Goal: Complete application form: Complete application form

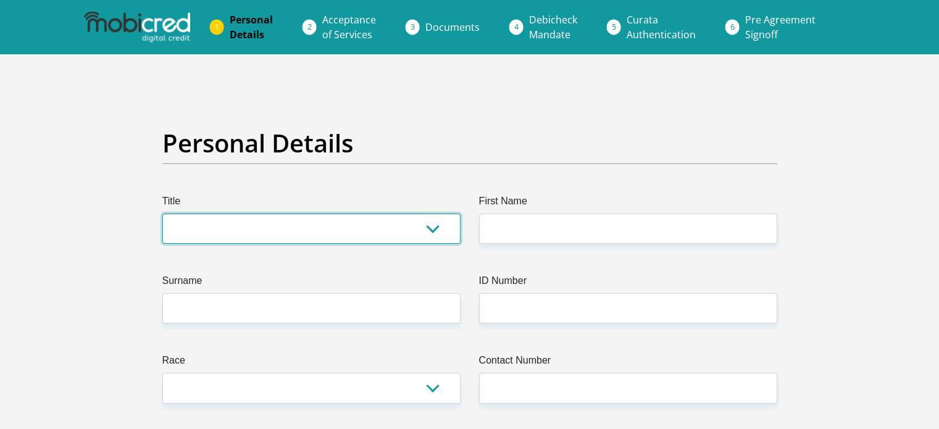
click at [437, 230] on select "Mr Ms Mrs Dr Other" at bounding box center [311, 229] width 298 height 30
select select "Ms"
click at [162, 214] on select "Mr Ms Mrs Dr Other" at bounding box center [311, 229] width 298 height 30
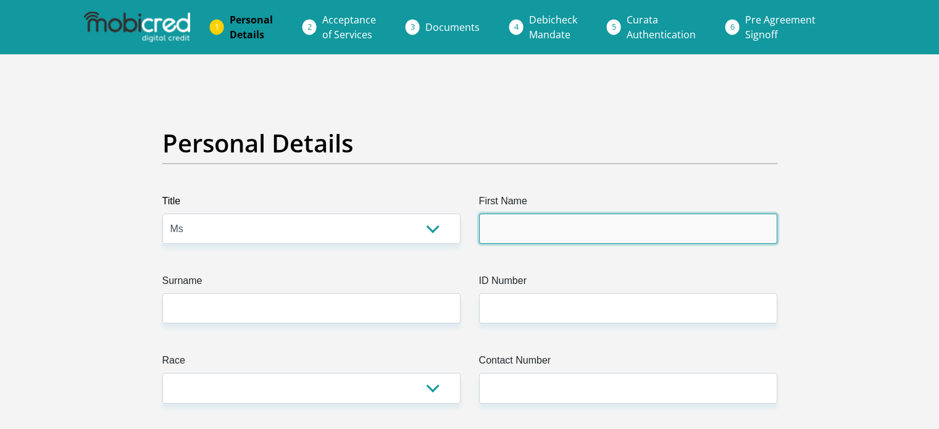
click at [598, 227] on input "First Name" at bounding box center [628, 229] width 298 height 30
type input "NOKWANDA"
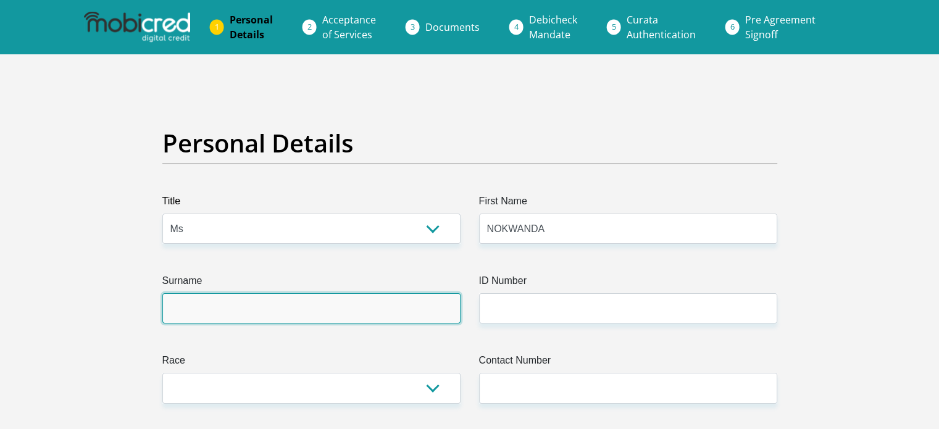
type input "GAMA"
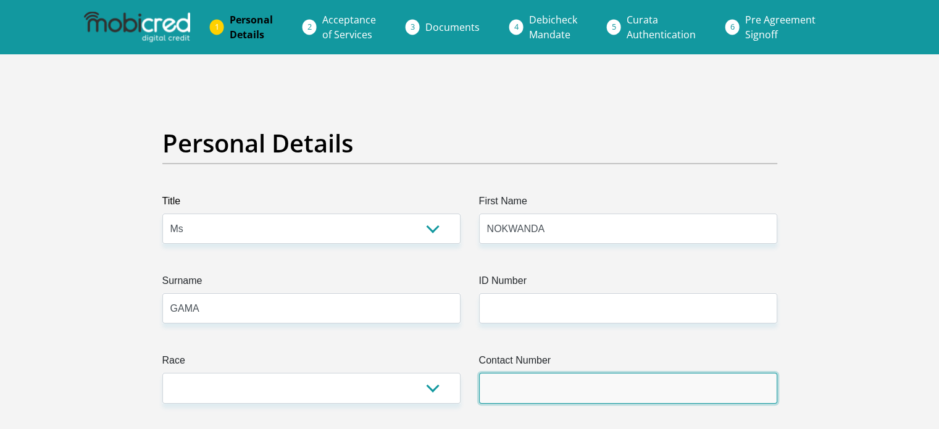
type input "0726619580"
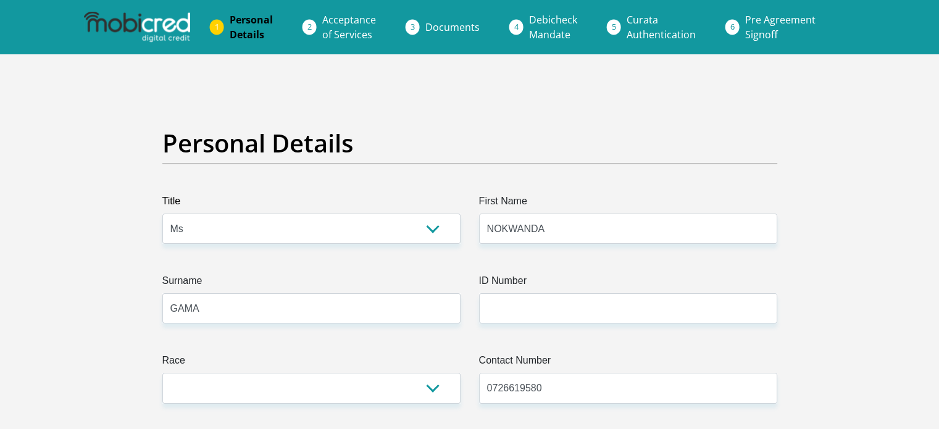
select select "ZAF"
type input "5021 BEROUW FARM"
type input "UTRECHT"
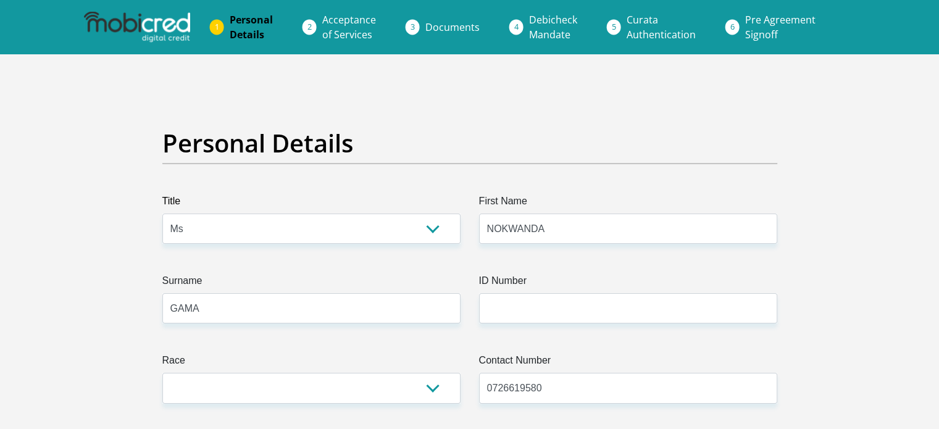
type input "2980"
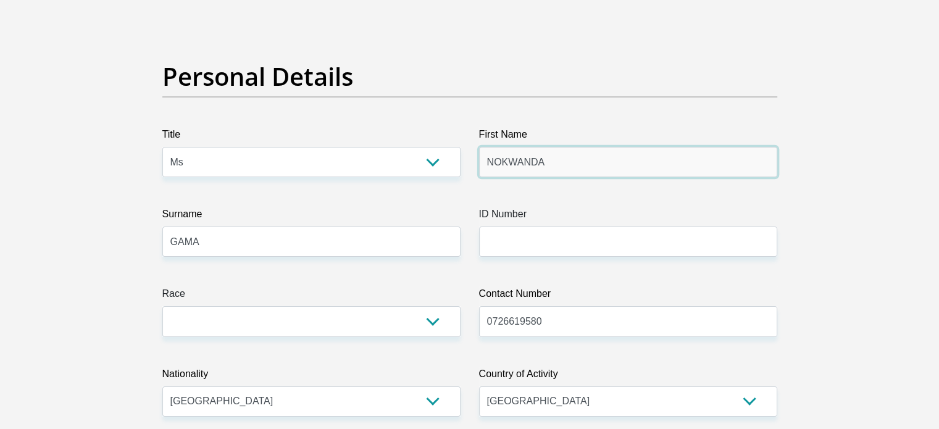
scroll to position [79, 0]
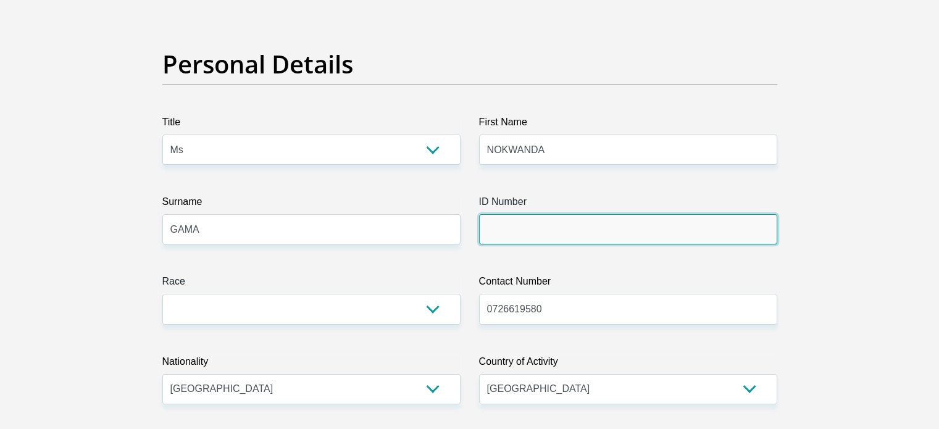
click at [522, 236] on input "ID Number" at bounding box center [628, 229] width 298 height 30
type input "0109110944088"
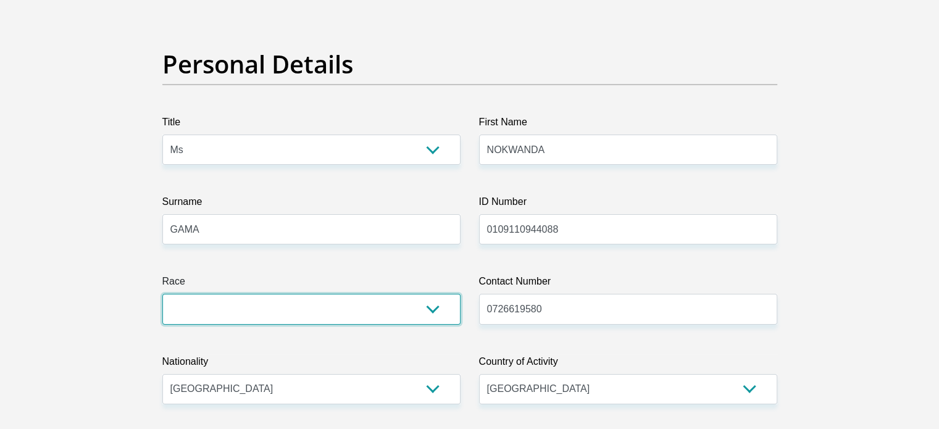
click at [431, 310] on select "Black Coloured Indian White Other" at bounding box center [311, 309] width 298 height 30
select select "1"
click at [162, 294] on select "Black Coloured Indian White Other" at bounding box center [311, 309] width 298 height 30
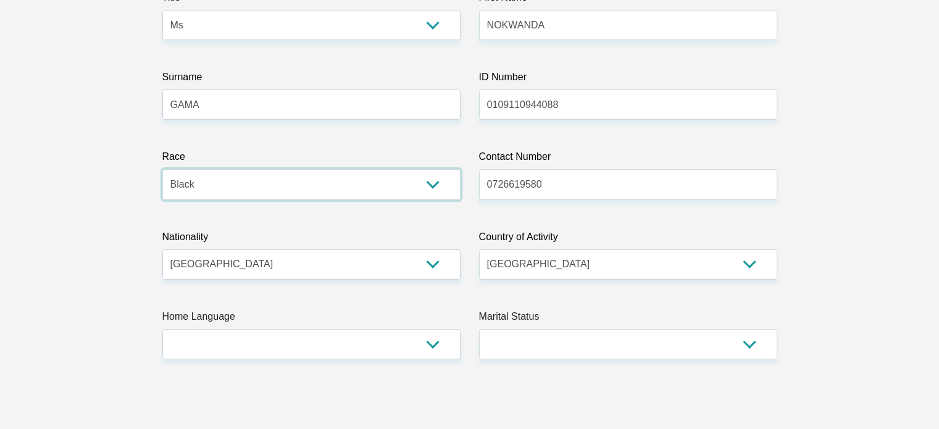
scroll to position [204, 0]
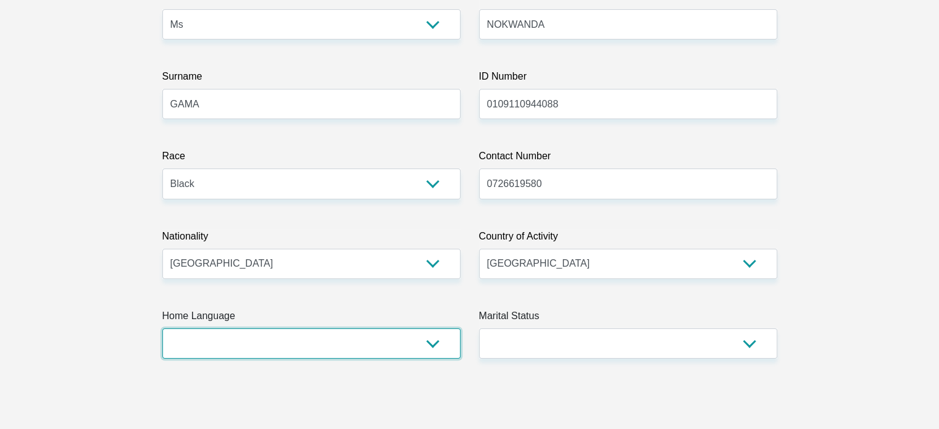
click at [437, 343] on select "Afrikaans English Sepedi South Ndebele Southern Sotho Swati Tsonga Tswana Venda…" at bounding box center [311, 343] width 298 height 30
select select "zul"
click at [162, 328] on select "Afrikaans English Sepedi South Ndebele Southern Sotho Swati Tsonga Tswana Venda…" at bounding box center [311, 343] width 298 height 30
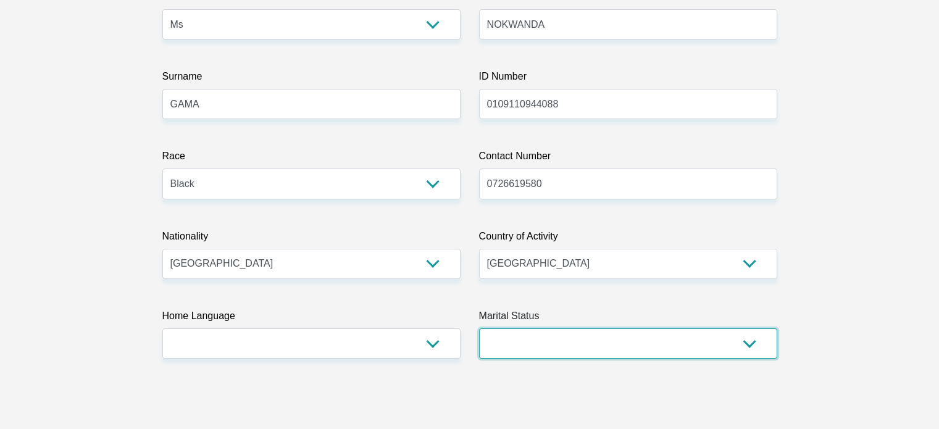
click at [751, 346] on select "Married ANC Single Divorced Widowed Married COP or Customary Law" at bounding box center [628, 343] width 298 height 30
select select "2"
click at [479, 328] on select "Married ANC Single Divorced Widowed Married COP or Customary Law" at bounding box center [628, 343] width 298 height 30
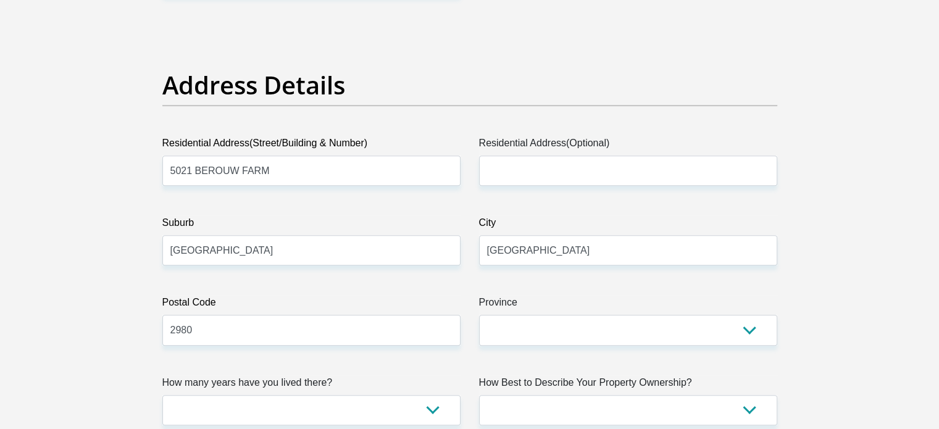
scroll to position [567, 0]
click at [273, 174] on input "5021 BEROUW FARM" at bounding box center [311, 170] width 298 height 30
type input "5"
type input "331 WEST STREET"
click at [229, 243] on input "UTRECHT" at bounding box center [311, 250] width 298 height 30
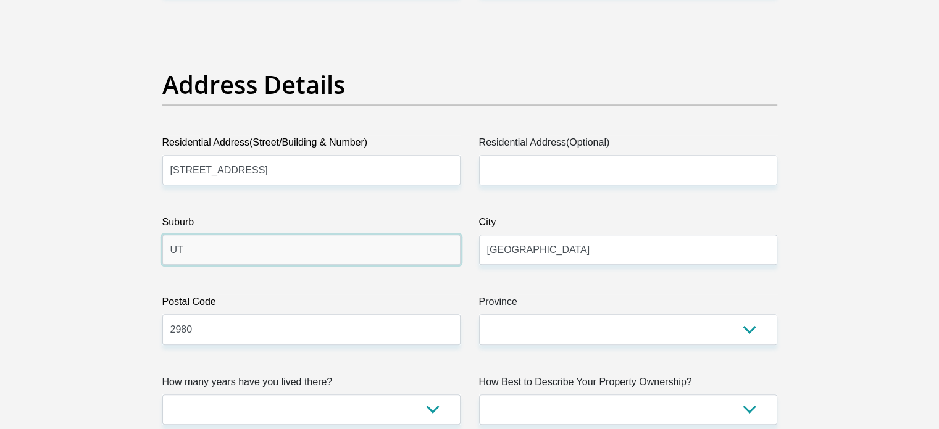
type input "U"
type input "Durban Central"
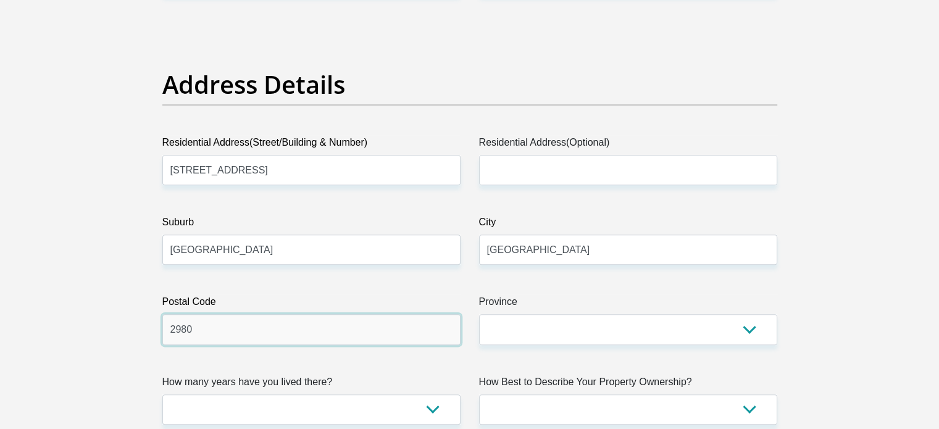
click at [193, 336] on input "2980" at bounding box center [311, 329] width 298 height 30
type input "2"
type input "4000"
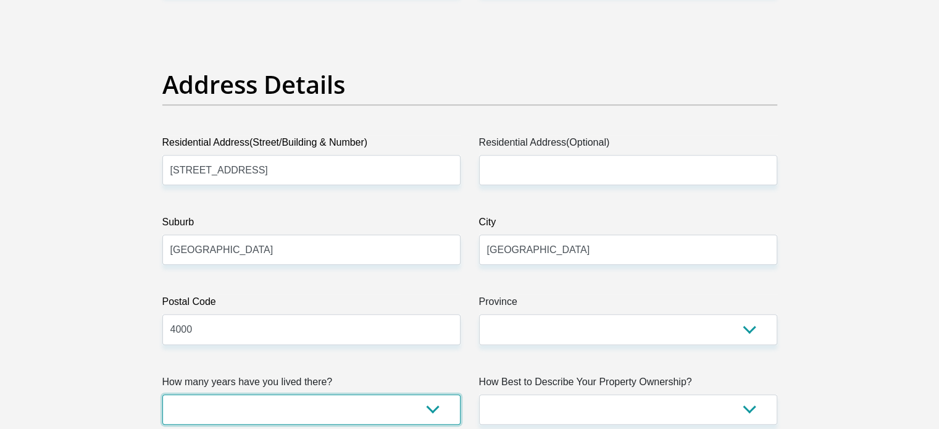
click at [236, 408] on select "less than 1 year 1-3 years 3-5 years 5+ years" at bounding box center [311, 409] width 298 height 30
select select "0"
click at [162, 394] on select "less than 1 year 1-3 years 3-5 years 5+ years" at bounding box center [311, 409] width 298 height 30
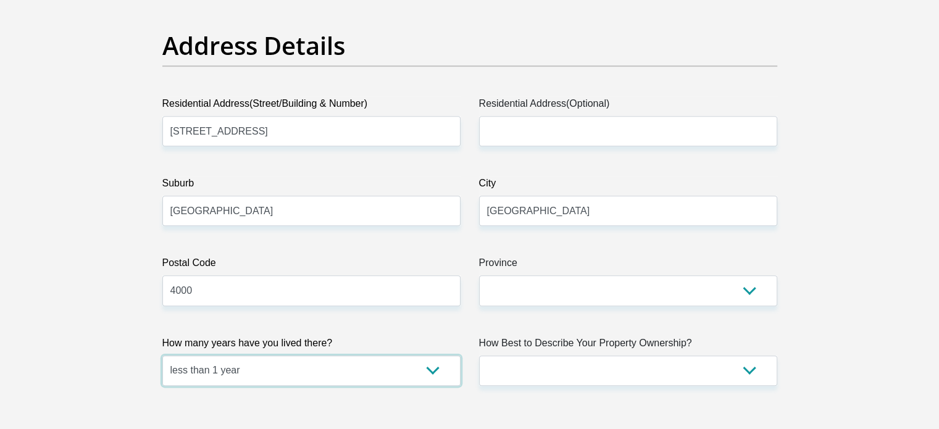
scroll to position [609, 0]
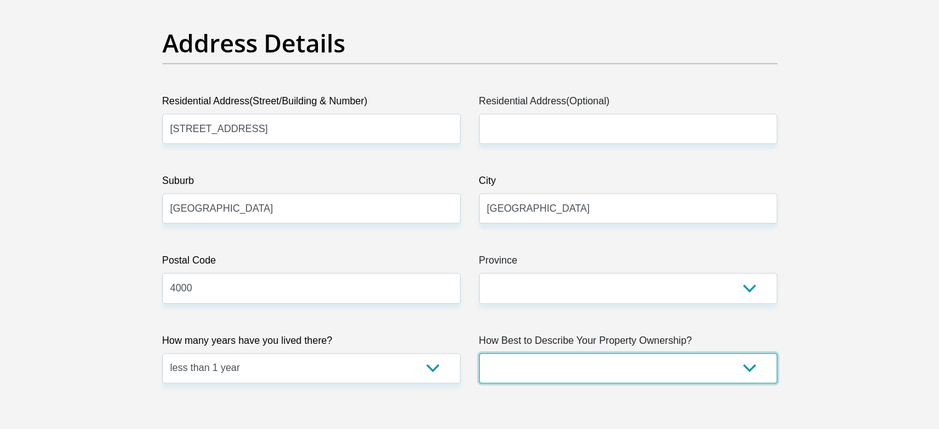
click at [752, 367] on select "Owned Rented Family Owned Company Dwelling" at bounding box center [628, 368] width 298 height 30
select select "Rented"
click at [479, 353] on select "Owned Rented Family Owned Company Dwelling" at bounding box center [628, 368] width 298 height 30
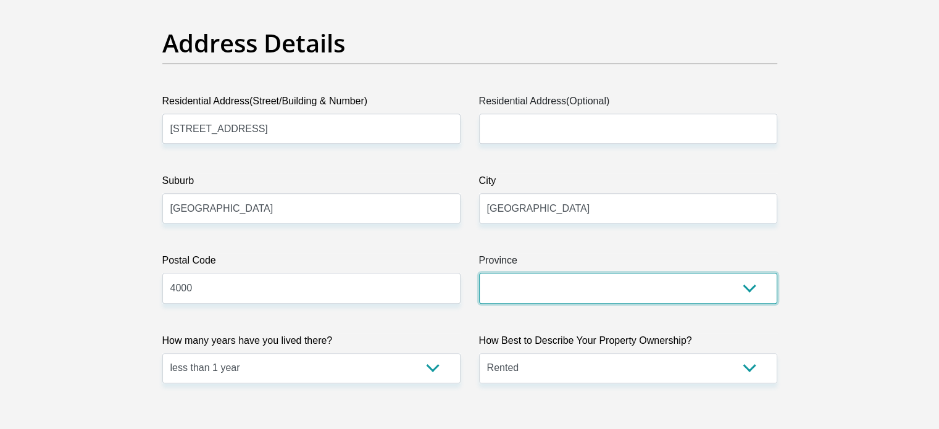
click at [747, 286] on select "Eastern Cape Free State Gauteng KwaZulu-Natal Limpopo Mpumalanga Northern Cape …" at bounding box center [628, 288] width 298 height 30
select select "KwaZulu-Natal"
click at [479, 273] on select "Eastern Cape Free State Gauteng KwaZulu-Natal Limpopo Mpumalanga Northern Cape …" at bounding box center [628, 288] width 298 height 30
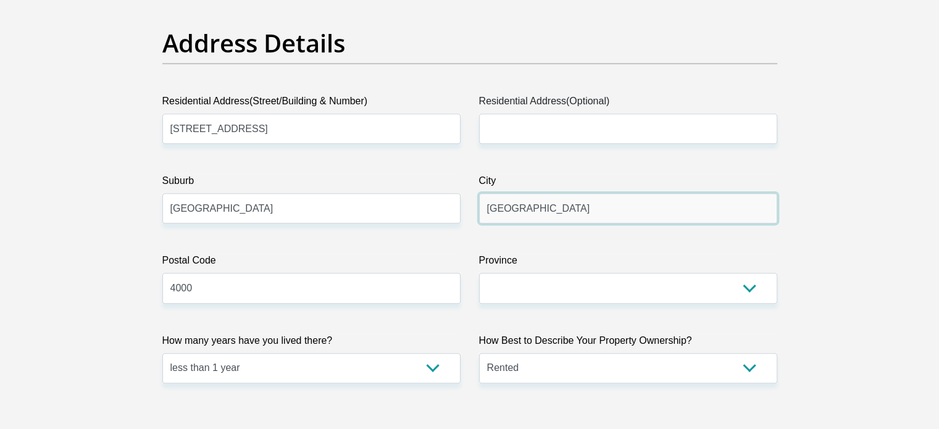
click at [689, 199] on input "UTRECHT" at bounding box center [628, 208] width 298 height 30
type input "U"
type input "Durban"
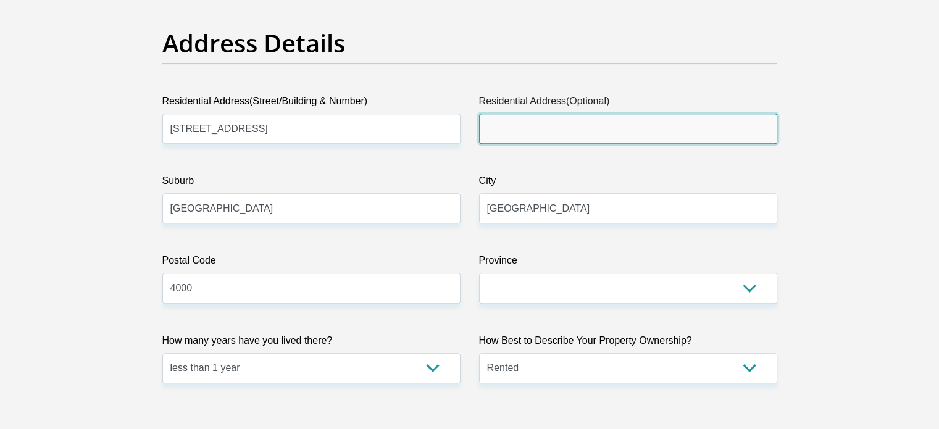
click at [699, 135] on input "Residential Address(Optional)" at bounding box center [628, 129] width 298 height 30
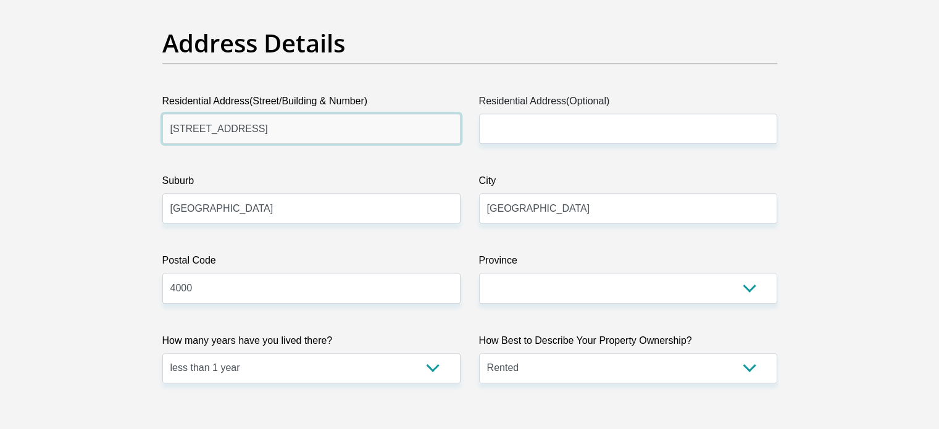
drag, startPoint x: 250, startPoint y: 130, endPoint x: 160, endPoint y: 127, distance: 89.5
click at [160, 127] on div "Residential Address(Street/Building & Number) 331 WEST STREET" at bounding box center [311, 119] width 317 height 50
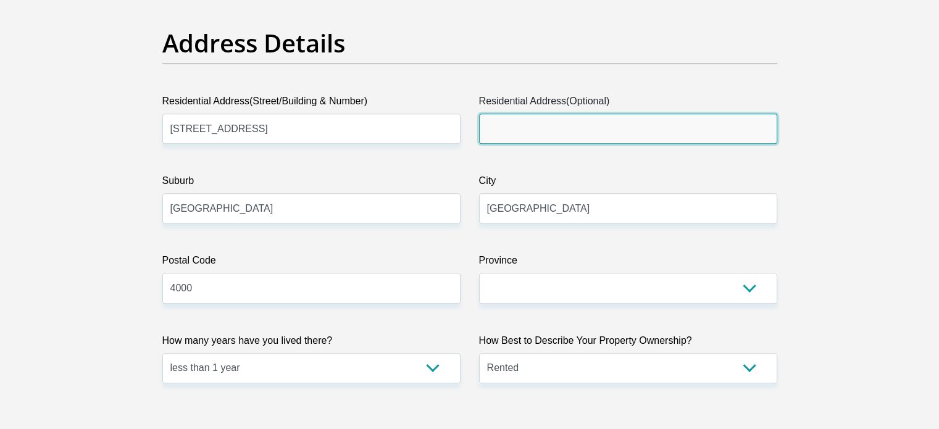
click at [496, 132] on input "Residential Address(Optional)" at bounding box center [628, 129] width 298 height 30
paste input "331 WEST STREET"
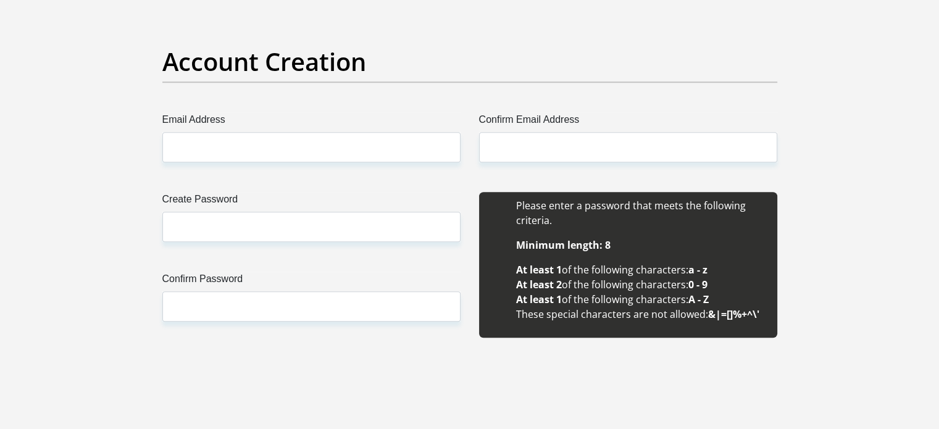
scroll to position [1007, 0]
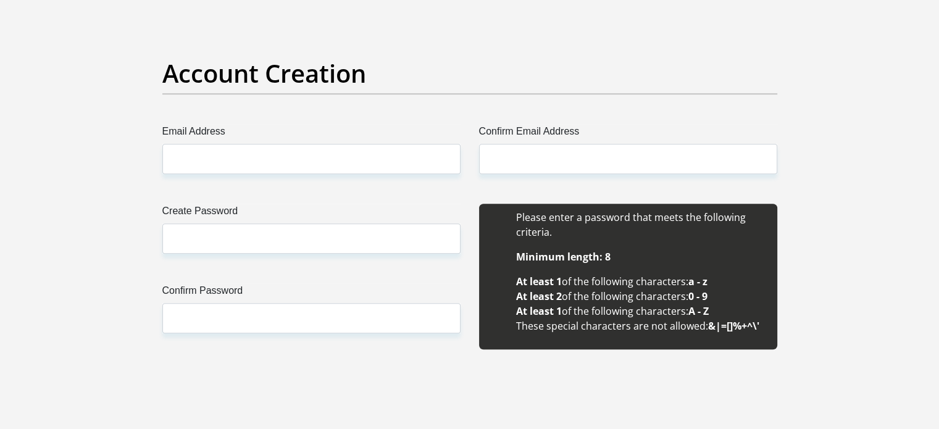
type input "331 WEST STREET"
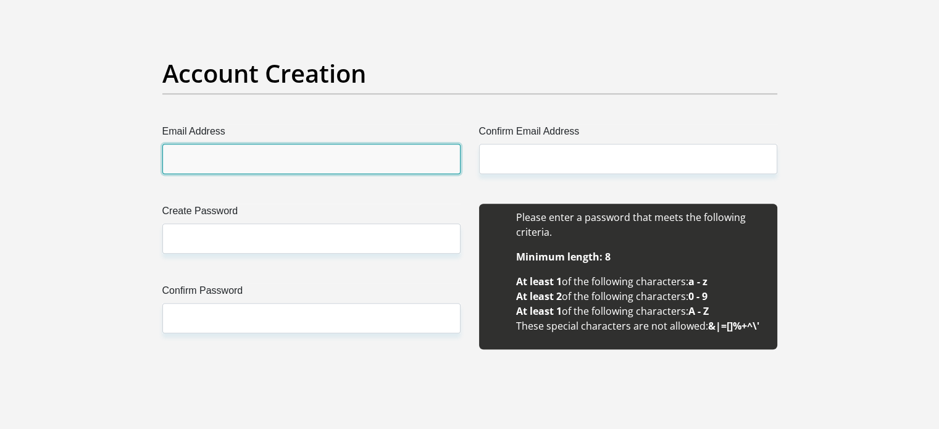
click at [427, 152] on input "Email Address" at bounding box center [311, 159] width 298 height 30
type input "nokwansa@bonakude.co.za"
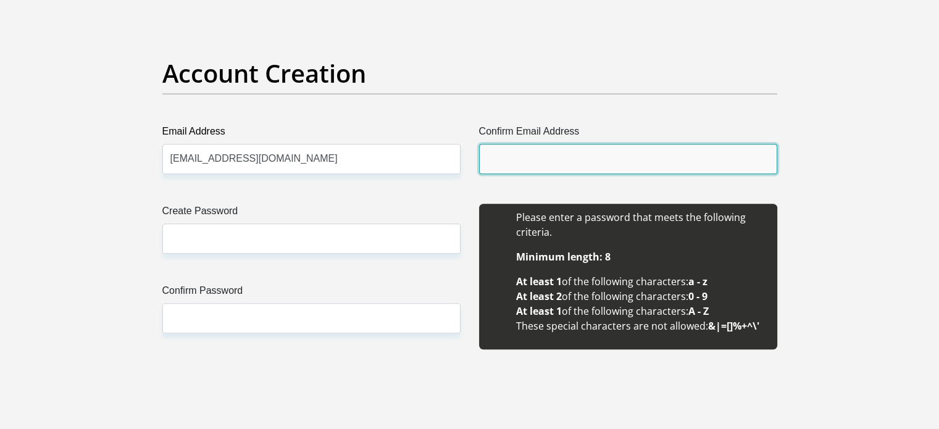
click at [578, 162] on input "Confirm Email Address" at bounding box center [628, 159] width 298 height 30
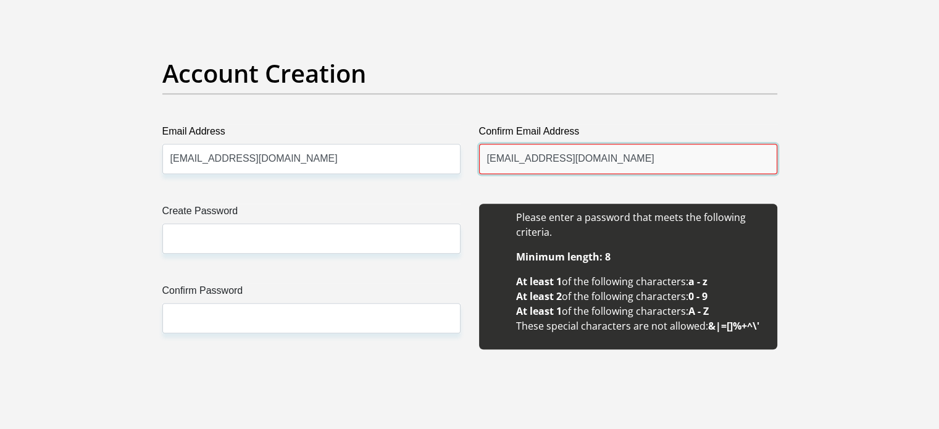
type input "nokwanda@bonakude.co.za"
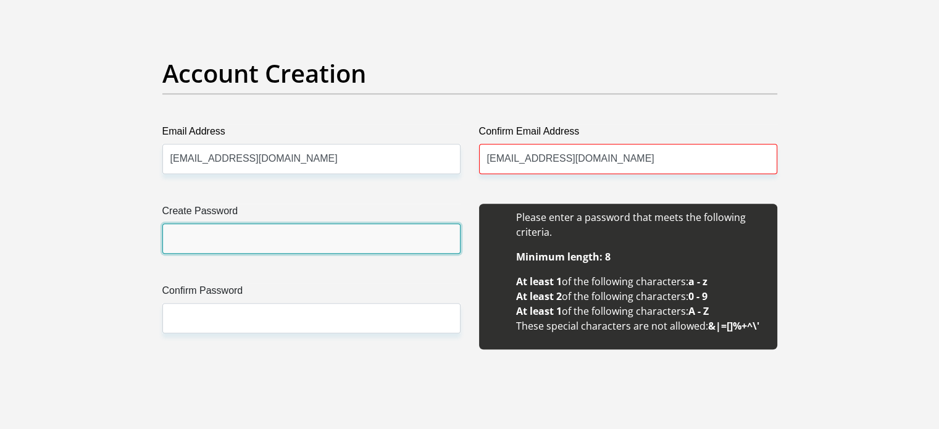
click at [344, 239] on input "Create Password" at bounding box center [311, 238] width 298 height 30
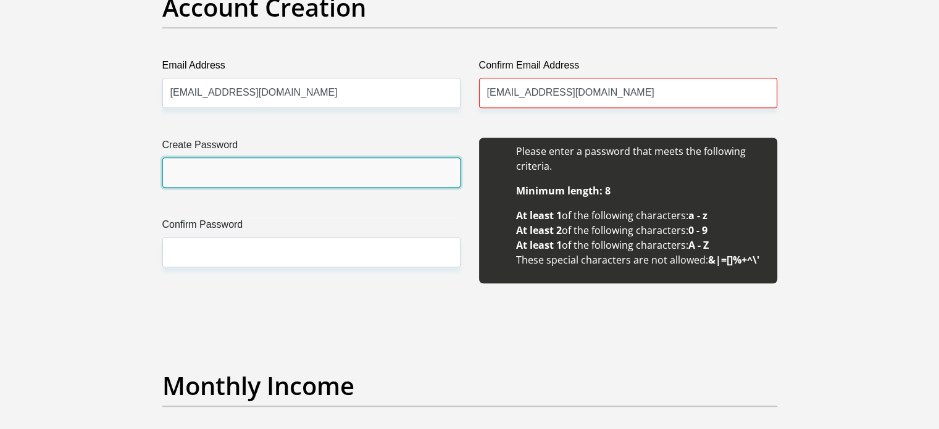
scroll to position [1074, 0]
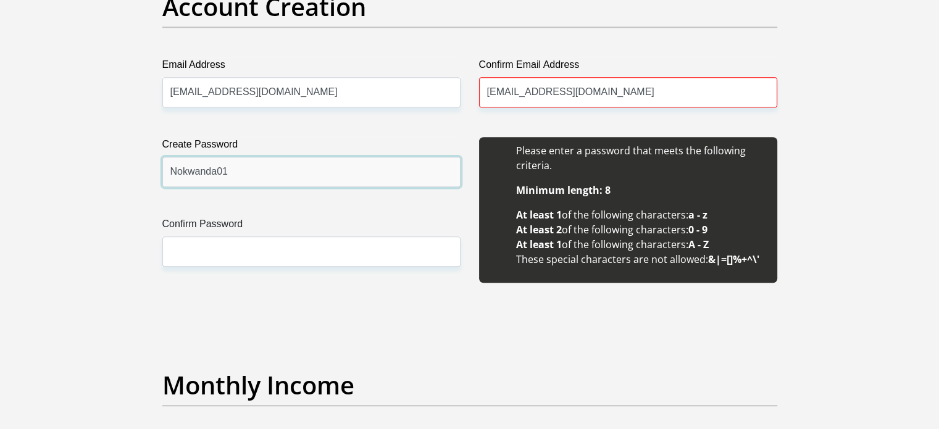
type input "Nokwanda01"
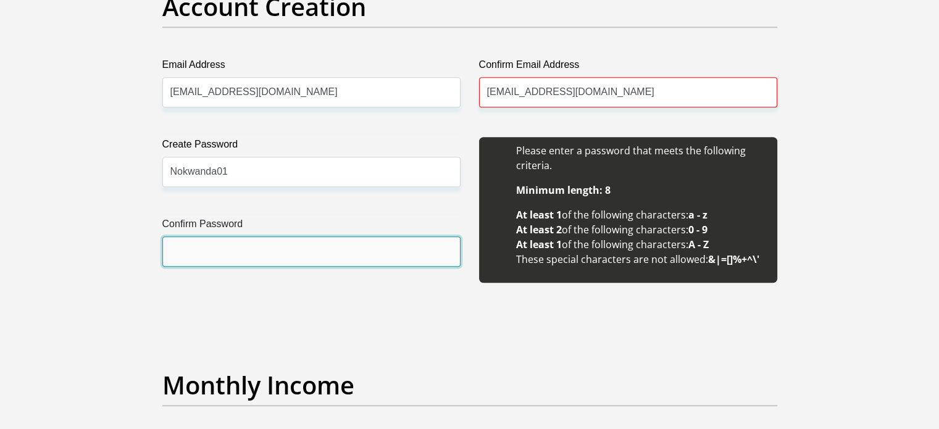
click at [217, 244] on input "Confirm Password" at bounding box center [311, 251] width 298 height 30
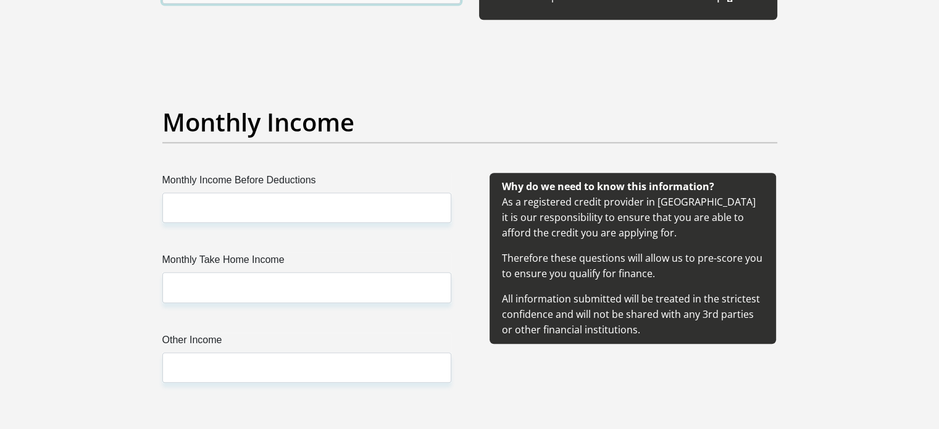
scroll to position [1336, 0]
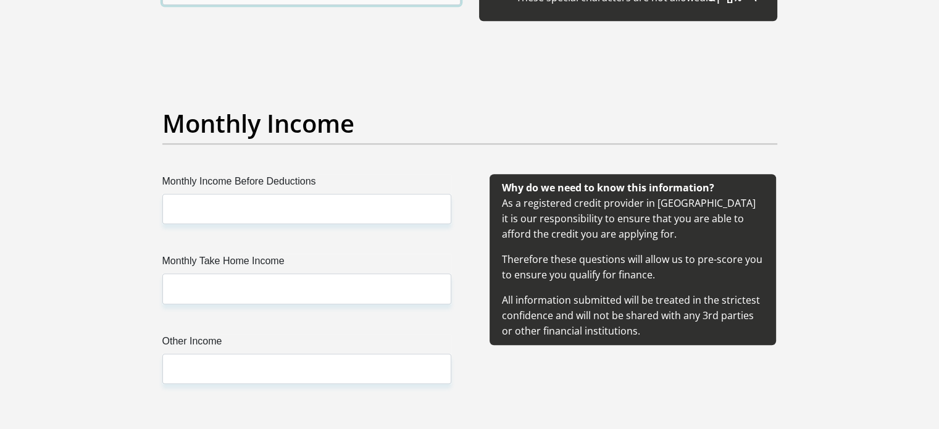
type input "Nokwanda01"
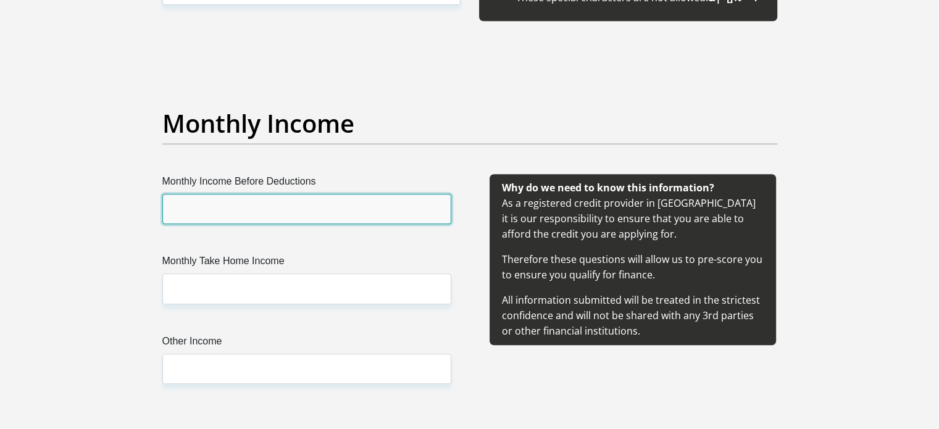
click at [261, 209] on input "Monthly Income Before Deductions" at bounding box center [306, 209] width 289 height 30
type input "9000"
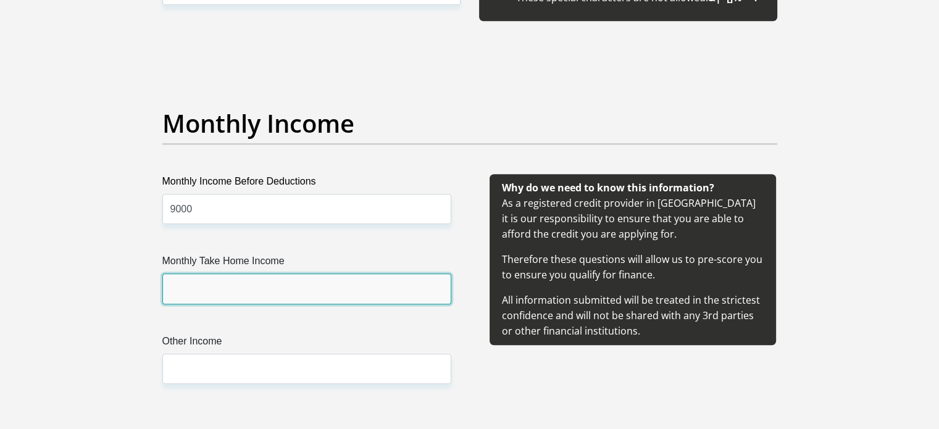
click at [242, 283] on input "Monthly Take Home Income" at bounding box center [306, 288] width 289 height 30
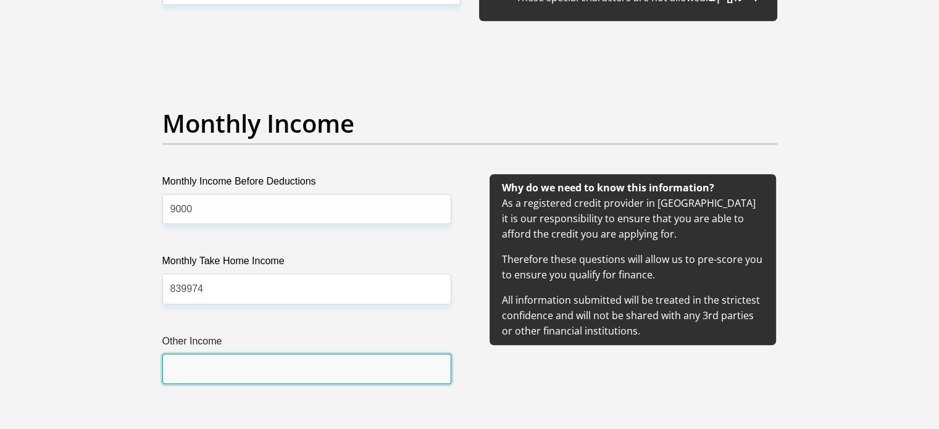
click at [236, 369] on input "Other Income" at bounding box center [306, 369] width 289 height 30
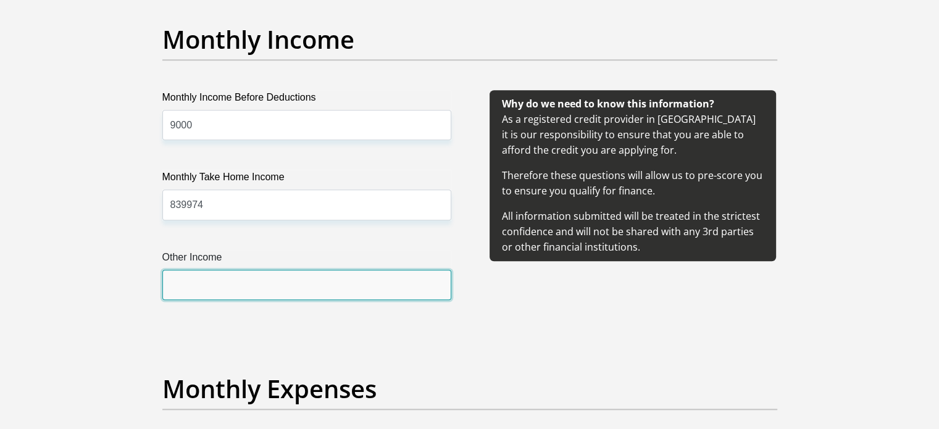
scroll to position [1422, 0]
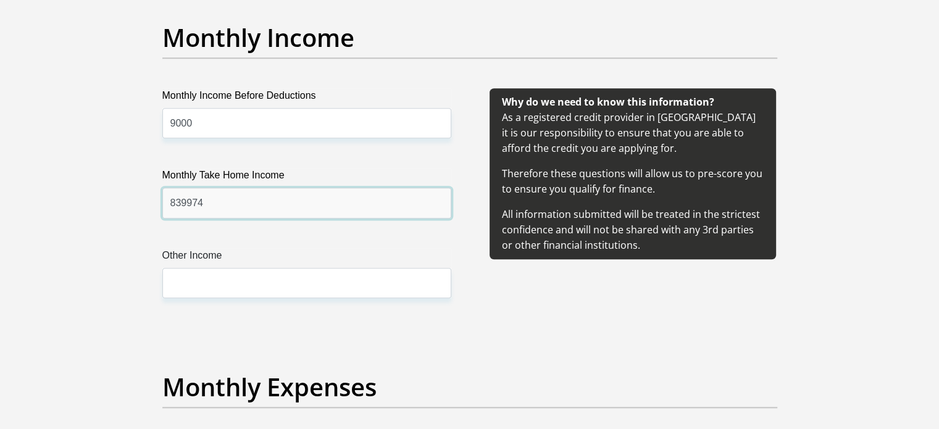
click at [175, 206] on input "839974" at bounding box center [306, 203] width 289 height 30
click at [191, 202] on input "839974" at bounding box center [306, 203] width 289 height 30
click at [190, 202] on input "839974" at bounding box center [306, 203] width 289 height 30
click at [194, 201] on input "839974" at bounding box center [306, 203] width 289 height 30
click at [191, 201] on input "839974" at bounding box center [306, 203] width 289 height 30
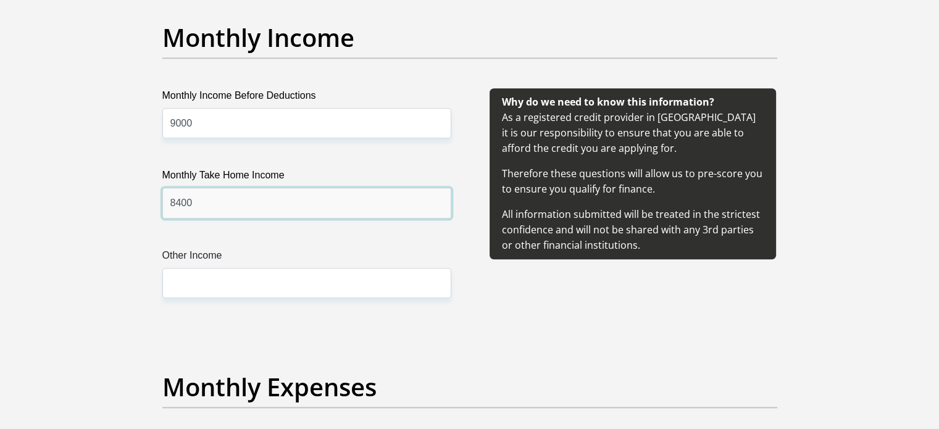
type input "8400"
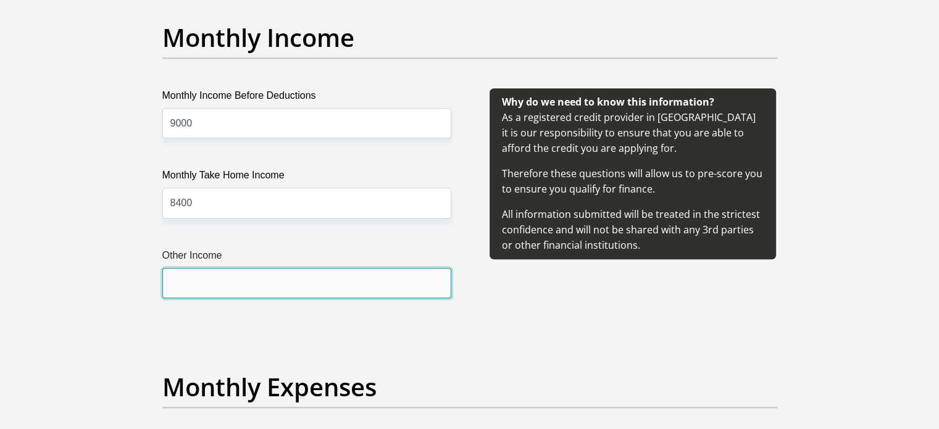
click at [202, 275] on input "Other Income" at bounding box center [306, 283] width 289 height 30
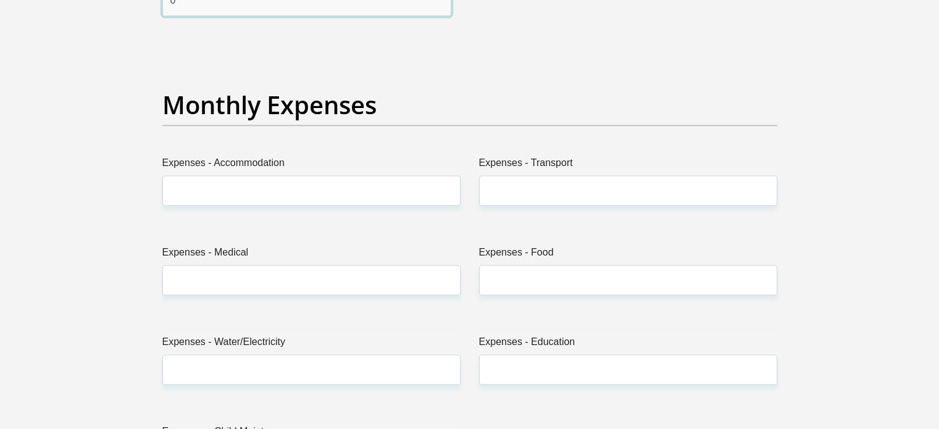
scroll to position [1714, 0]
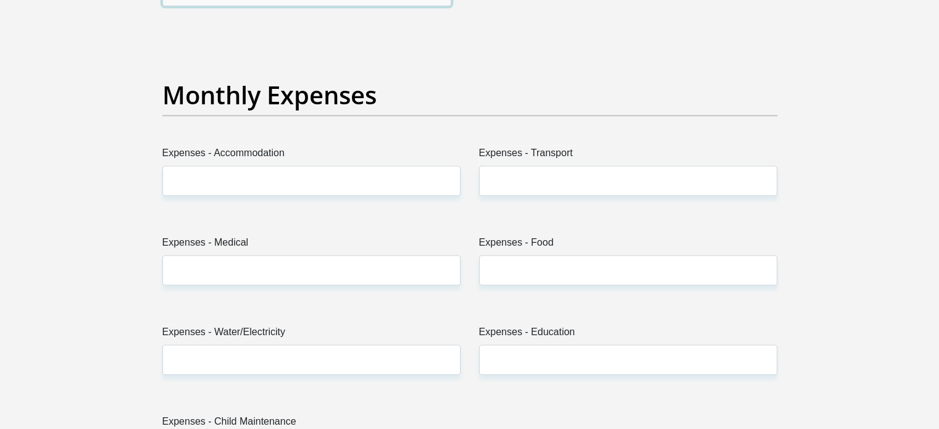
type input "0"
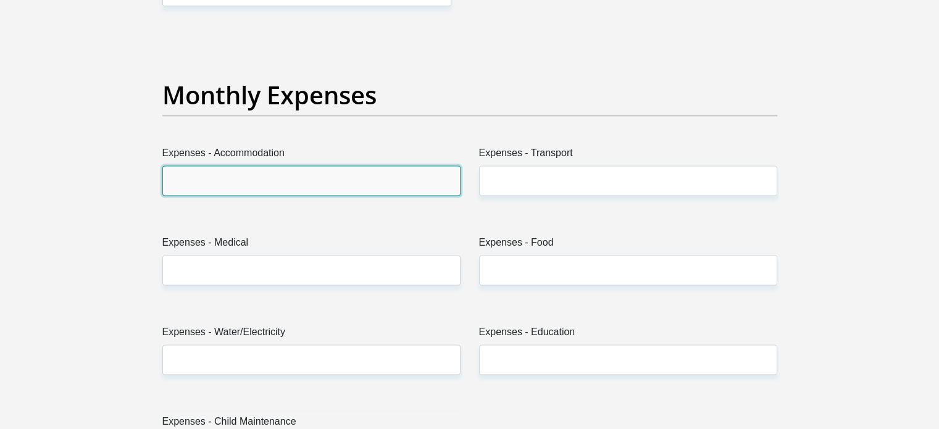
click at [343, 182] on input "Expenses - Accommodation" at bounding box center [311, 180] width 298 height 30
type input "2000"
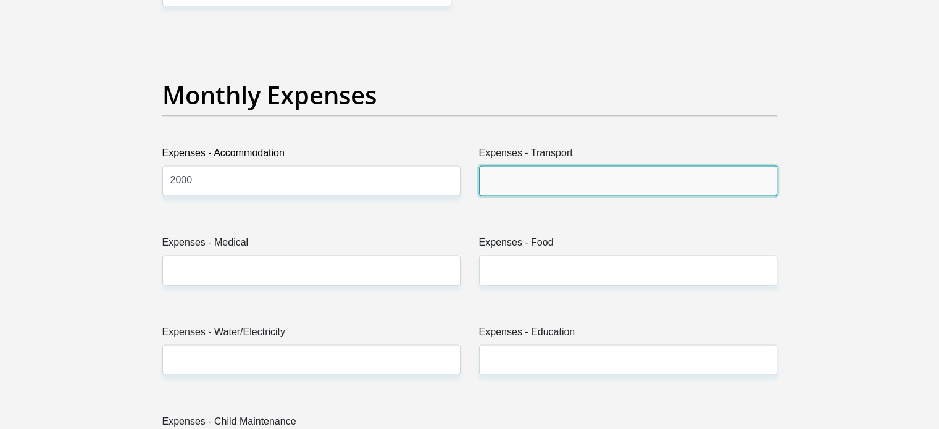
click at [499, 180] on input "Expenses - Transport" at bounding box center [628, 180] width 298 height 30
type input "400"
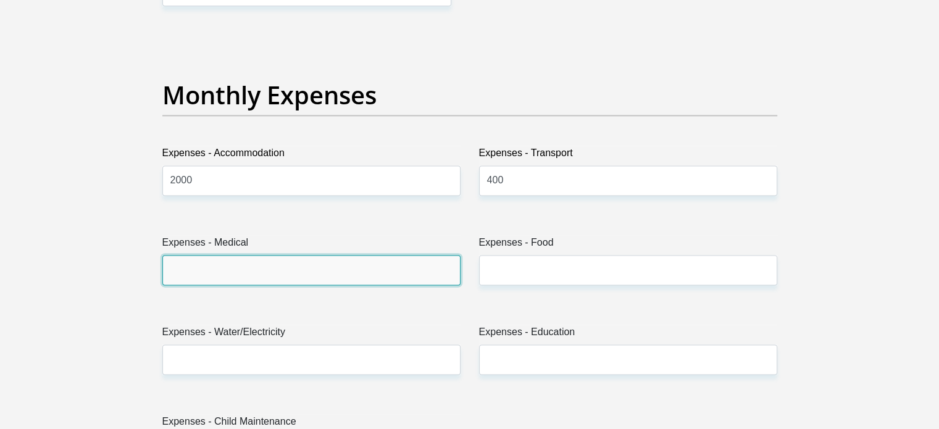
click at [336, 270] on input "Expenses - Medical" at bounding box center [311, 270] width 298 height 30
type input "0"
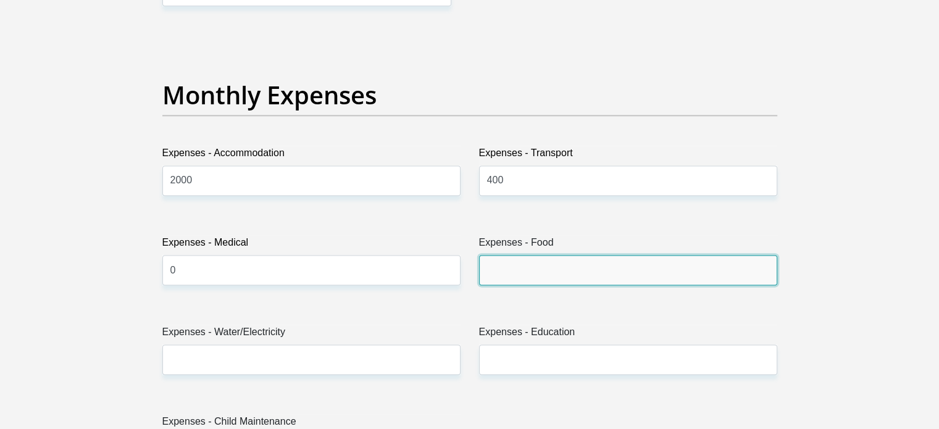
click at [513, 279] on input "Expenses - Food" at bounding box center [628, 270] width 298 height 30
type input "1000"
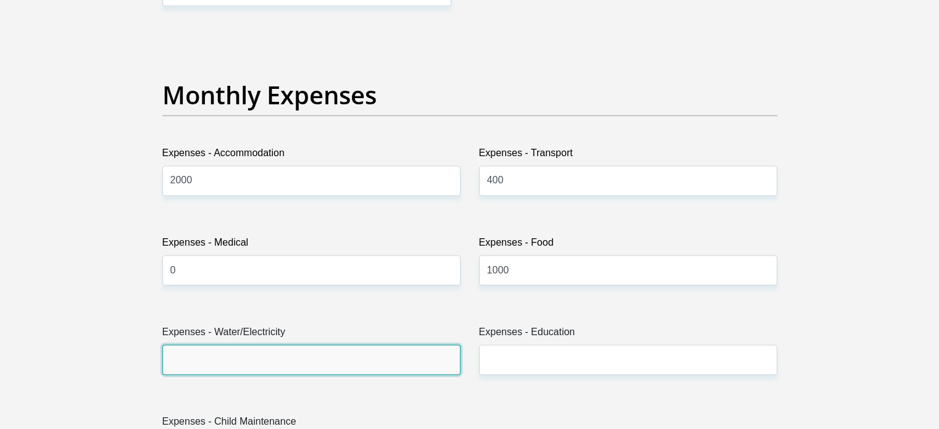
click at [362, 365] on input "Expenses - Water/Electricity" at bounding box center [311, 359] width 298 height 30
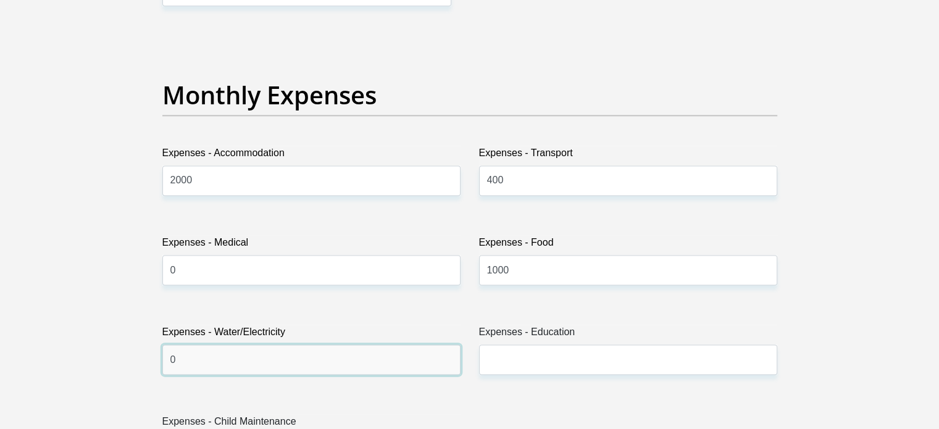
type input "0"
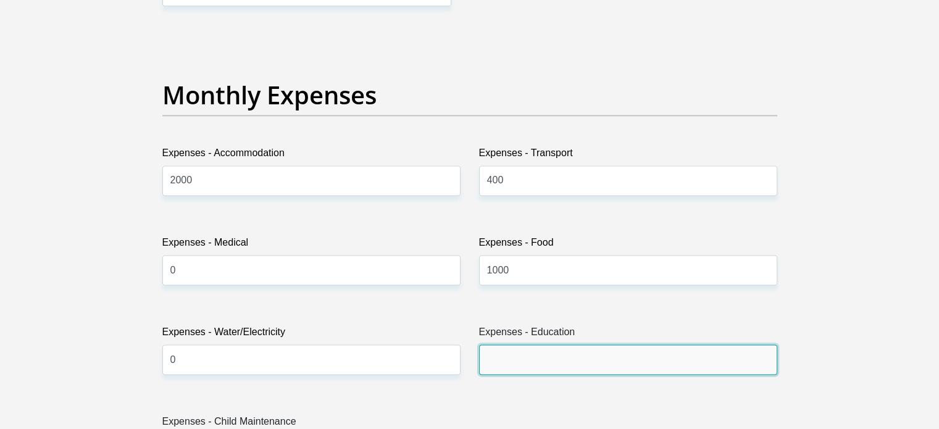
click at [506, 354] on input "Expenses - Education" at bounding box center [628, 359] width 298 height 30
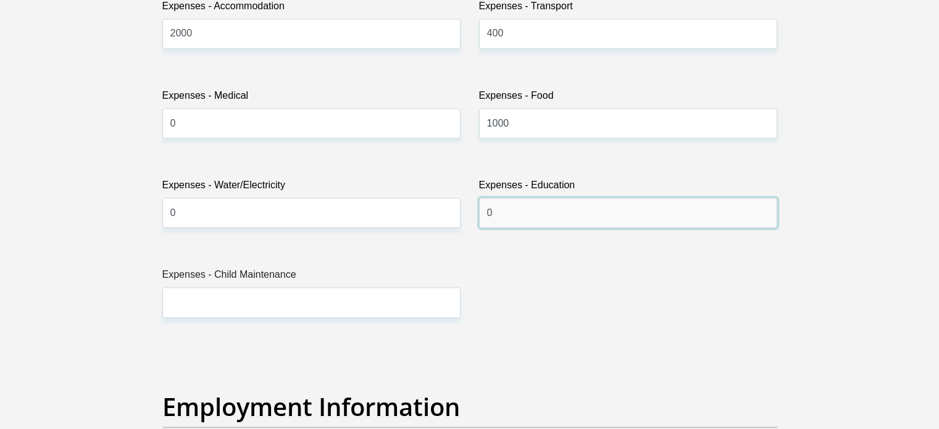
scroll to position [1862, 0]
type input "0"
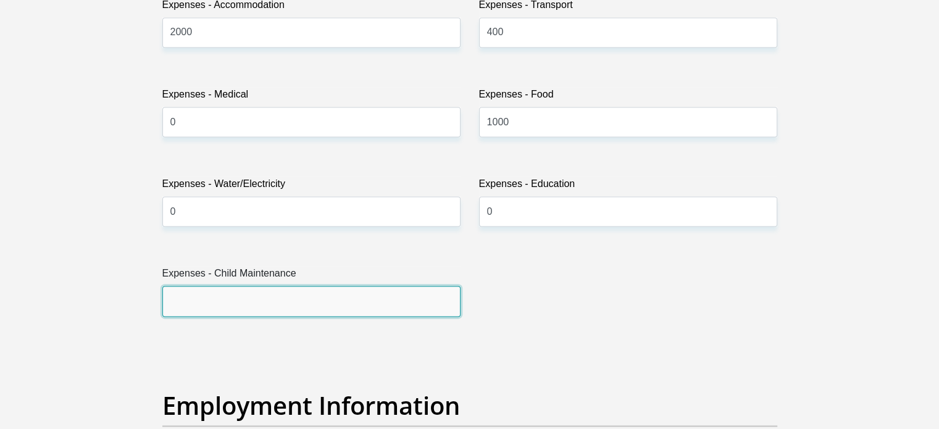
click at [317, 293] on input "Expenses - Child Maintenance" at bounding box center [311, 301] width 298 height 30
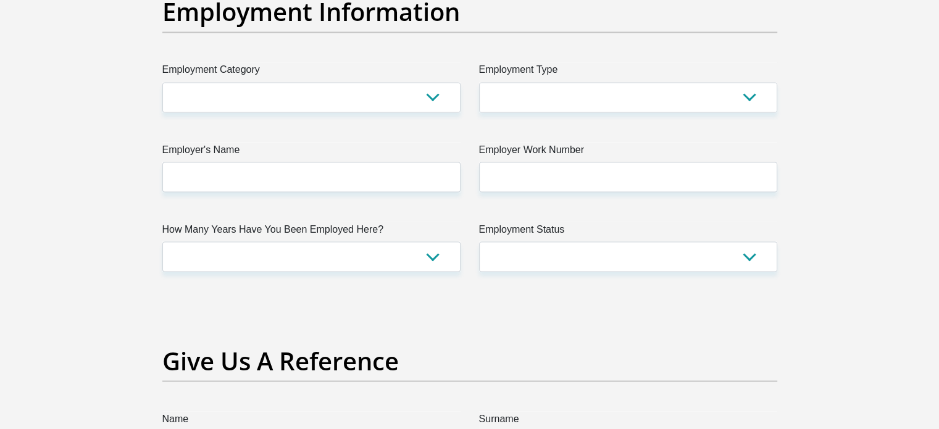
scroll to position [2254, 0]
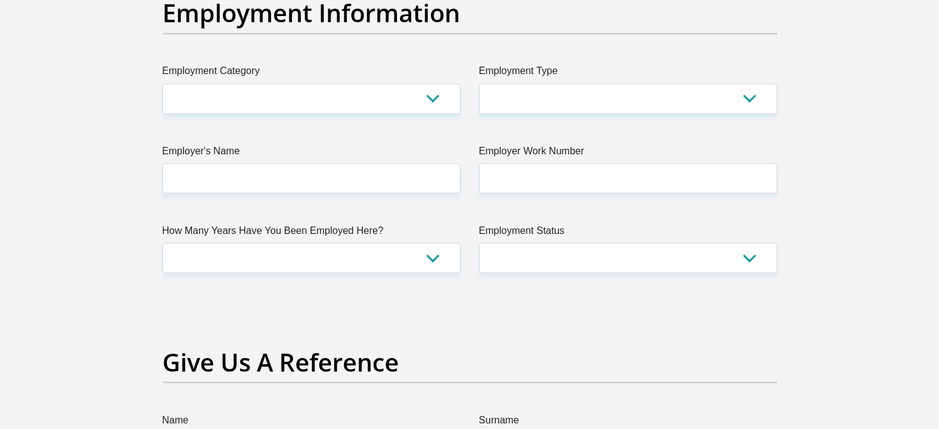
type input "0"
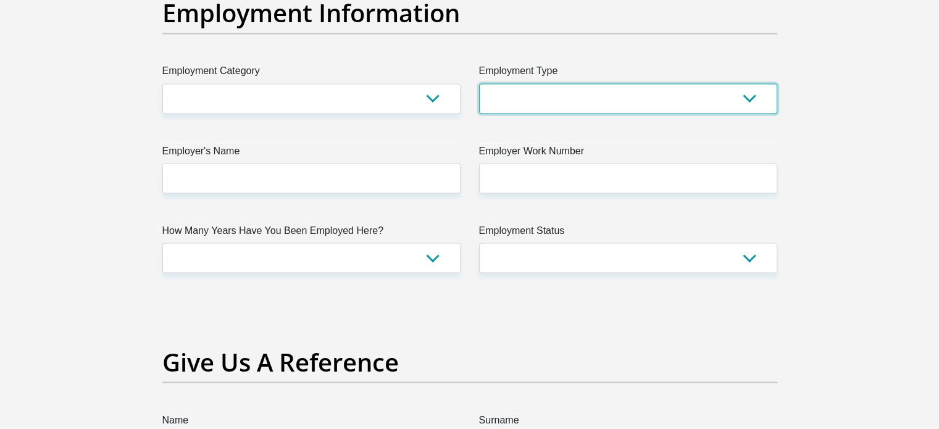
click at [749, 90] on select "College/Lecturer Craft Seller Creative Driver Executive Farmer Forces - Non Com…" at bounding box center [628, 98] width 298 height 30
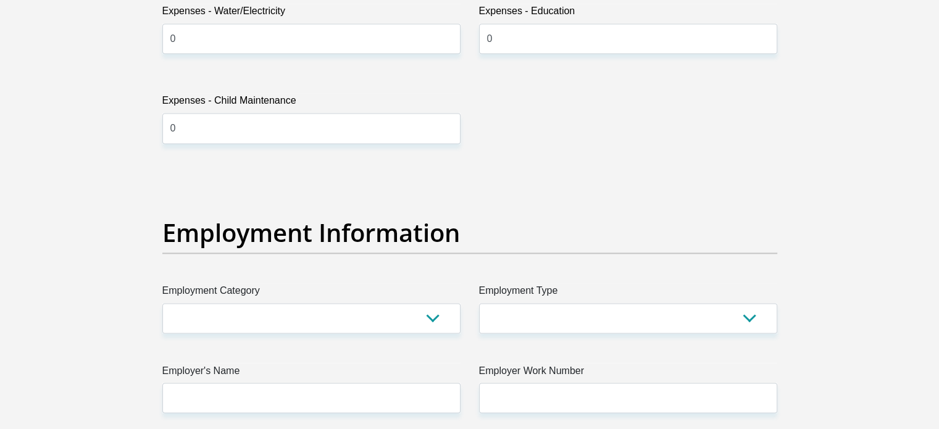
scroll to position [2040, 0]
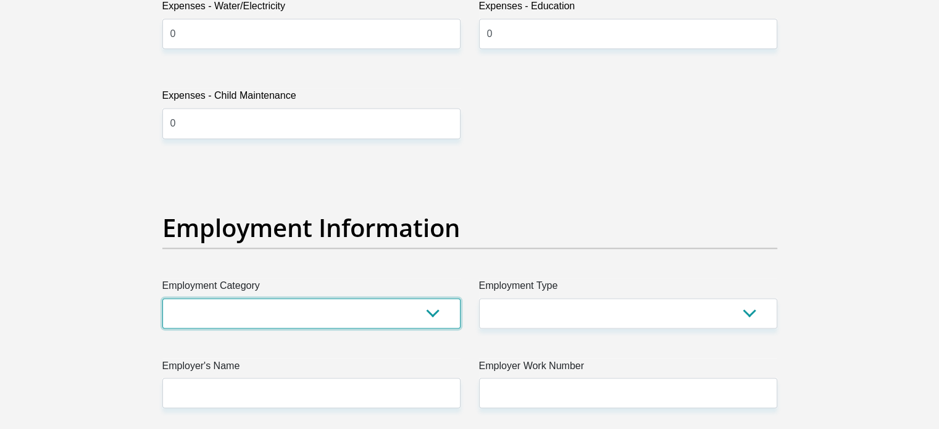
click at [432, 313] on select "AGRICULTURE ALCOHOL & TOBACCO CONSTRUCTION MATERIALS METALLURGY EQUIPMENT FOR R…" at bounding box center [311, 313] width 298 height 30
select select "76"
click at [162, 298] on select "AGRICULTURE ALCOHOL & TOBACCO CONSTRUCTION MATERIALS METALLURGY EQUIPMENT FOR R…" at bounding box center [311, 313] width 298 height 30
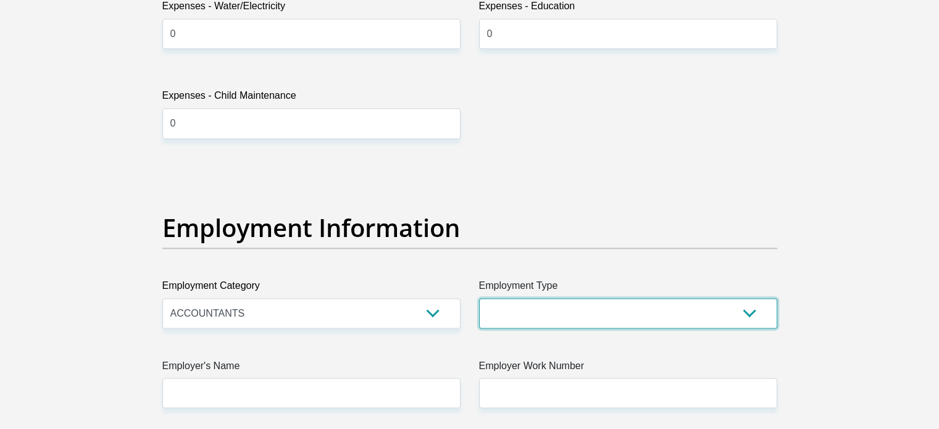
click at [743, 306] on select "College/Lecturer Craft Seller Creative Driver Executive Farmer Forces - Non Com…" at bounding box center [628, 313] width 298 height 30
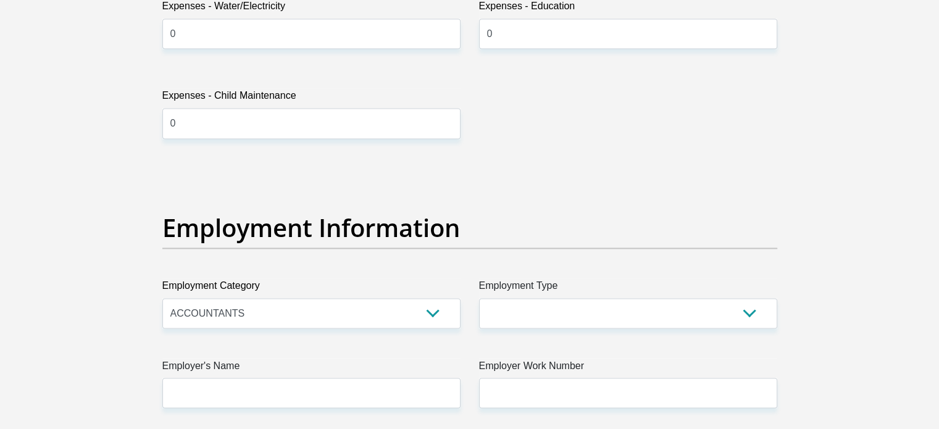
click at [858, 156] on section "Personal Details Title Mr Ms Mrs Dr Other First Name NOKWANDA Surname GAMA ID N…" at bounding box center [469, 166] width 939 height 4303
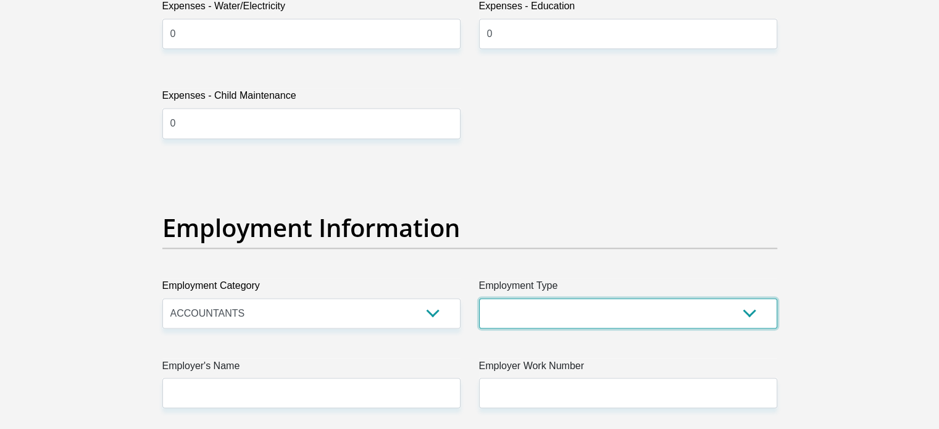
click at [749, 312] on select "College/Lecturer Craft Seller Creative Driver Executive Farmer Forces - Non Com…" at bounding box center [628, 313] width 298 height 30
select select "Unknown/Other"
click at [479, 298] on select "College/Lecturer Craft Seller Creative Driver Executive Farmer Forces - Non Com…" at bounding box center [628, 313] width 298 height 30
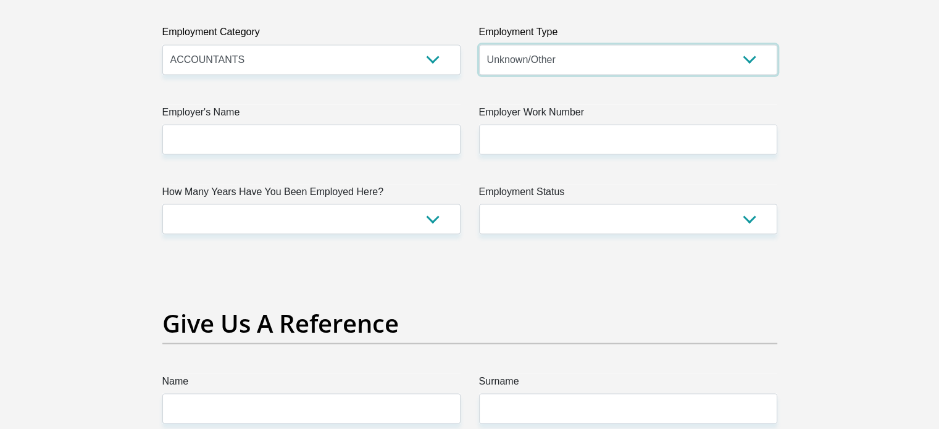
scroll to position [2293, 0]
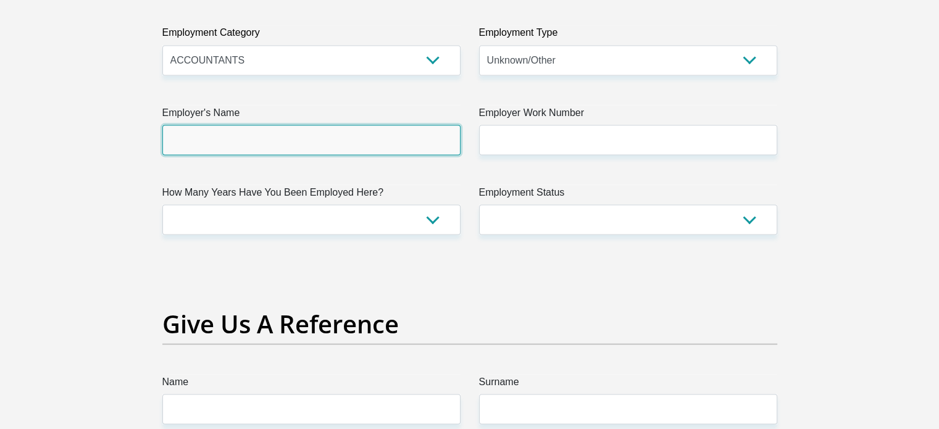
click at [343, 146] on input "Employer's Name" at bounding box center [311, 140] width 298 height 30
type input "Bonakude"
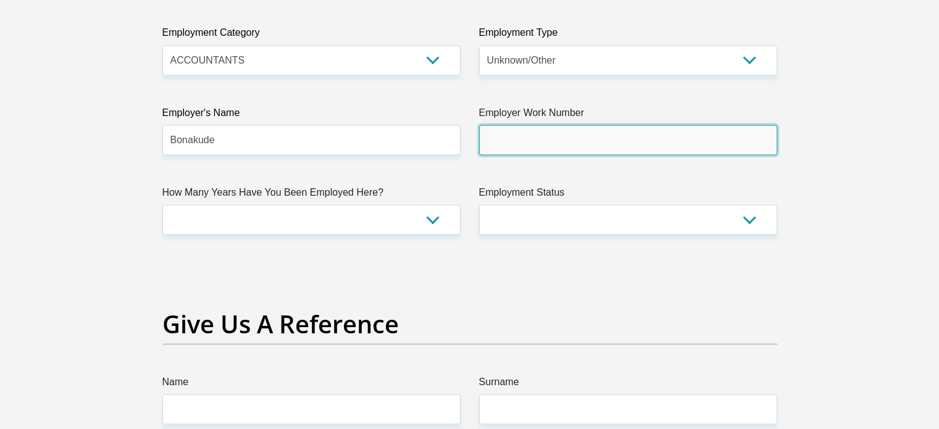
click at [509, 145] on input "Employer Work Number" at bounding box center [628, 140] width 298 height 30
type input "n"
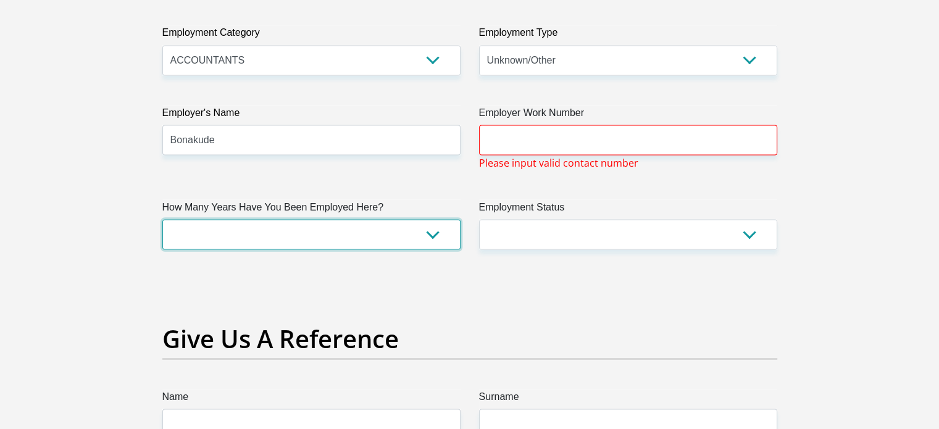
click at [424, 233] on select "less than 1 year 1-3 years 3-5 years 5+ years" at bounding box center [311, 234] width 298 height 30
select select "6"
click at [162, 219] on select "less than 1 year 1-3 years 3-5 years 5+ years" at bounding box center [311, 234] width 298 height 30
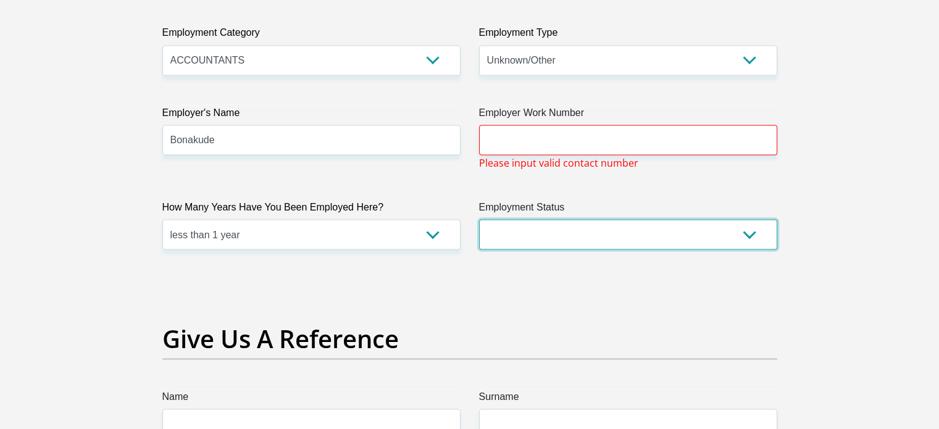
click at [756, 231] on select "Permanent/Full-time Part-time/Casual Contract Worker Self-Employed Housewife Re…" at bounding box center [628, 234] width 298 height 30
select select "1"
click at [479, 219] on select "Permanent/Full-time Part-time/Casual Contract Worker Self-Employed Housewife Re…" at bounding box center [628, 234] width 298 height 30
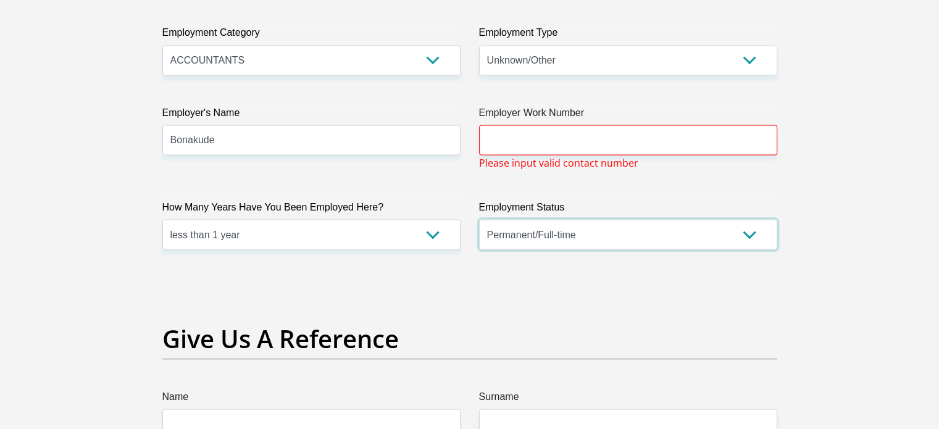
click at [556, 246] on select "Permanent/Full-time Part-time/Casual Contract Worker Self-Employed Housewife Re…" at bounding box center [628, 234] width 298 height 30
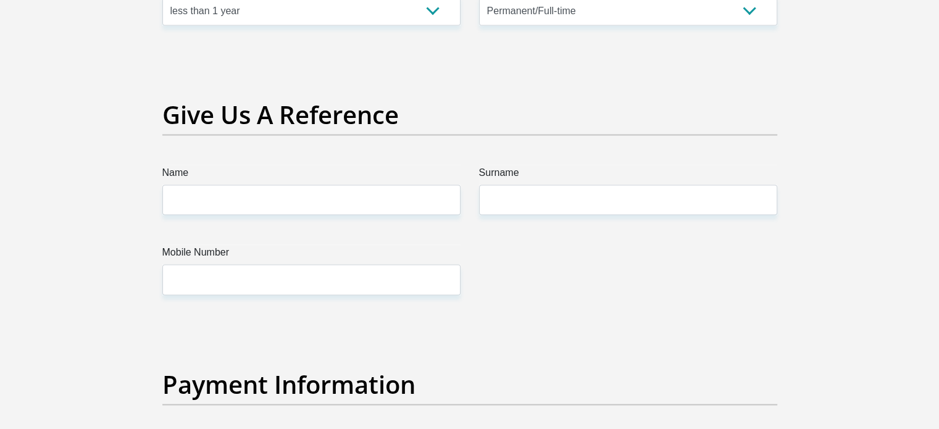
scroll to position [2523, 0]
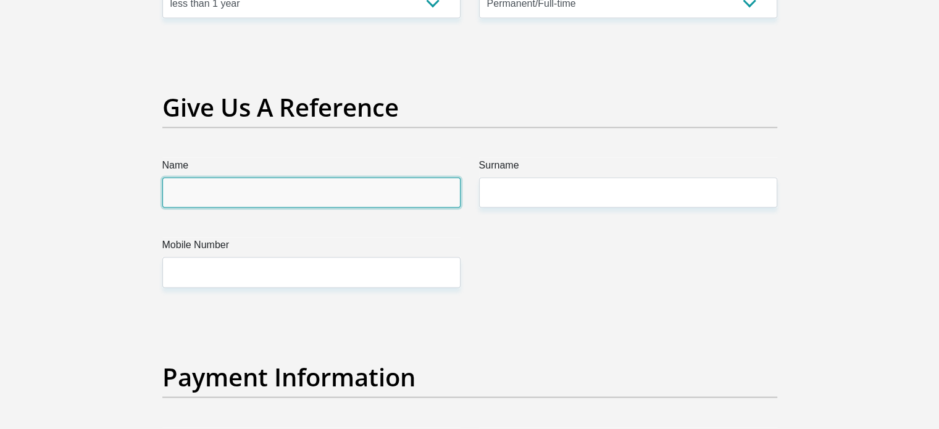
click at [382, 182] on input "Name" at bounding box center [311, 193] width 298 height 30
type input "Lungelo"
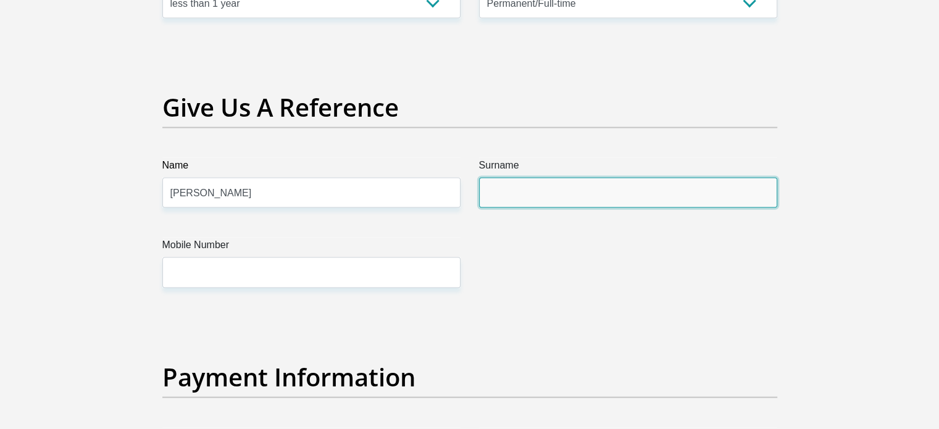
click at [520, 187] on input "Surname" at bounding box center [628, 193] width 298 height 30
type input "Mathonsi"
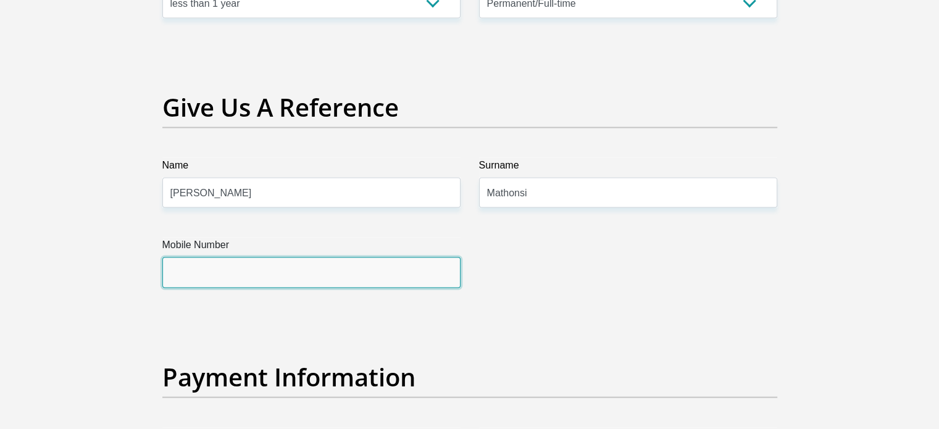
click at [311, 261] on input "Mobile Number" at bounding box center [311, 272] width 298 height 30
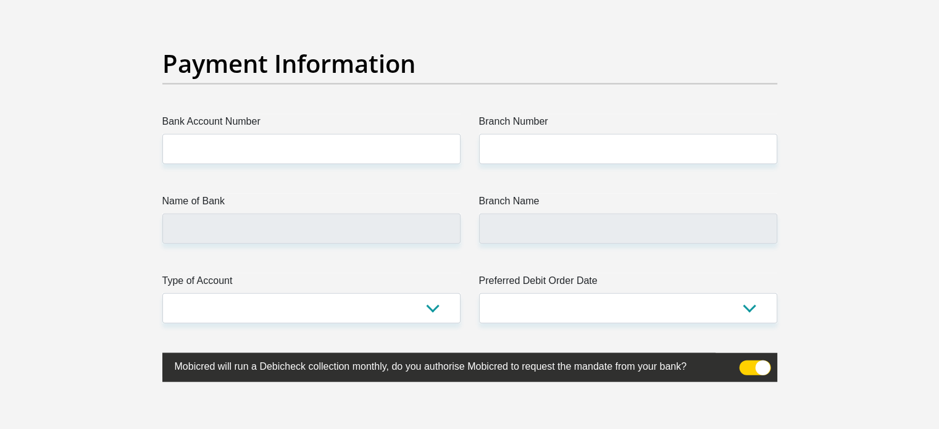
scroll to position [2838, 0]
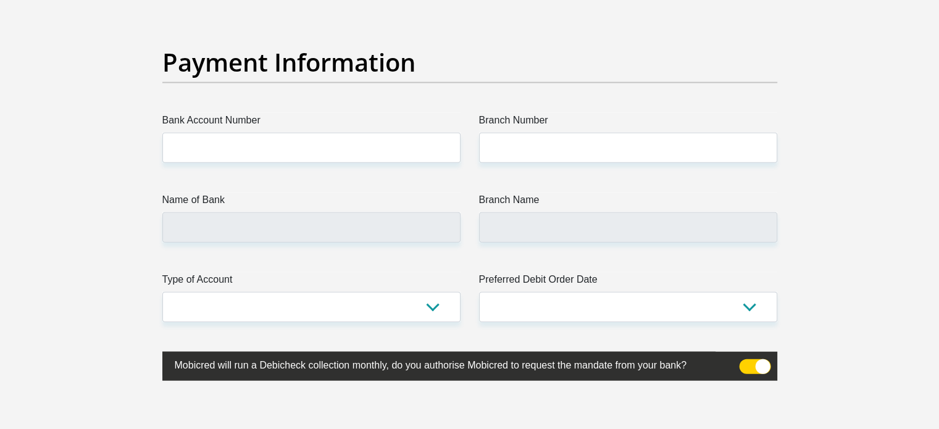
type input "0791183320"
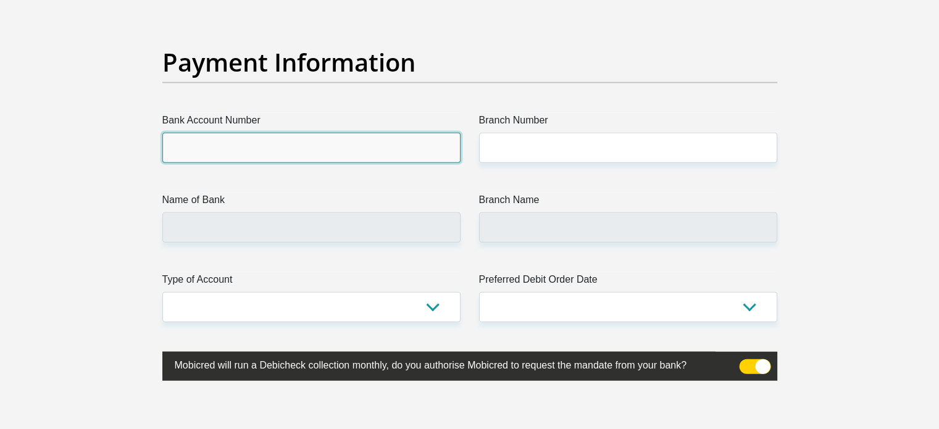
click at [279, 144] on input "Bank Account Number" at bounding box center [311, 148] width 298 height 30
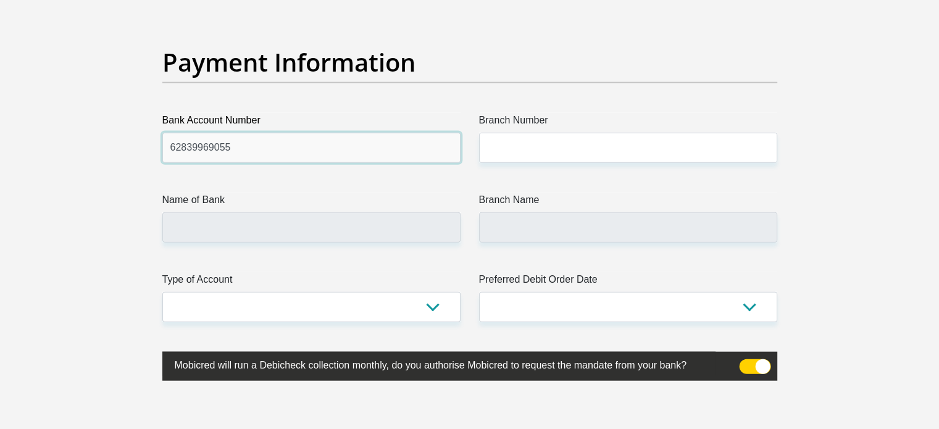
type input "62839969055"
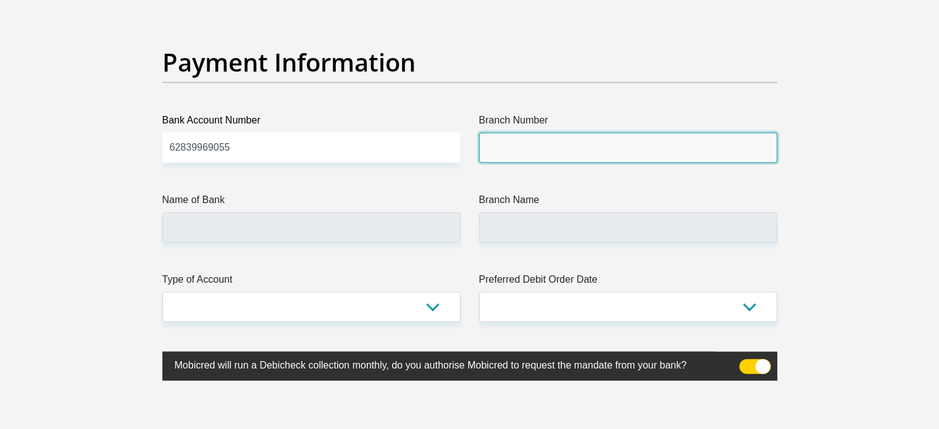
click at [511, 137] on input "Branch Number" at bounding box center [628, 148] width 298 height 30
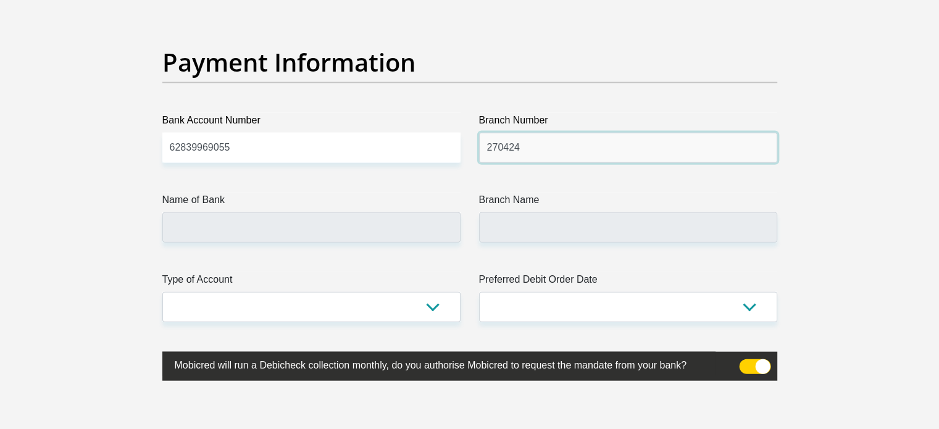
type input "270424"
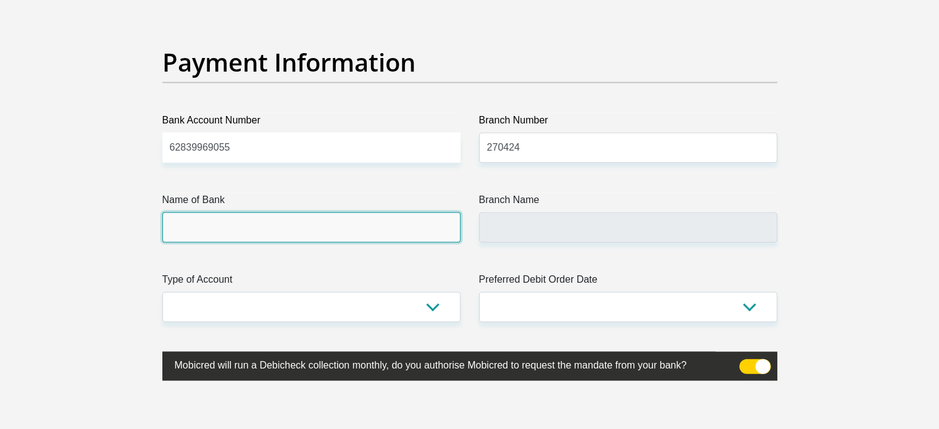
click at [392, 227] on input "Name of Bank" at bounding box center [311, 227] width 298 height 30
type input "FIRSTRAND BANK"
type input "UTRECHT SERVICE BRANCH"
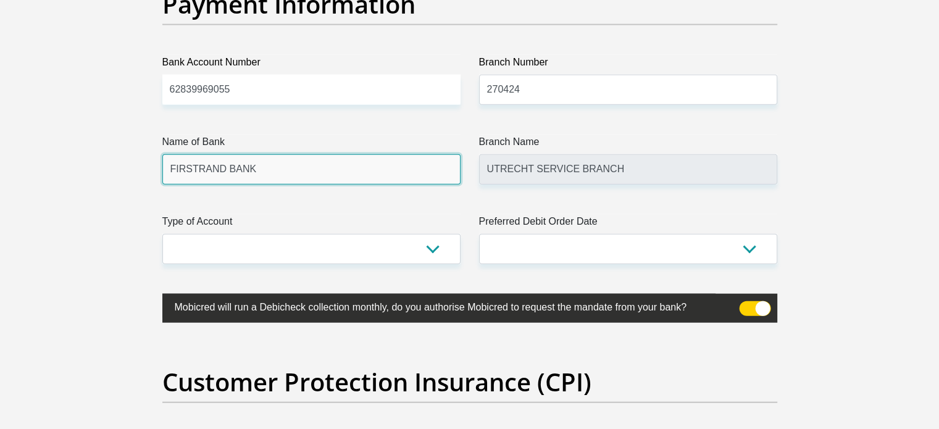
scroll to position [2896, 0]
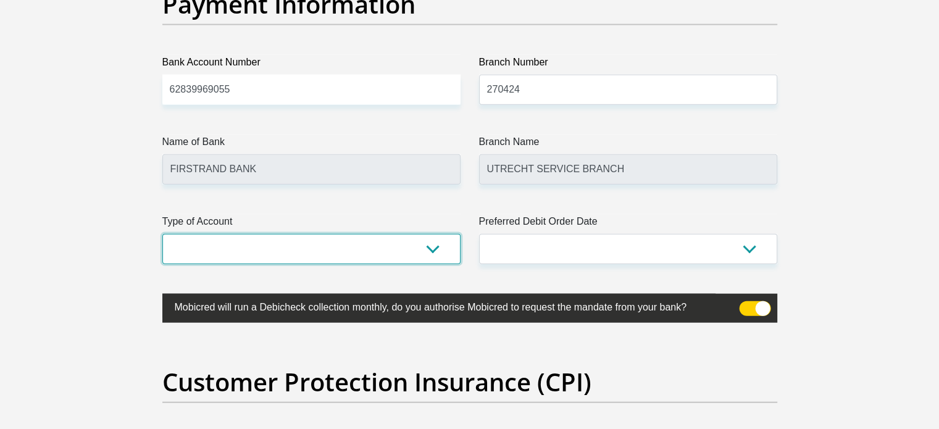
click at [430, 251] on select "Cheque Savings" at bounding box center [311, 249] width 298 height 30
select select "SAV"
click at [162, 234] on select "Cheque Savings" at bounding box center [311, 249] width 298 height 30
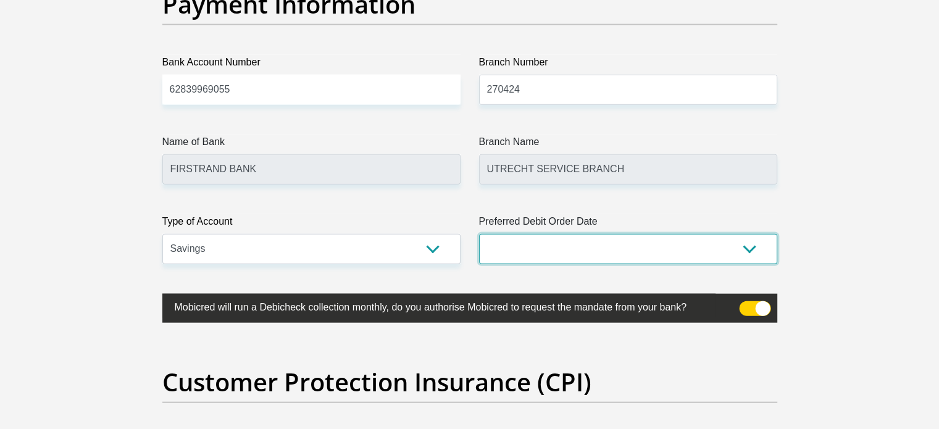
click at [751, 243] on select "1st 2nd 3rd 4th 5th 7th 18th 19th 20th 21st 22nd 23rd 24th 25th 26th 27th 28th …" at bounding box center [628, 249] width 298 height 30
select select "25"
click at [479, 234] on select "1st 2nd 3rd 4th 5th 7th 18th 19th 20th 21st 22nd 23rd 24th 25th 26th 27th 28th …" at bounding box center [628, 249] width 298 height 30
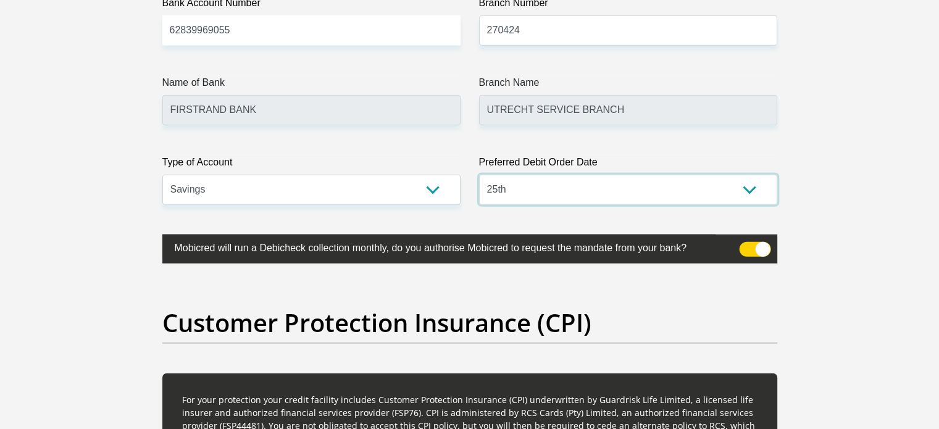
scroll to position [2957, 0]
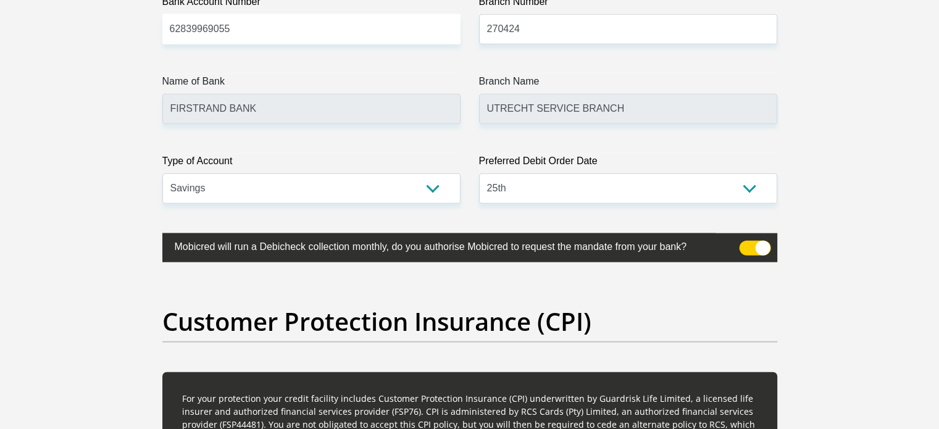
click at [763, 236] on label at bounding box center [469, 247] width 615 height 29
click at [746, 244] on input "checkbox" at bounding box center [746, 244] width 0 height 0
click at [755, 241] on span at bounding box center [754, 248] width 31 height 15
click at [746, 244] on input "checkbox" at bounding box center [746, 244] width 0 height 0
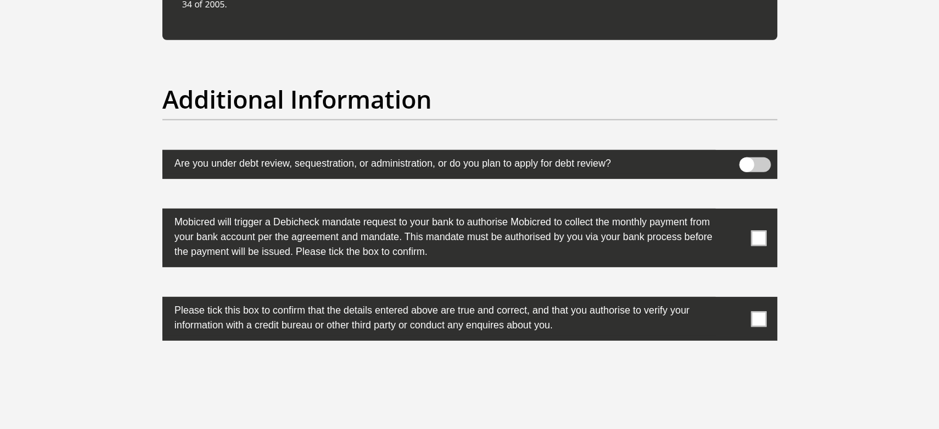
scroll to position [3806, 0]
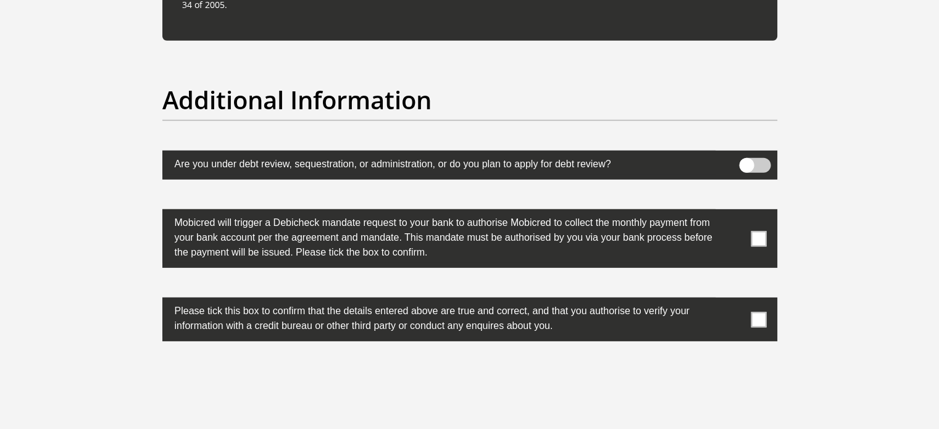
click at [760, 238] on span at bounding box center [758, 238] width 15 height 15
click at [734, 212] on input "checkbox" at bounding box center [734, 212] width 0 height 0
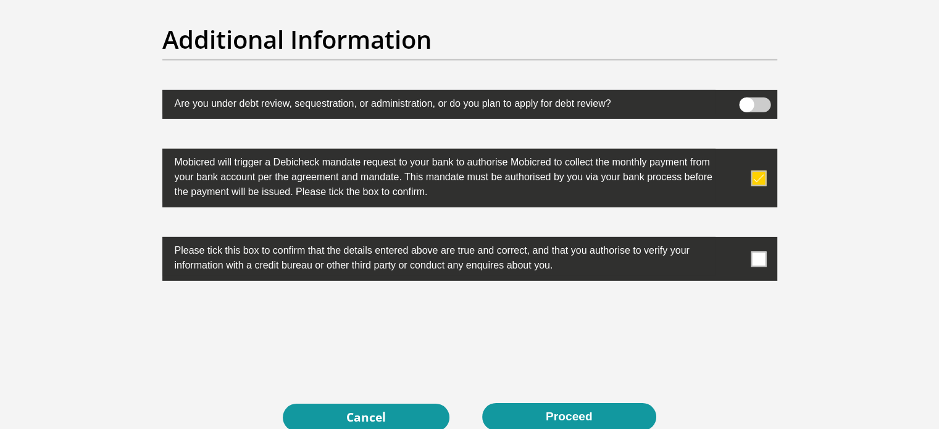
scroll to position [3870, 0]
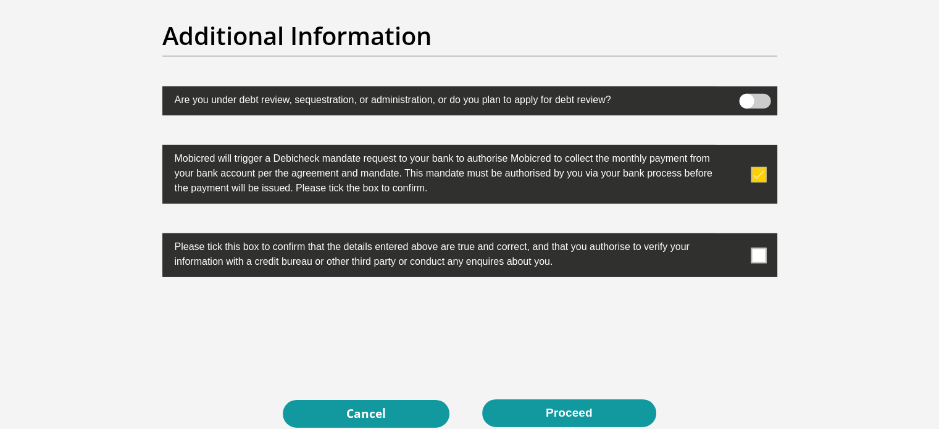
click at [762, 252] on span at bounding box center [758, 255] width 15 height 15
click at [734, 236] on input "checkbox" at bounding box center [734, 236] width 0 height 0
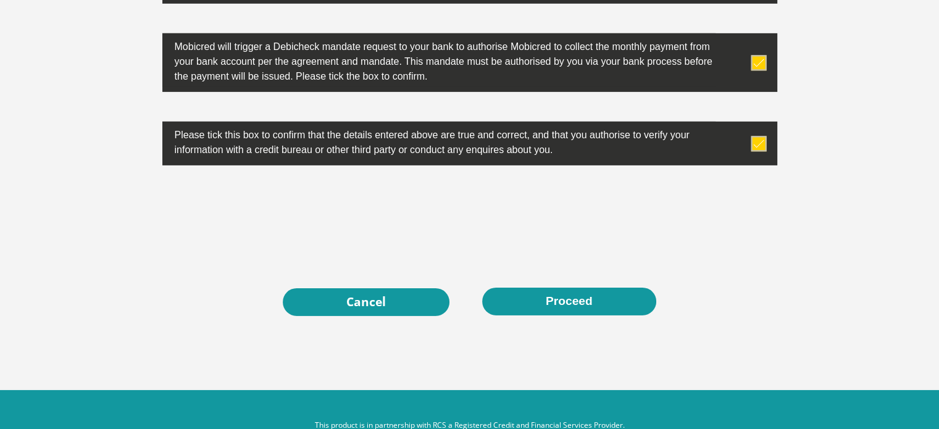
scroll to position [3983, 0]
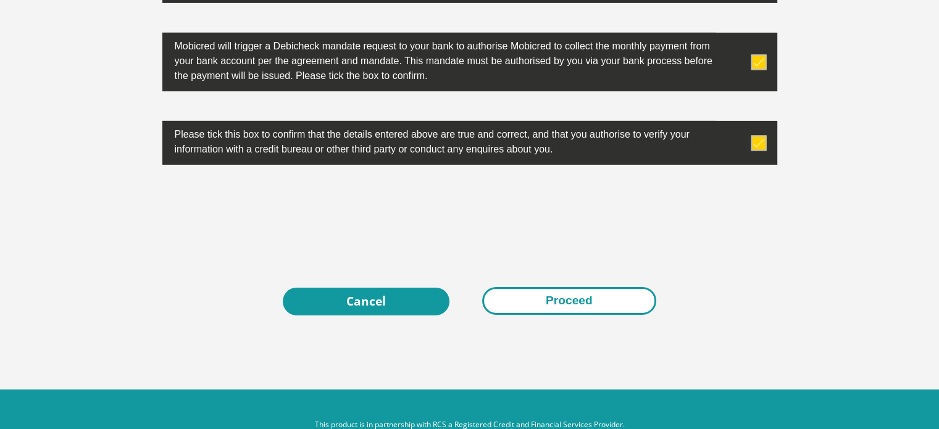
click at [584, 296] on button "Proceed" at bounding box center [569, 301] width 174 height 28
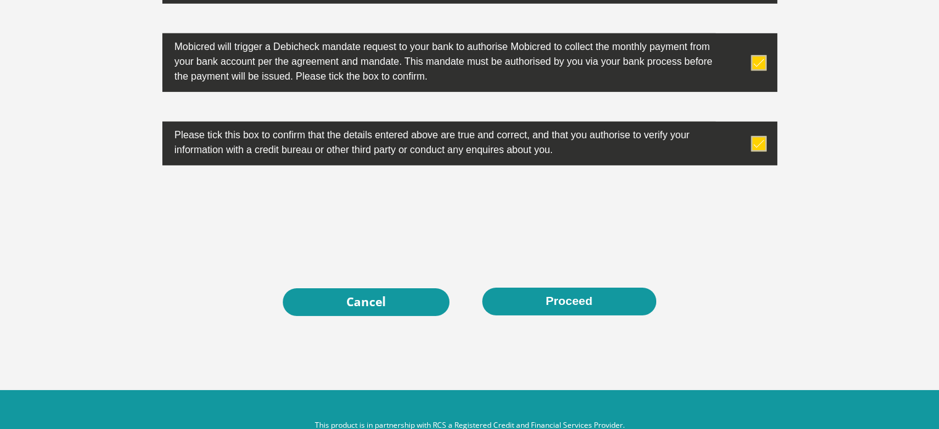
scroll to position [0, 0]
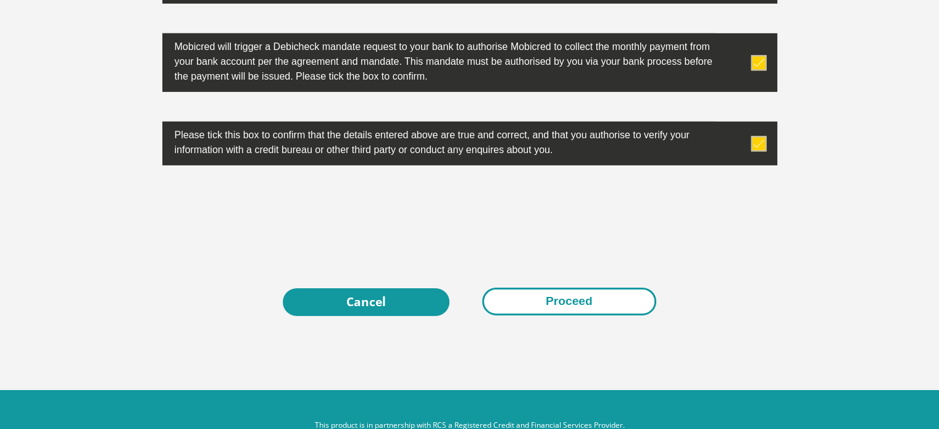
click at [545, 290] on button "Proceed" at bounding box center [569, 302] width 174 height 28
click at [559, 296] on button "Proceed" at bounding box center [569, 302] width 174 height 28
click at [573, 302] on button "Proceed" at bounding box center [569, 302] width 174 height 28
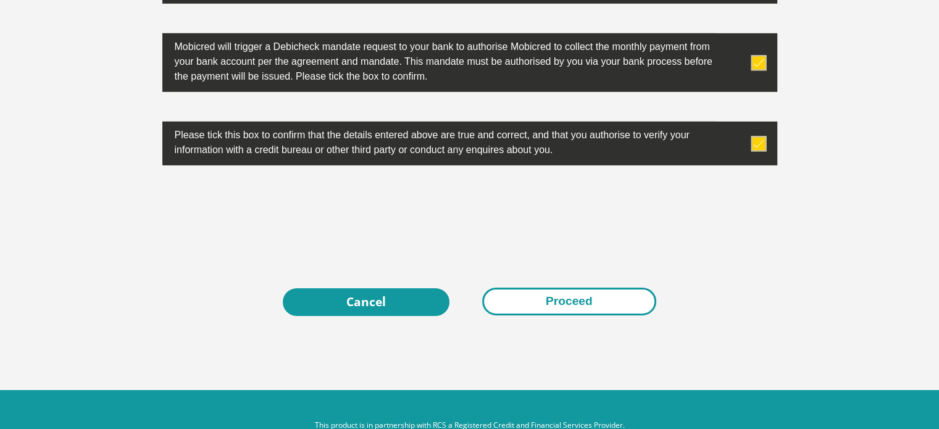
click at [573, 302] on button "Proceed" at bounding box center [569, 302] width 174 height 28
click at [572, 296] on button "Proceed" at bounding box center [569, 302] width 174 height 28
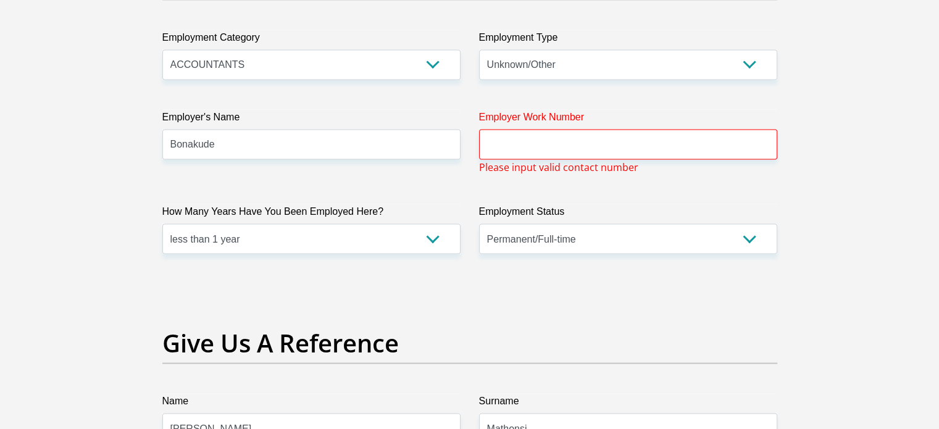
scroll to position [2308, 0]
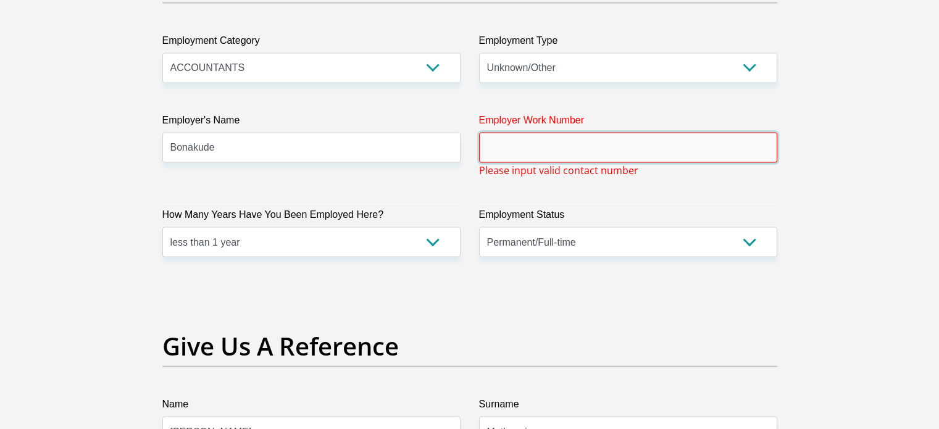
click at [567, 143] on input "Employer Work Number" at bounding box center [628, 147] width 298 height 30
type input "d"
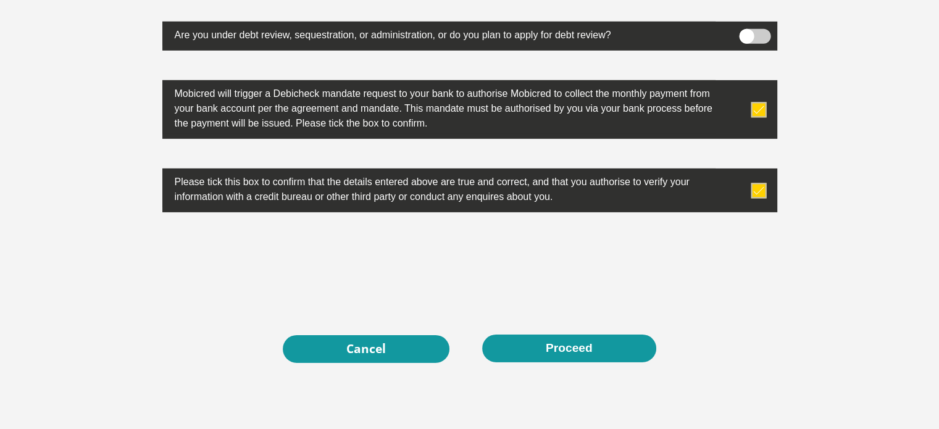
scroll to position [4020, 0]
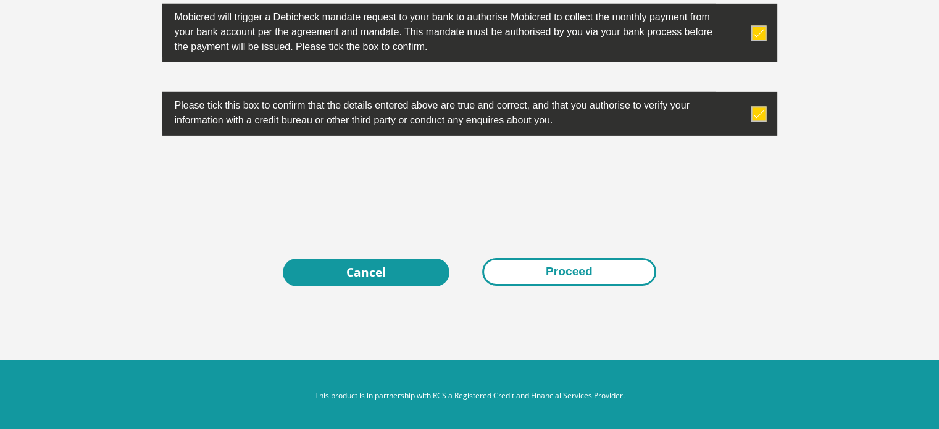
type input "0726619580"
click at [578, 266] on button "Proceed" at bounding box center [569, 272] width 174 height 28
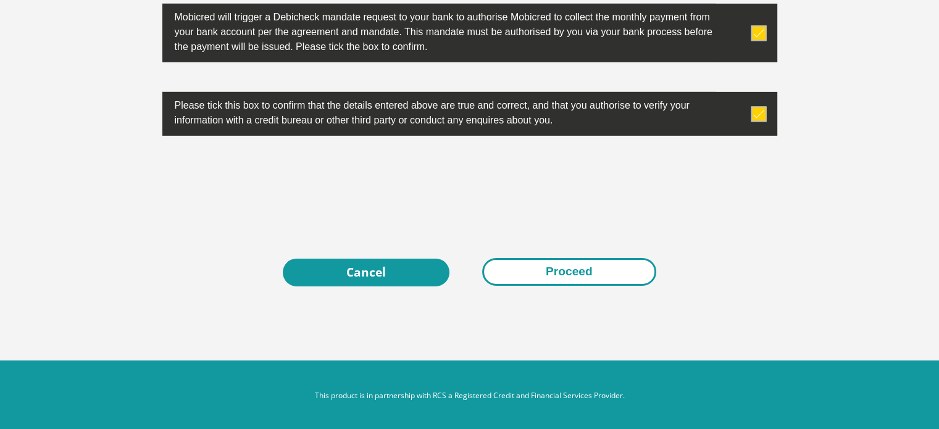
click at [578, 266] on button "Proceed" at bounding box center [569, 272] width 174 height 28
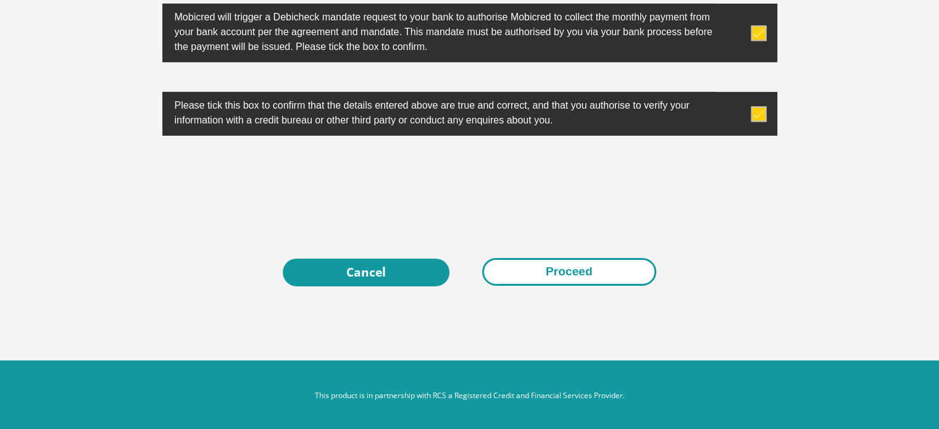
click at [578, 266] on button "Proceed" at bounding box center [569, 272] width 174 height 28
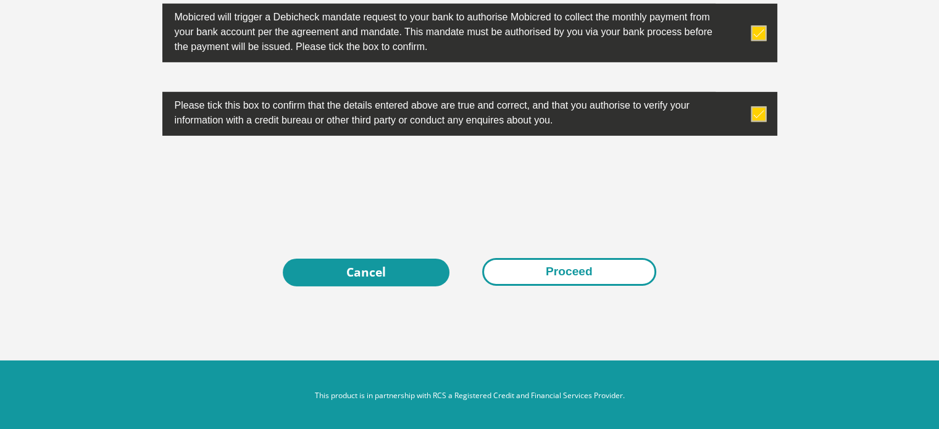
click at [561, 258] on button "Proceed" at bounding box center [569, 272] width 174 height 28
click at [563, 260] on button "Proceed" at bounding box center [569, 272] width 174 height 28
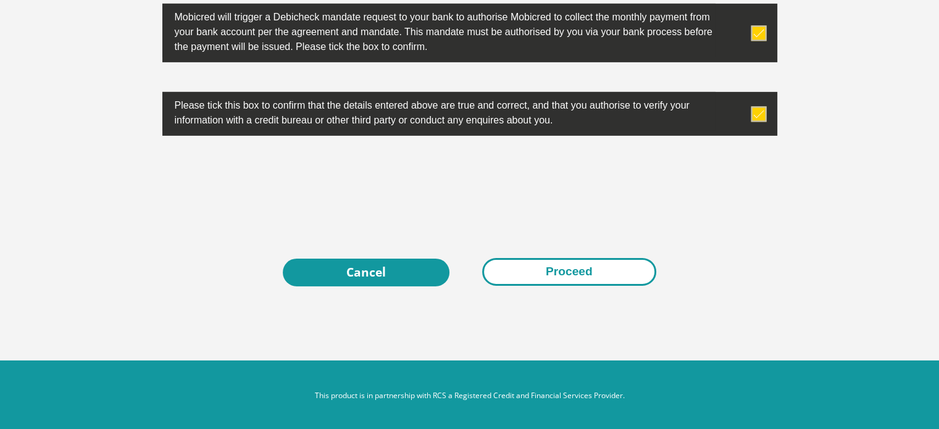
click at [563, 260] on button "Proceed" at bounding box center [569, 272] width 174 height 28
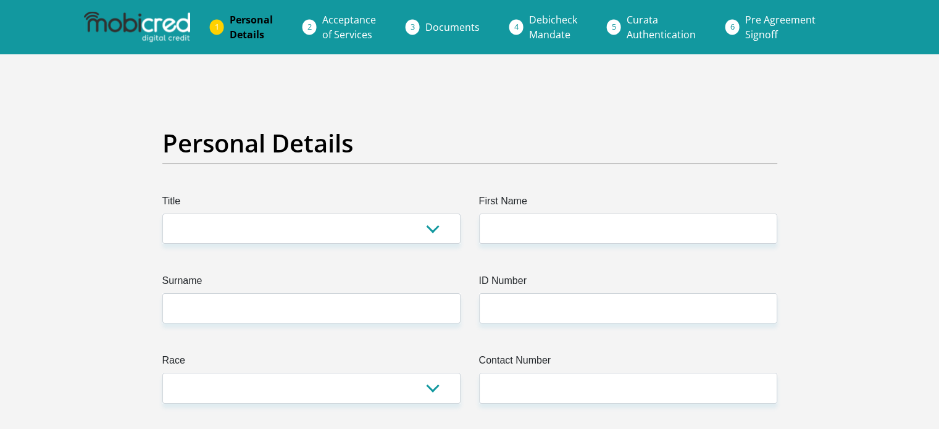
scroll to position [3998, 0]
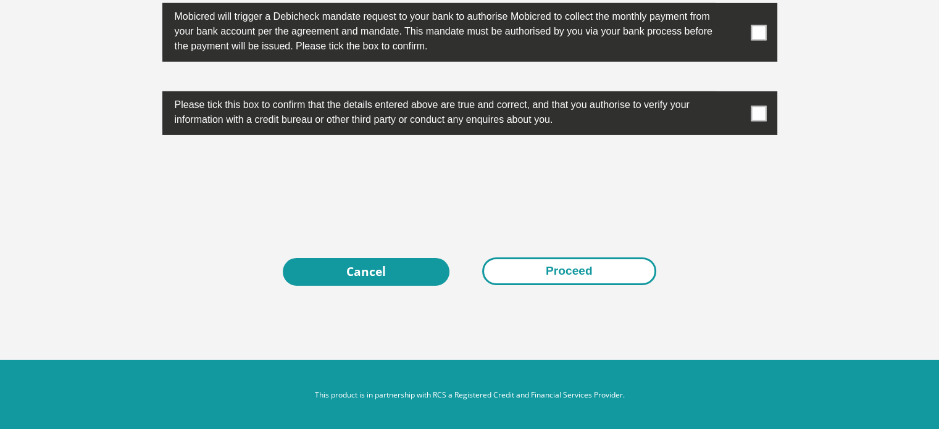
click at [567, 259] on button "Proceed" at bounding box center [569, 271] width 174 height 28
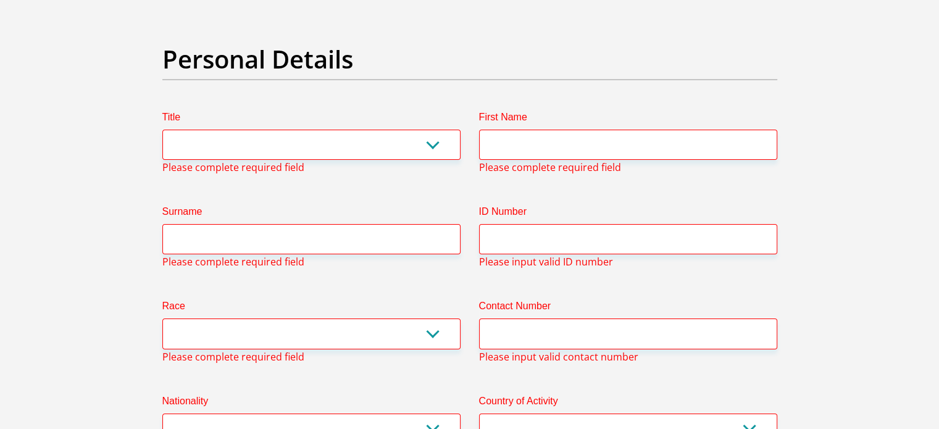
scroll to position [58, 0]
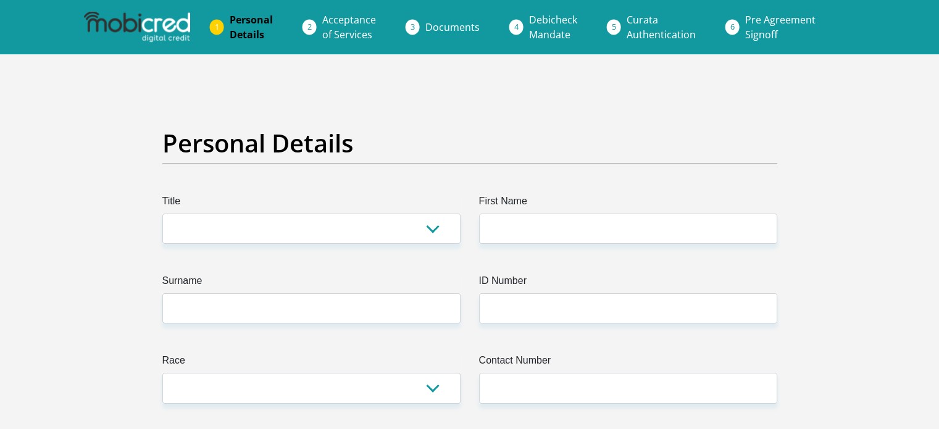
click at [527, 232] on input "First Name" at bounding box center [628, 229] width 298 height 30
type input "n"
type input "NOKWANDA"
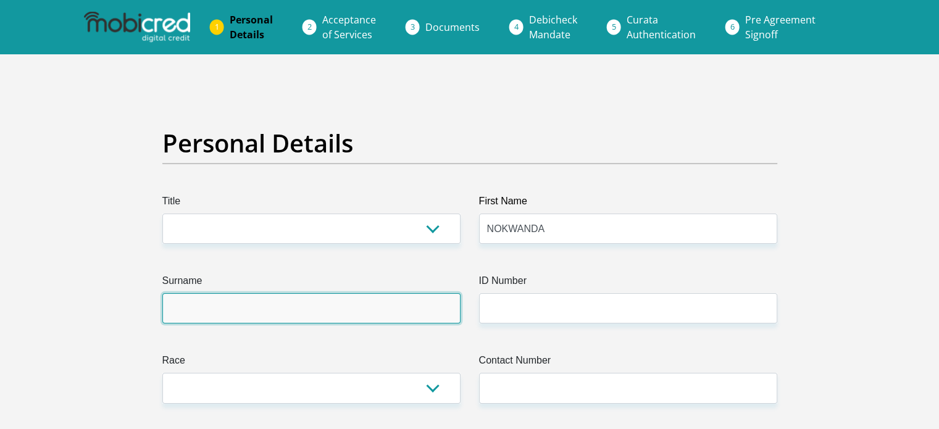
type input "GAMA"
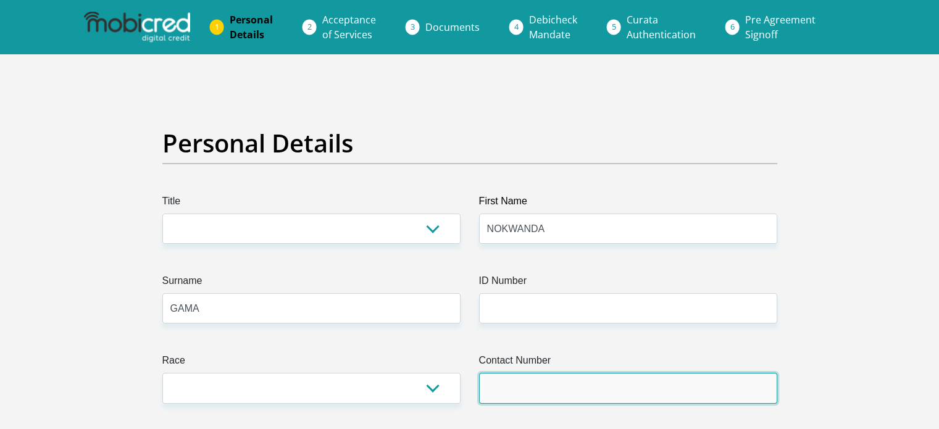
type input "0726619580"
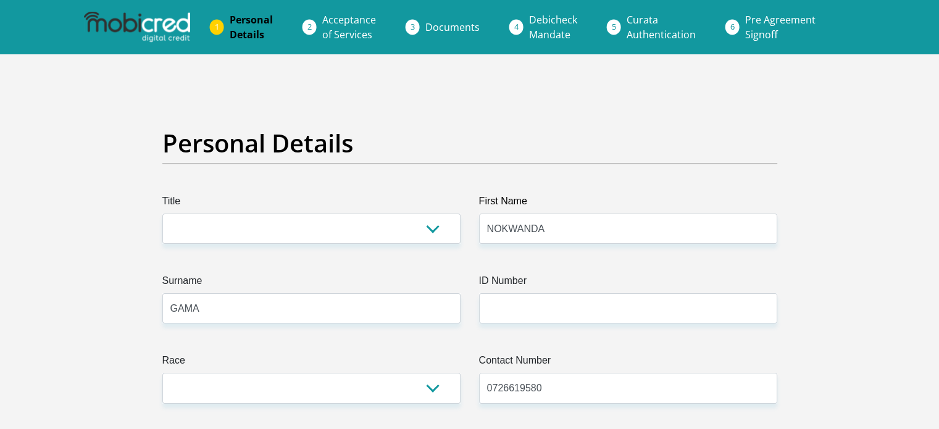
select select "ZAF"
type input "5021 BEROUW FARM"
type input "UTRECHT"
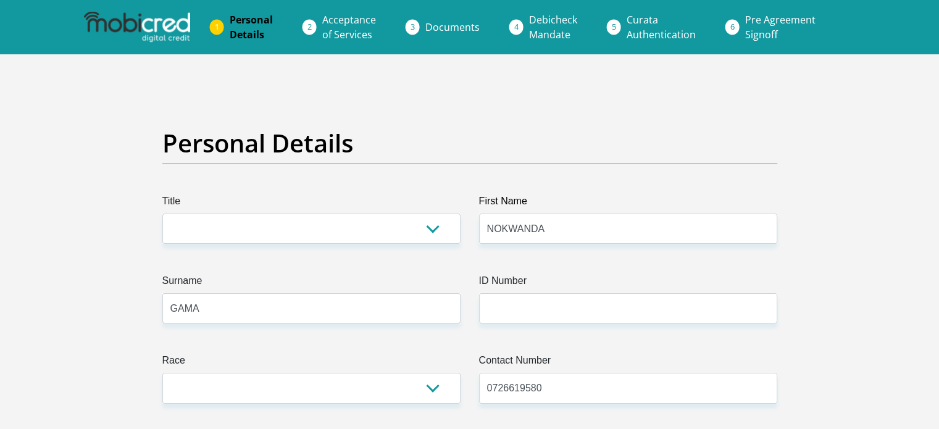
type input "2980"
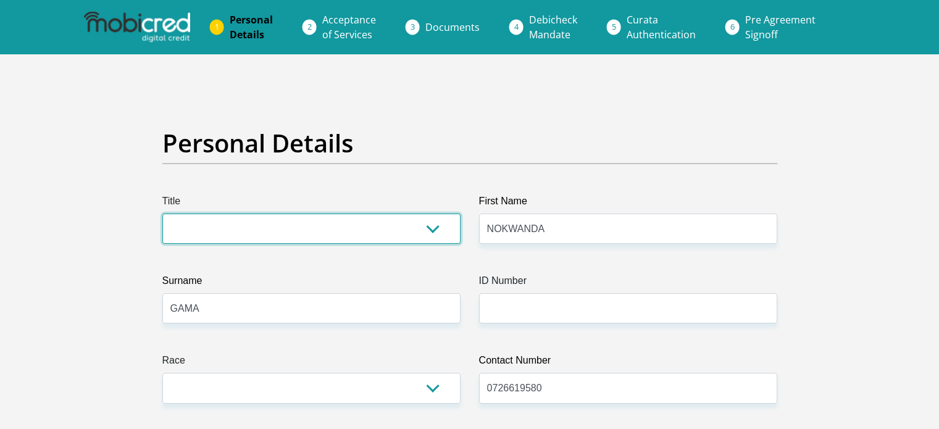
click at [428, 225] on select "Mr Ms Mrs Dr Other" at bounding box center [311, 229] width 298 height 30
select select "Ms"
click at [162, 214] on select "Mr Ms Mrs Dr Other" at bounding box center [311, 229] width 298 height 30
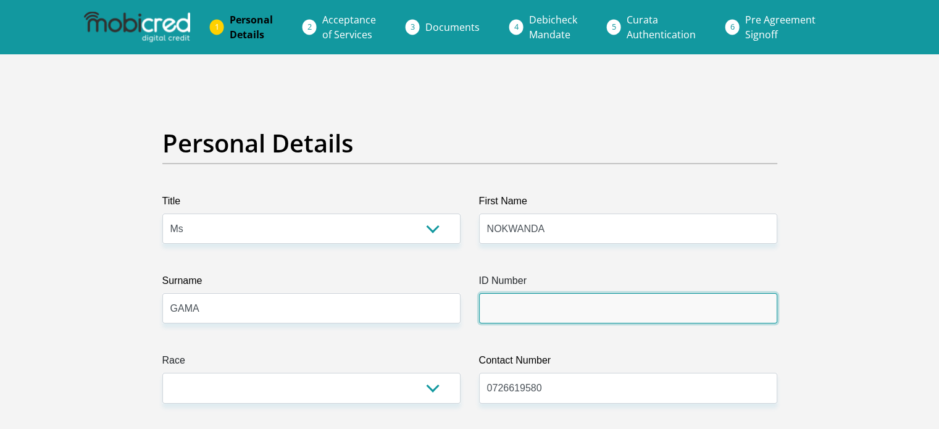
click at [493, 315] on input "ID Number" at bounding box center [628, 308] width 298 height 30
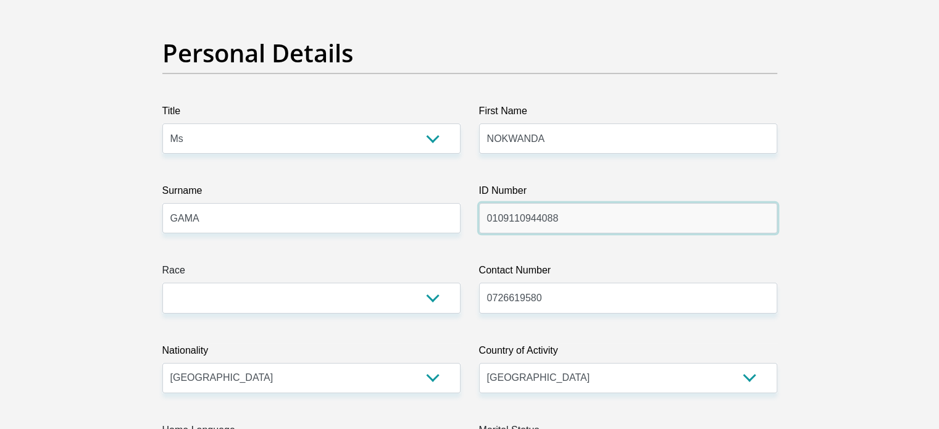
scroll to position [91, 0]
type input "0109110944088"
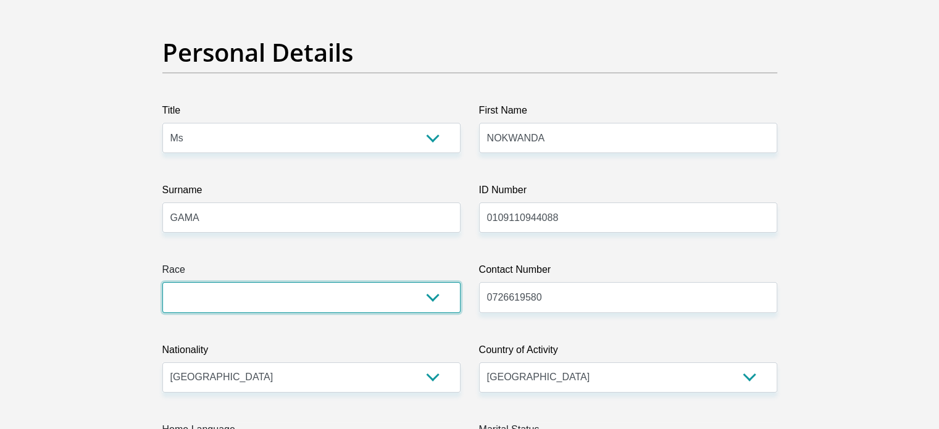
click at [440, 302] on select "Black Coloured Indian White Other" at bounding box center [311, 297] width 298 height 30
select select "1"
click at [162, 282] on select "Black Coloured Indian White Other" at bounding box center [311, 297] width 298 height 30
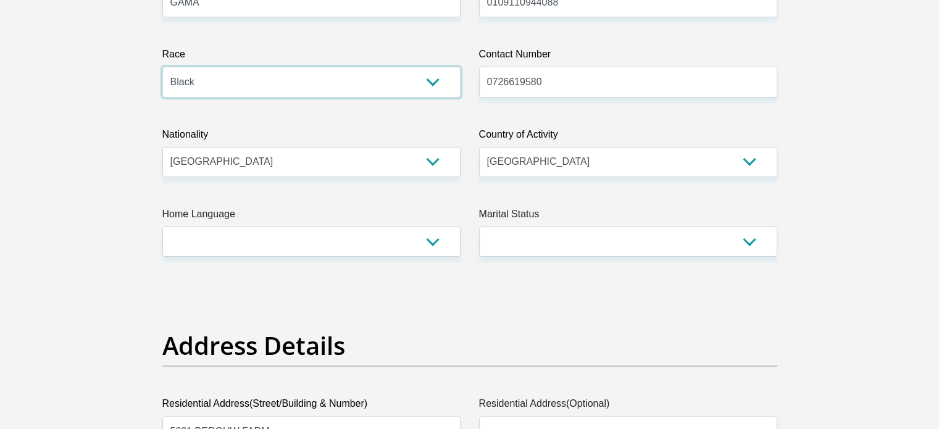
scroll to position [307, 0]
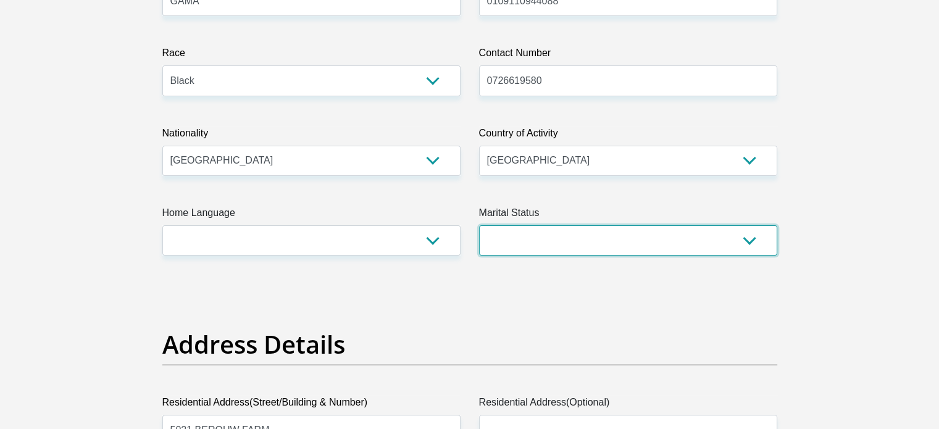
click at [749, 249] on select "Married ANC Single Divorced Widowed Married COP or Customary Law" at bounding box center [628, 240] width 298 height 30
select select "2"
click at [479, 225] on select "Married ANC Single Divorced Widowed Married COP or Customary Law" at bounding box center [628, 240] width 298 height 30
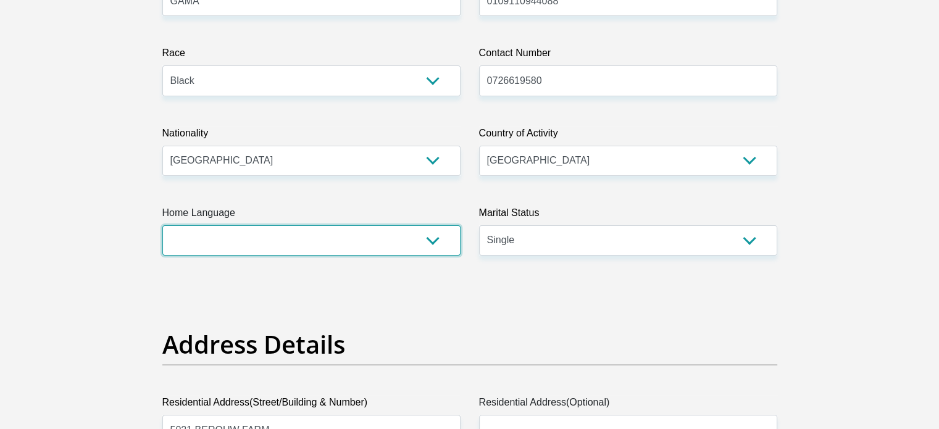
click at [437, 244] on select "Afrikaans English Sepedi South Ndebele Southern Sotho Swati Tsonga Tswana Venda…" at bounding box center [311, 240] width 298 height 30
select select "zul"
click at [162, 225] on select "Afrikaans English Sepedi South Ndebele Southern Sotho Swati Tsonga Tswana Venda…" at bounding box center [311, 240] width 298 height 30
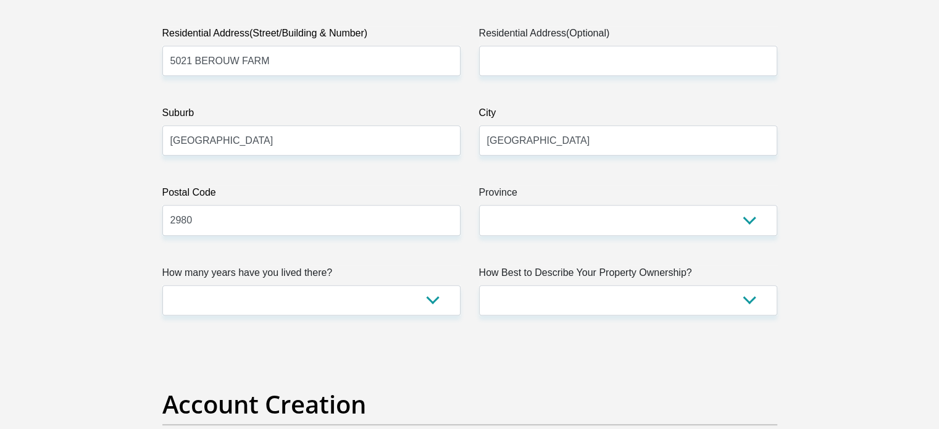
scroll to position [678, 0]
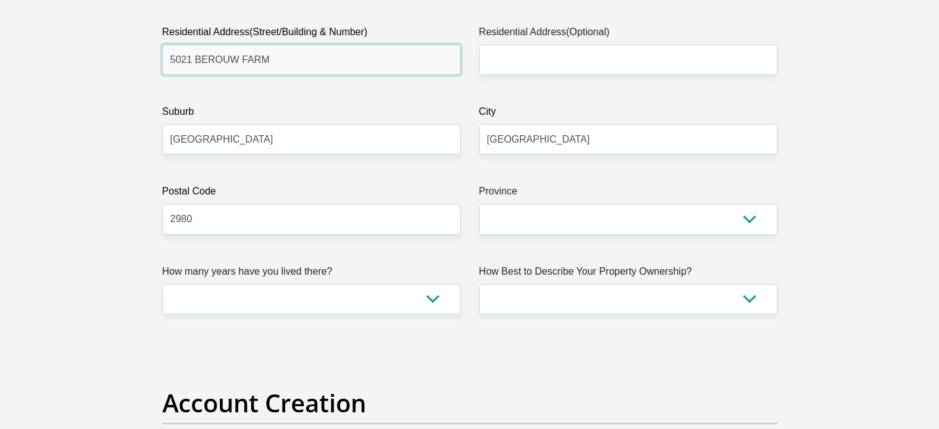
click at [316, 55] on input "5021 BEROUW FARM" at bounding box center [311, 59] width 298 height 30
type input "5"
type input "21 SYLVIA ROAD"
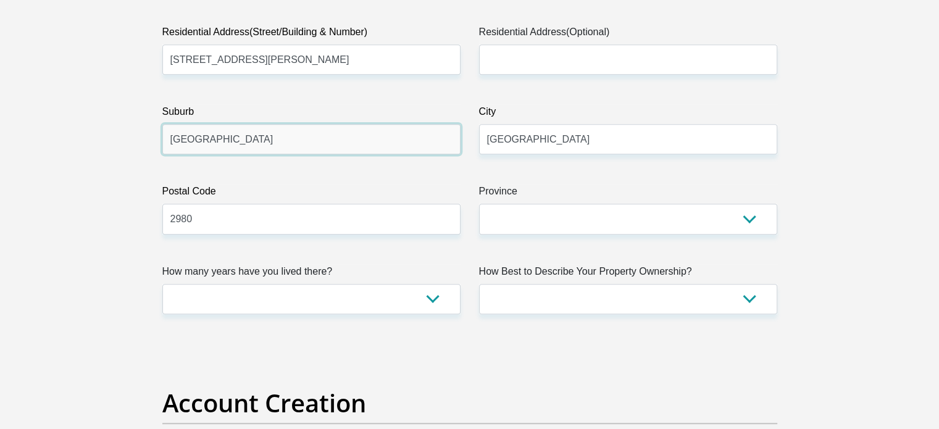
click at [262, 140] on input "UTRECHT" at bounding box center [311, 139] width 298 height 30
type input "U"
click at [197, 140] on input "Sydneham" at bounding box center [311, 139] width 298 height 30
type input "Sydnenham"
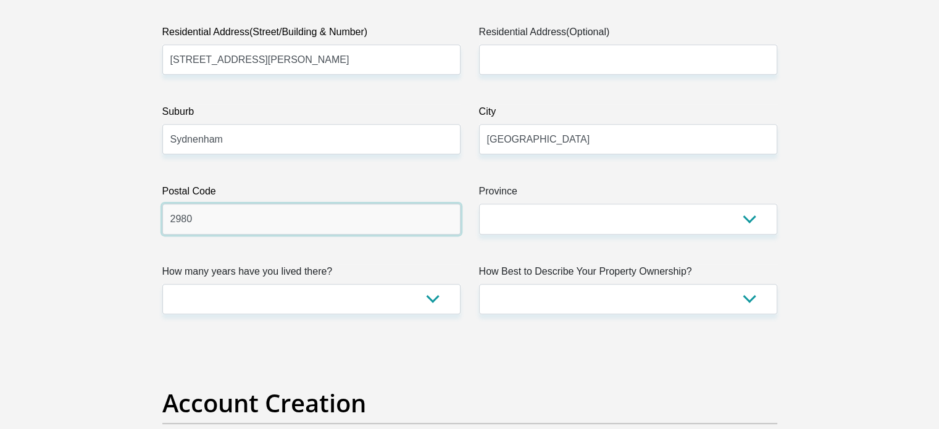
click at [225, 214] on input "2980" at bounding box center [311, 219] width 298 height 30
type input "2"
type input "4000"
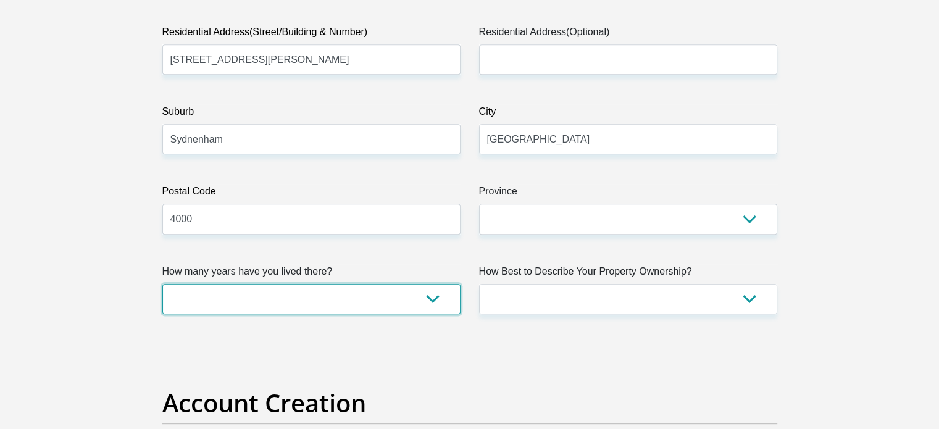
click at [436, 293] on select "less than 1 year 1-3 years 3-5 years 5+ years" at bounding box center [311, 299] width 298 height 30
select select "0"
click at [162, 284] on select "less than 1 year 1-3 years 3-5 years 5+ years" at bounding box center [311, 299] width 298 height 30
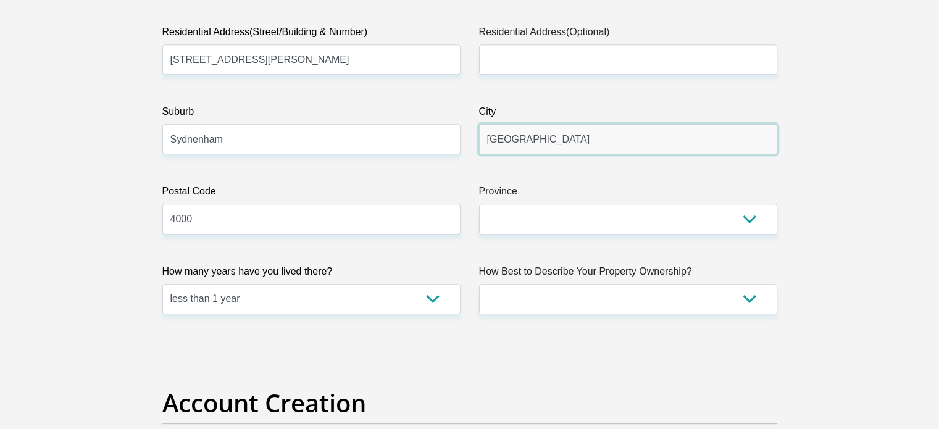
click at [524, 146] on input "UTRECHT" at bounding box center [628, 139] width 298 height 30
click at [534, 144] on input "UTRECHT" at bounding box center [628, 139] width 298 height 30
type input "U"
type input "Durban"
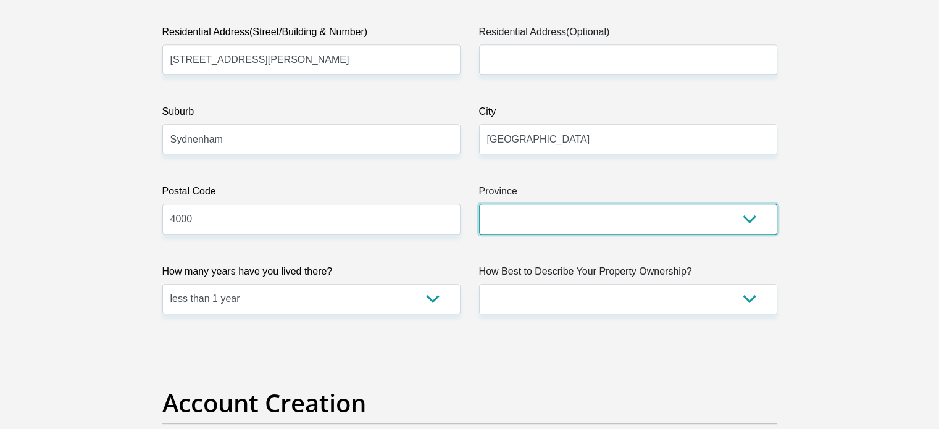
click at [516, 215] on select "Eastern Cape Free State Gauteng KwaZulu-Natal Limpopo Mpumalanga Northern Cape …" at bounding box center [628, 219] width 298 height 30
select select "KwaZulu-Natal"
click at [479, 204] on select "Eastern Cape Free State Gauteng KwaZulu-Natal Limpopo Mpumalanga Northern Cape …" at bounding box center [628, 219] width 298 height 30
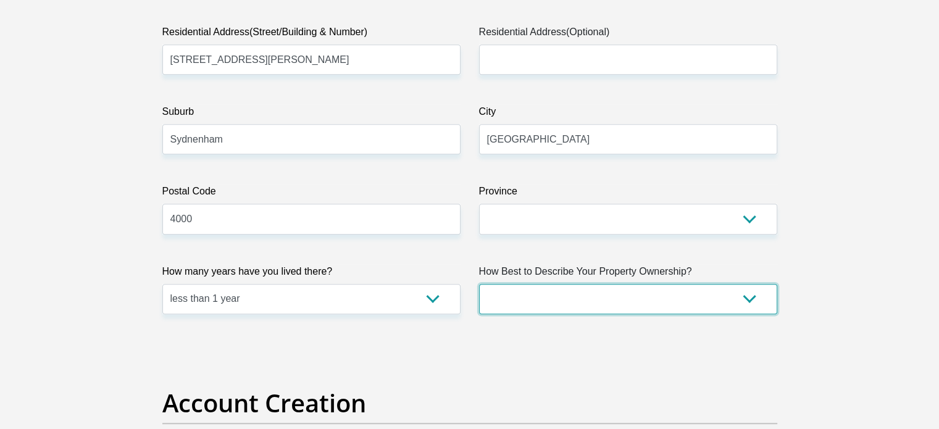
click at [751, 298] on select "Owned Rented Family Owned Company Dwelling" at bounding box center [628, 299] width 298 height 30
select select "parents"
click at [479, 284] on select "Owned Rented Family Owned Company Dwelling" at bounding box center [628, 299] width 298 height 30
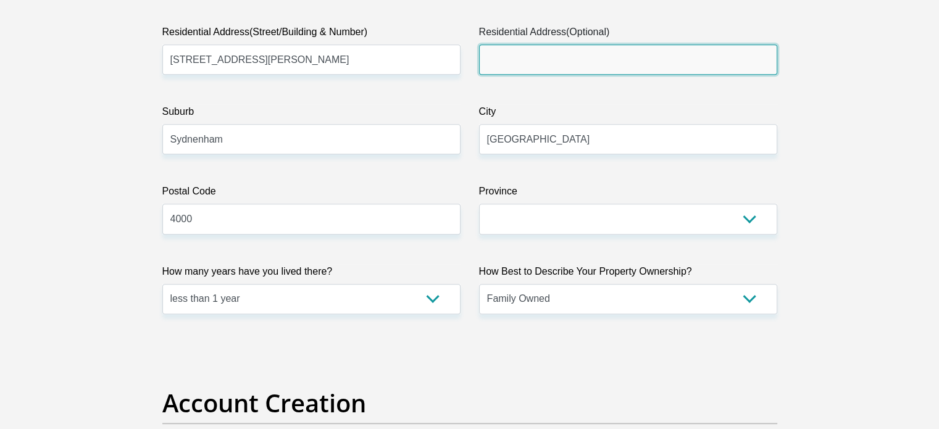
click at [565, 58] on input "Residential Address(Optional)" at bounding box center [628, 59] width 298 height 30
type input "3"
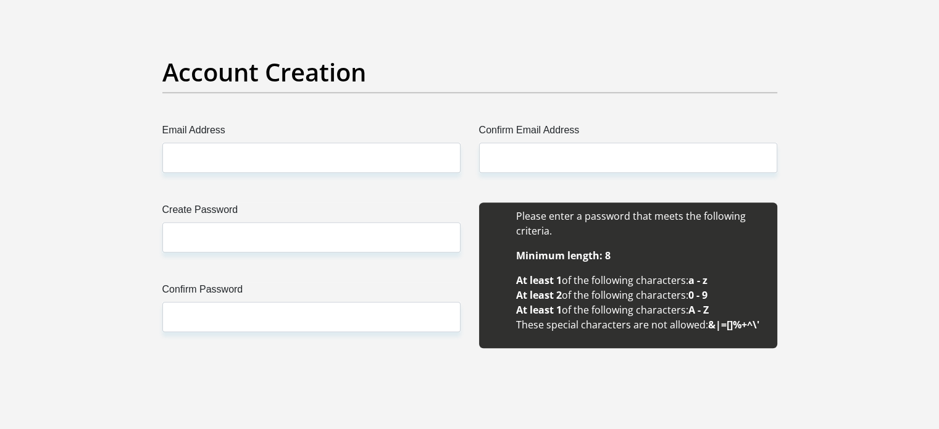
scroll to position [1009, 0]
click at [402, 134] on label "Email Address" at bounding box center [311, 132] width 298 height 20
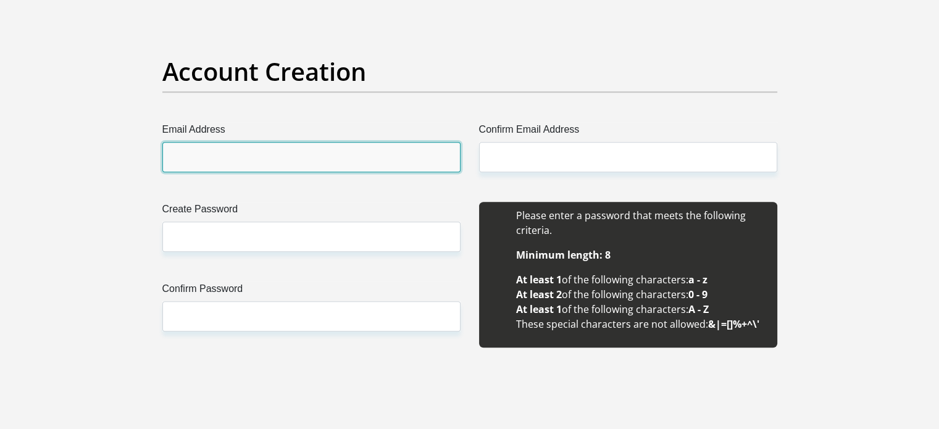
click at [402, 142] on input "Email Address" at bounding box center [311, 157] width 298 height 30
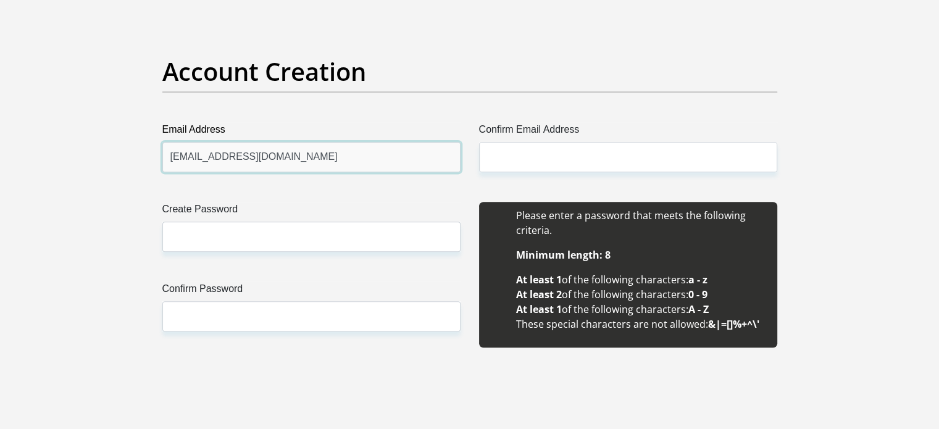
click at [208, 157] on input "nokwansa@bonakude.co.za" at bounding box center [311, 157] width 298 height 30
type input "nokwanda@bonakude.co.za"
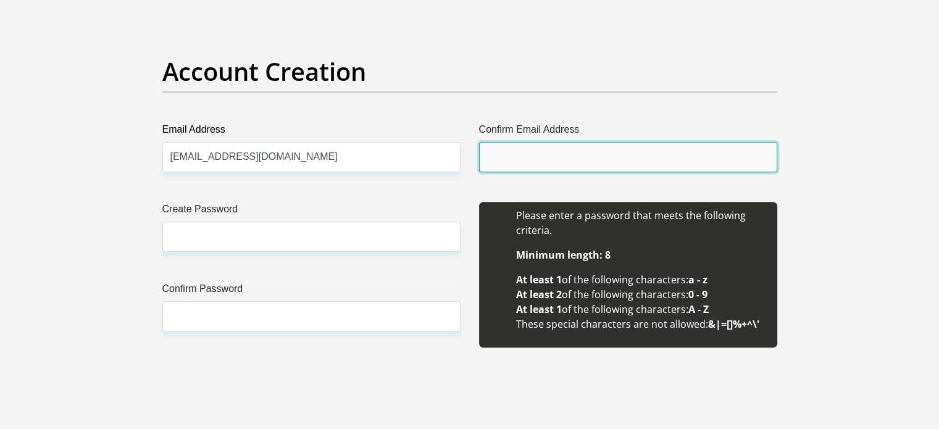
click at [509, 148] on input "Confirm Email Address" at bounding box center [628, 157] width 298 height 30
type input "nokwanda@bonakude.co.za"
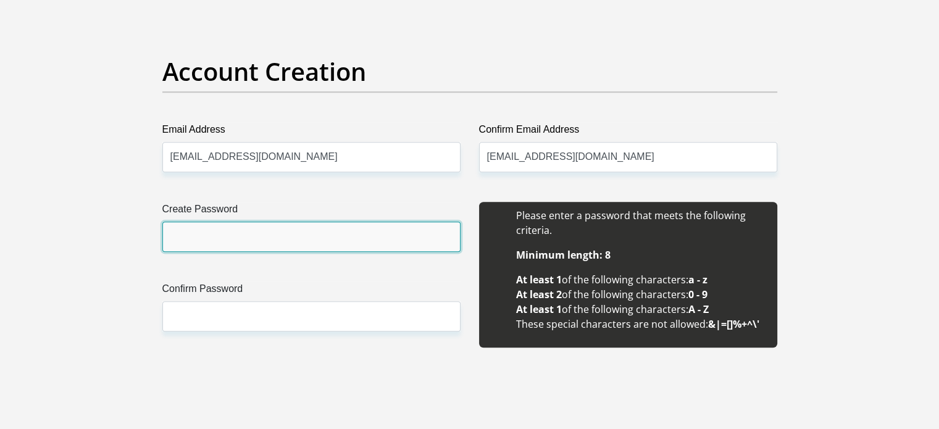
click at [340, 232] on input "Create Password" at bounding box center [311, 237] width 298 height 30
type input "Nokwanda01"
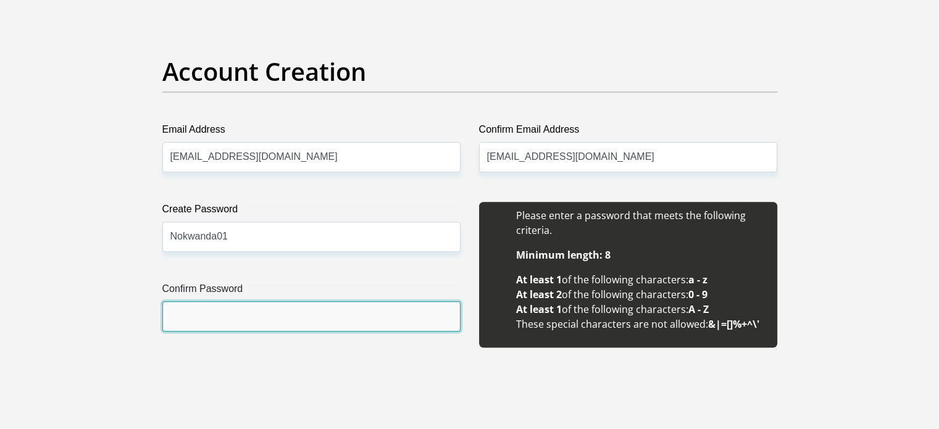
click at [284, 304] on input "Confirm Password" at bounding box center [311, 316] width 298 height 30
type input "Nokwanda01"
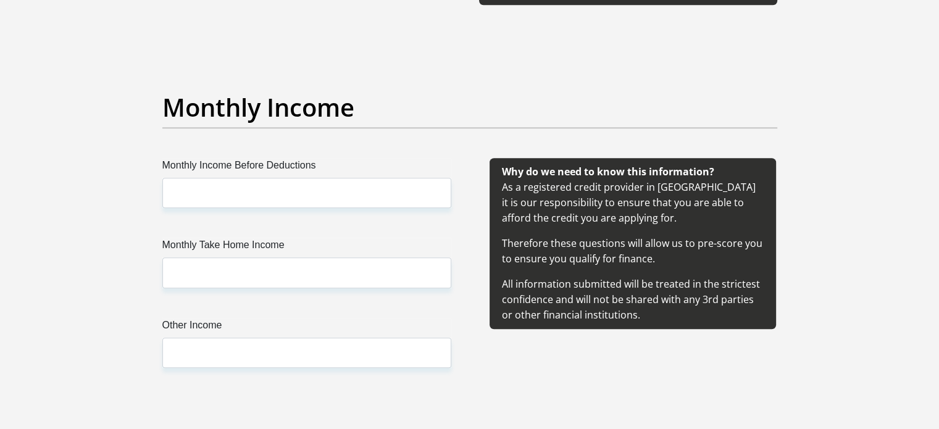
scroll to position [1365, 0]
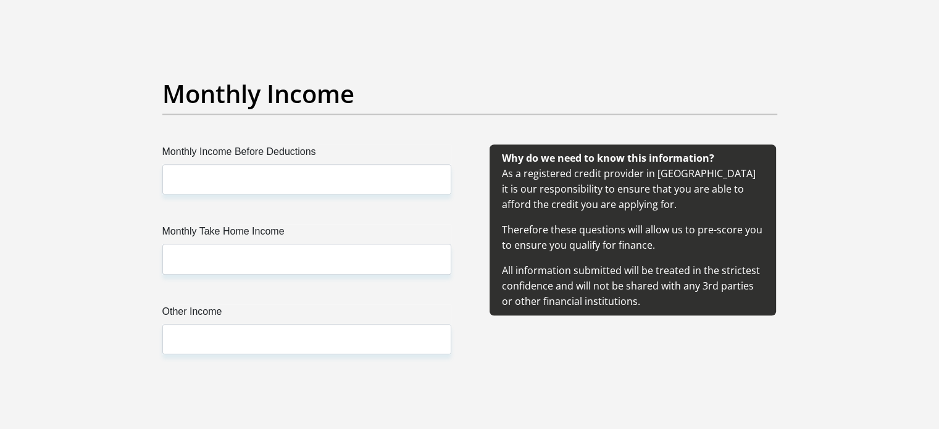
click at [331, 159] on label "Monthly Income Before Deductions" at bounding box center [306, 154] width 289 height 20
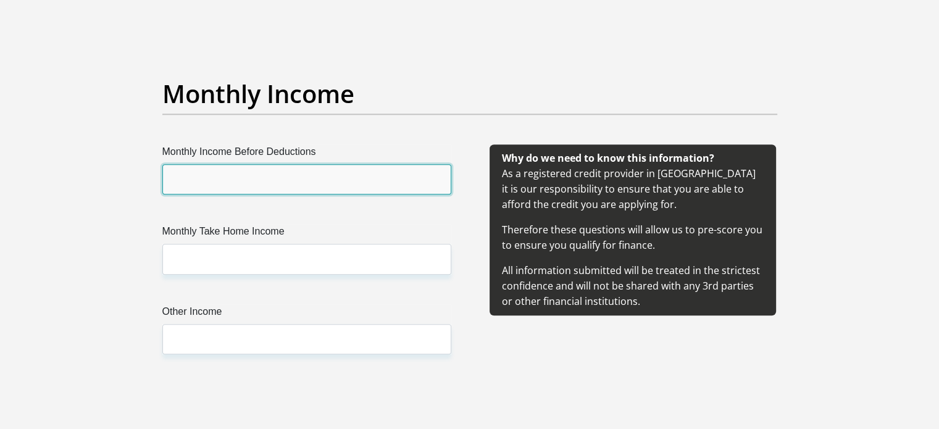
click at [331, 164] on input "Monthly Income Before Deductions" at bounding box center [306, 179] width 289 height 30
click at [331, 175] on input "Monthly Income Before Deductions" at bounding box center [306, 179] width 289 height 30
type input "9000"
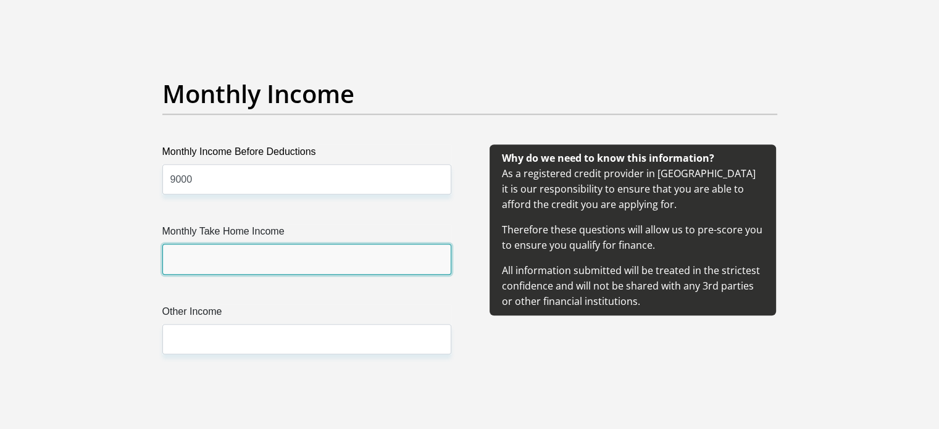
click at [289, 252] on input "Monthly Take Home Income" at bounding box center [306, 259] width 289 height 30
type input "8400"
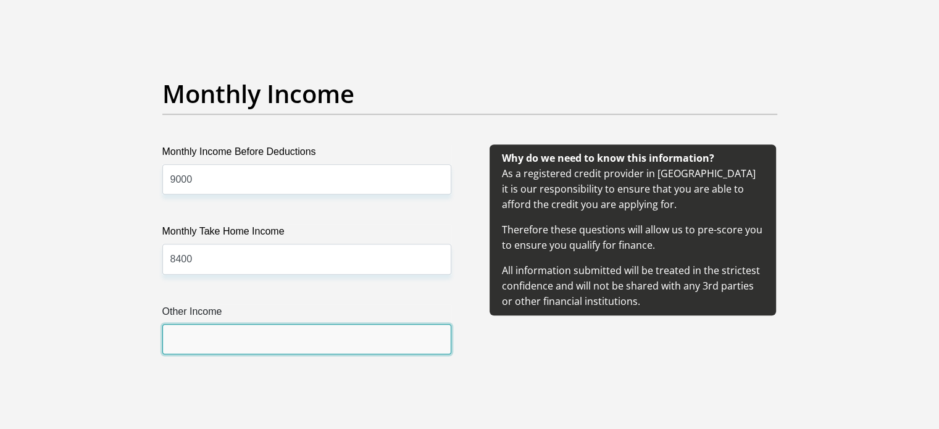
click at [262, 343] on input "Other Income" at bounding box center [306, 339] width 289 height 30
type input "0"
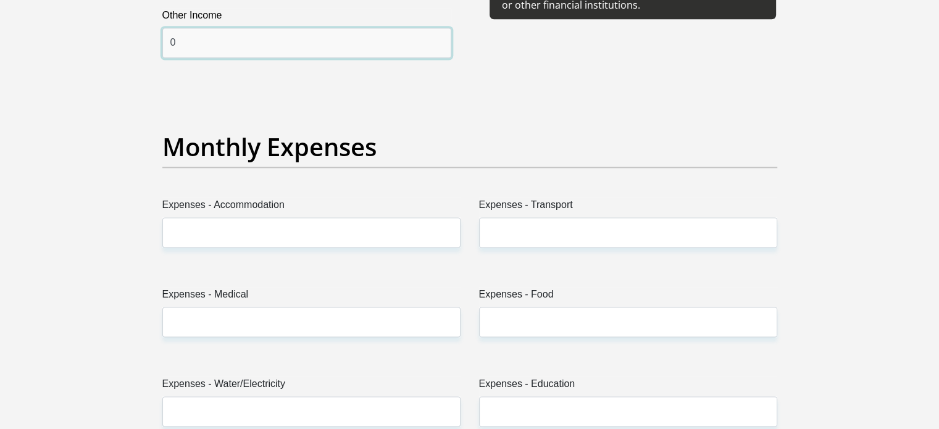
scroll to position [1669, 0]
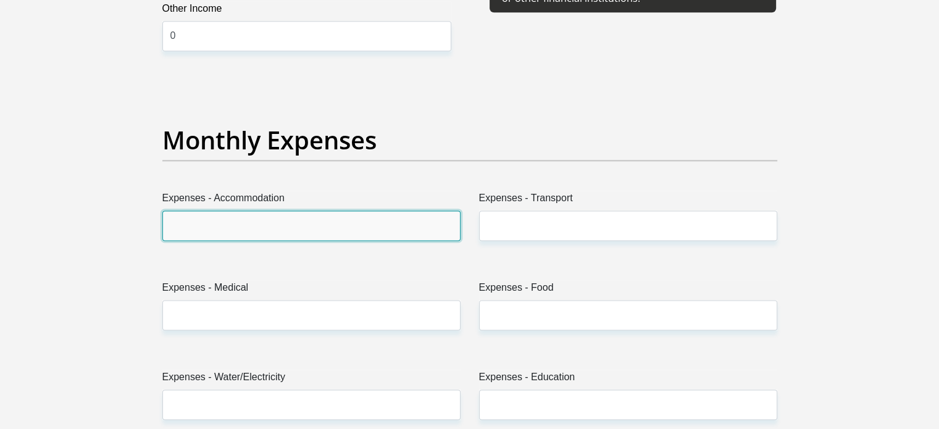
click at [336, 214] on input "Expenses - Accommodation" at bounding box center [311, 225] width 298 height 30
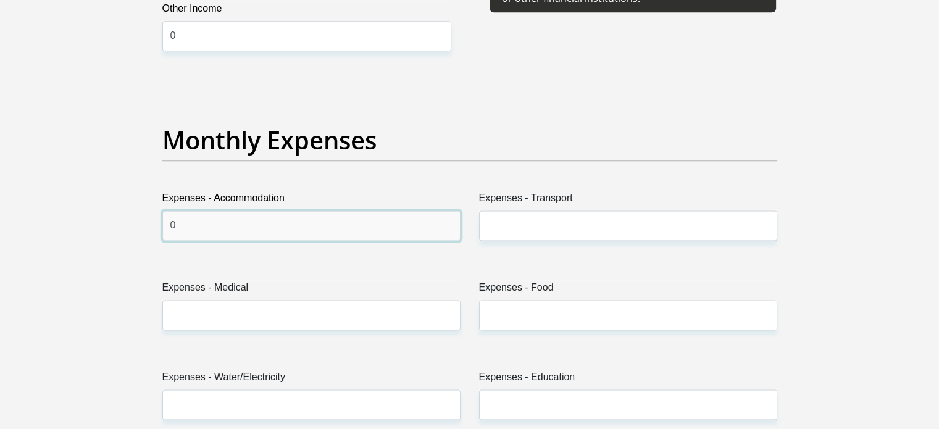
type input "0"
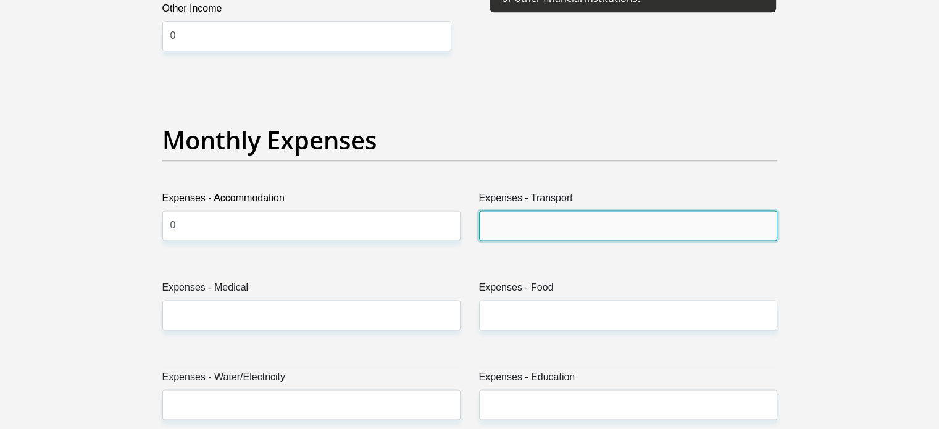
click at [563, 217] on input "Expenses - Transport" at bounding box center [628, 225] width 298 height 30
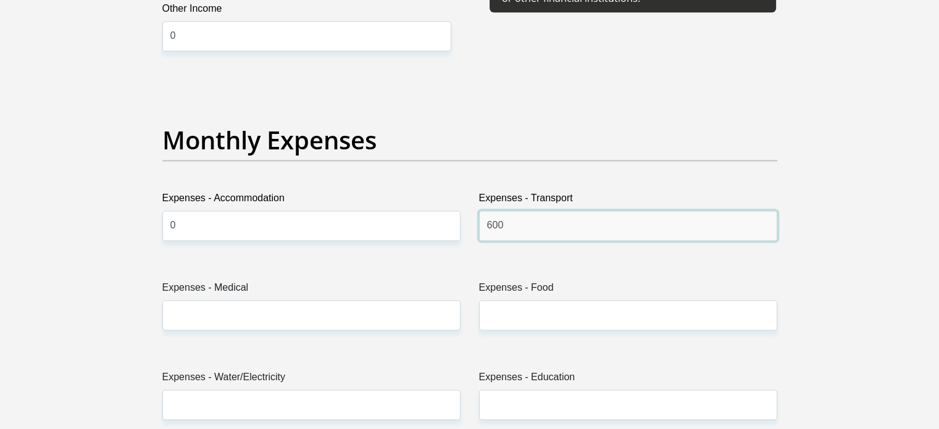
type input "600"
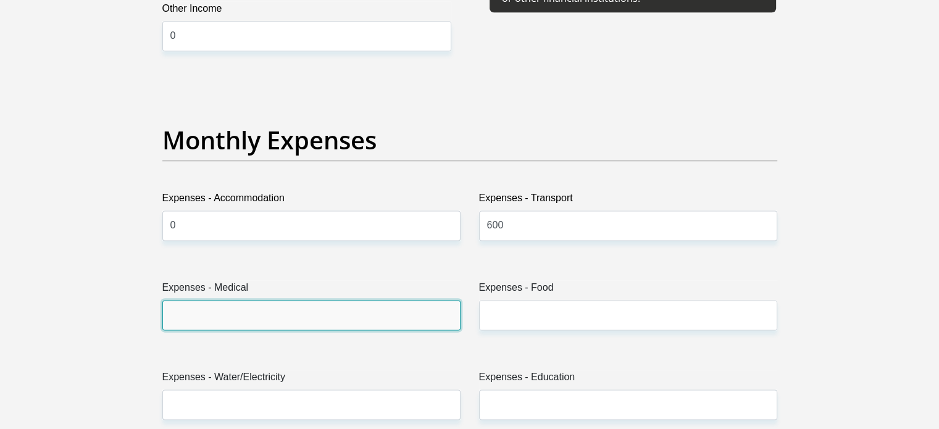
click at [412, 301] on input "Expenses - Medical" at bounding box center [311, 315] width 298 height 30
type input "0"
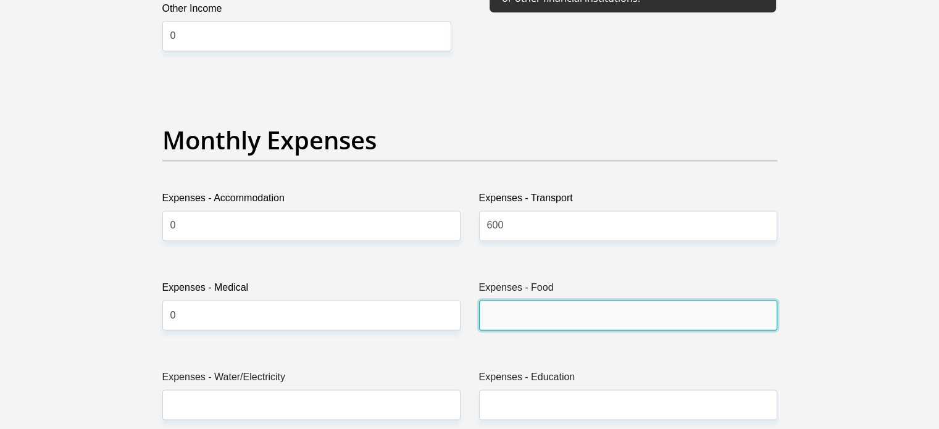
click at [514, 315] on input "Expenses - Food" at bounding box center [628, 315] width 298 height 30
type input "1000"
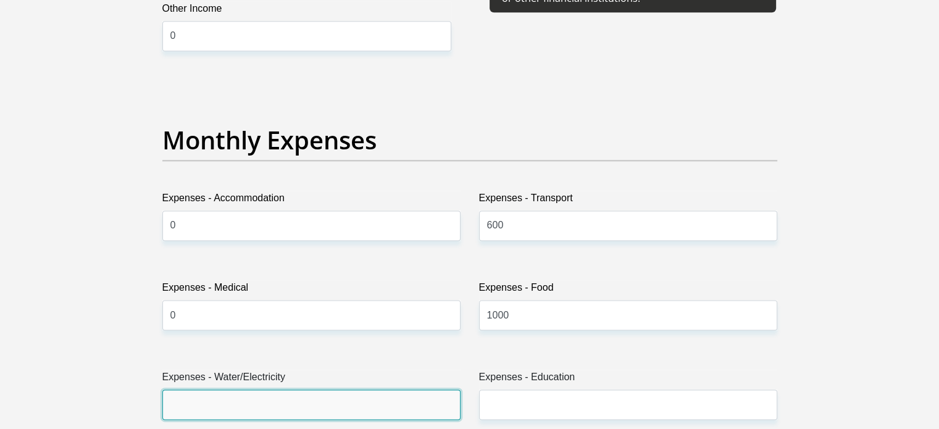
click at [420, 390] on input "Expenses - Water/Electricity" at bounding box center [311, 405] width 298 height 30
type input "0"
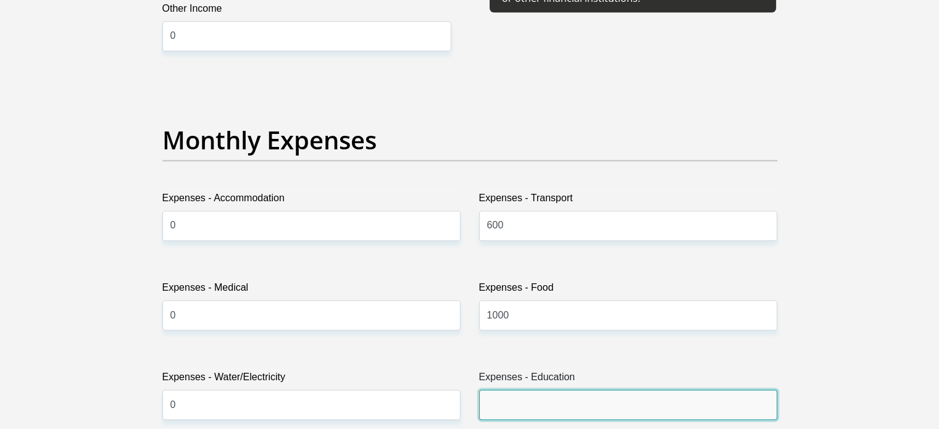
click at [570, 399] on input "Expenses - Education" at bounding box center [628, 405] width 298 height 30
type input "0"
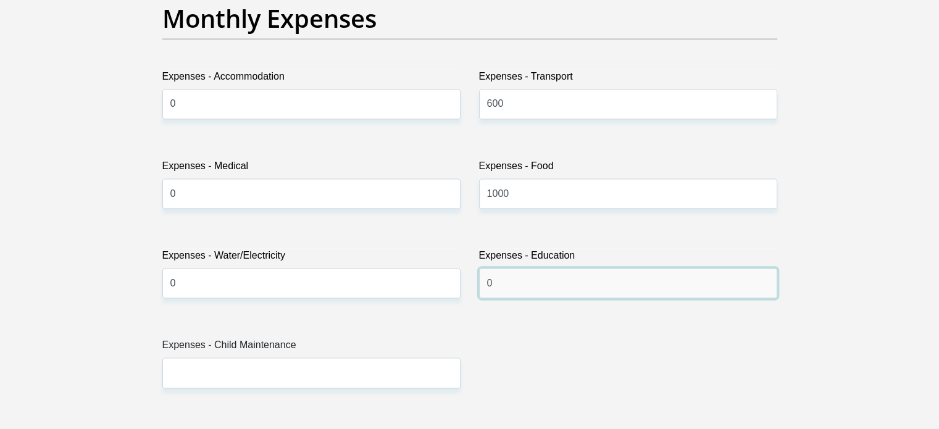
scroll to position [1807, 0]
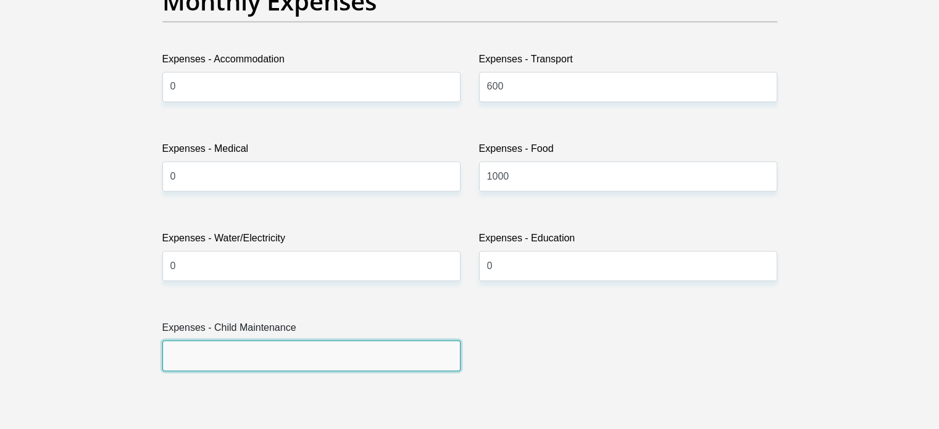
click at [291, 351] on input "Expenses - Child Maintenance" at bounding box center [311, 355] width 298 height 30
type input "0"
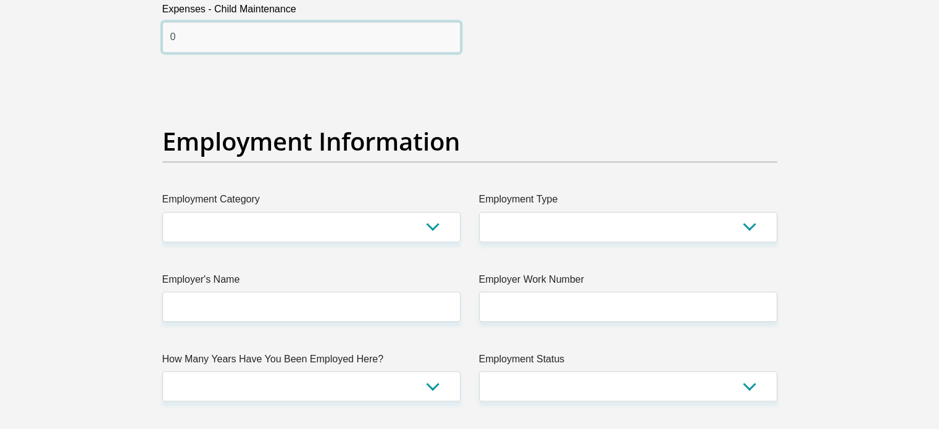
scroll to position [2131, 0]
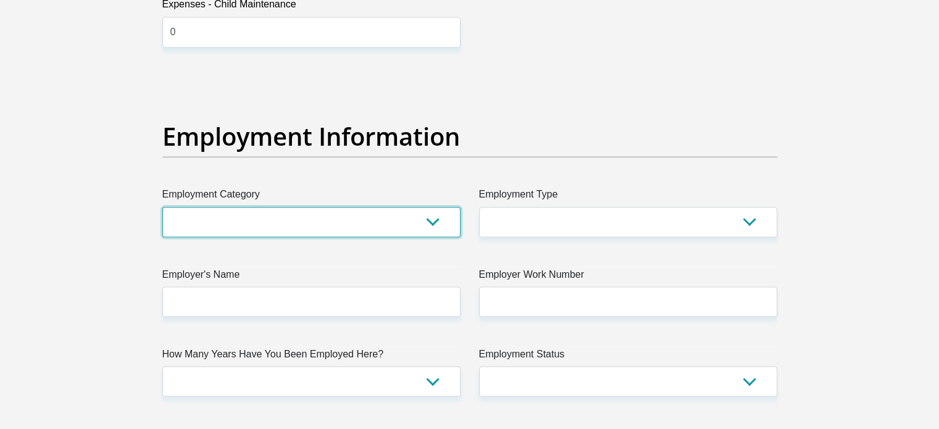
click at [440, 217] on select "AGRICULTURE ALCOHOL & TOBACCO CONSTRUCTION MATERIALS METALLURGY EQUIPMENT FOR R…" at bounding box center [311, 222] width 298 height 30
select select "76"
click at [162, 207] on select "AGRICULTURE ALCOHOL & TOBACCO CONSTRUCTION MATERIALS METALLURGY EQUIPMENT FOR R…" at bounding box center [311, 222] width 298 height 30
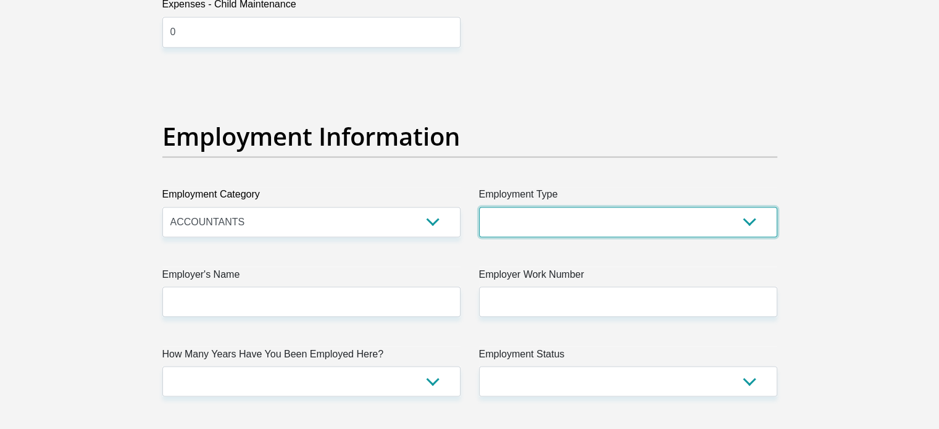
click at [765, 217] on select "College/Lecturer Craft Seller Creative Driver Executive Farmer Forces - Non Com…" at bounding box center [628, 222] width 298 height 30
select select "Unknown/Other"
click at [479, 207] on select "College/Lecturer Craft Seller Creative Driver Executive Farmer Forces - Non Com…" at bounding box center [628, 222] width 298 height 30
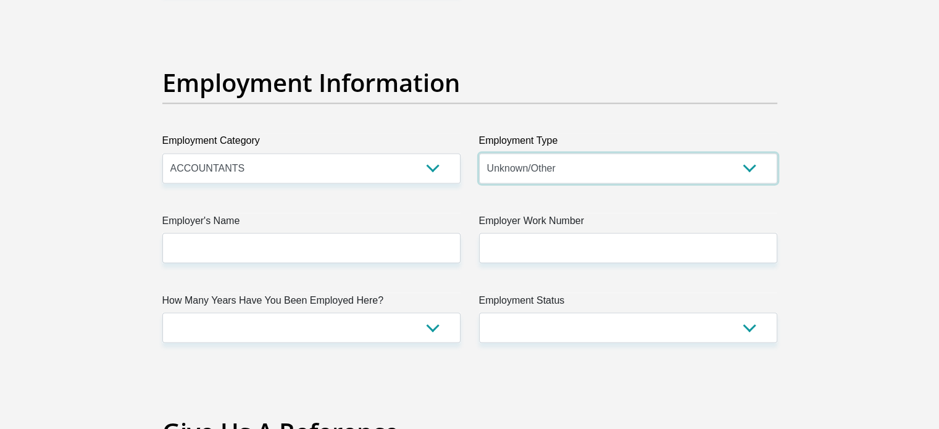
scroll to position [2185, 0]
click at [362, 263] on div "Title Mr Ms Mrs Dr Other First Name NOKWANDA Surname GAMA ID Number 01091109440…" at bounding box center [469, 17] width 633 height 4017
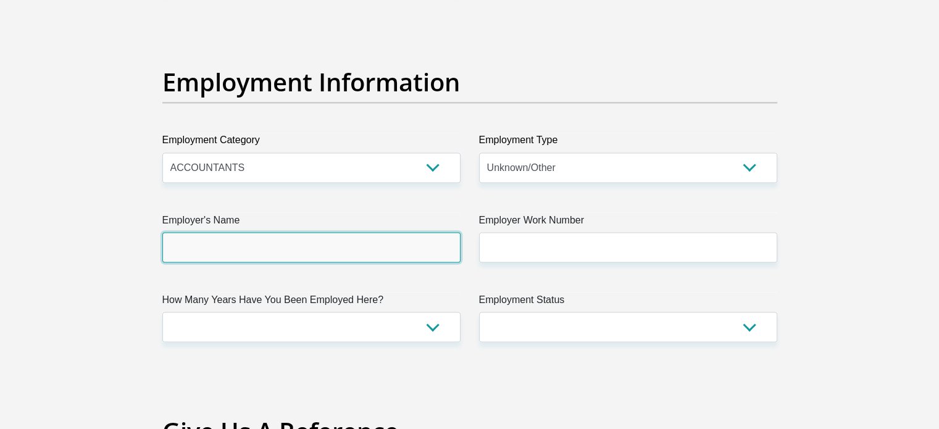
click at [360, 244] on input "Employer's Name" at bounding box center [311, 247] width 298 height 30
type input "Bonakude"
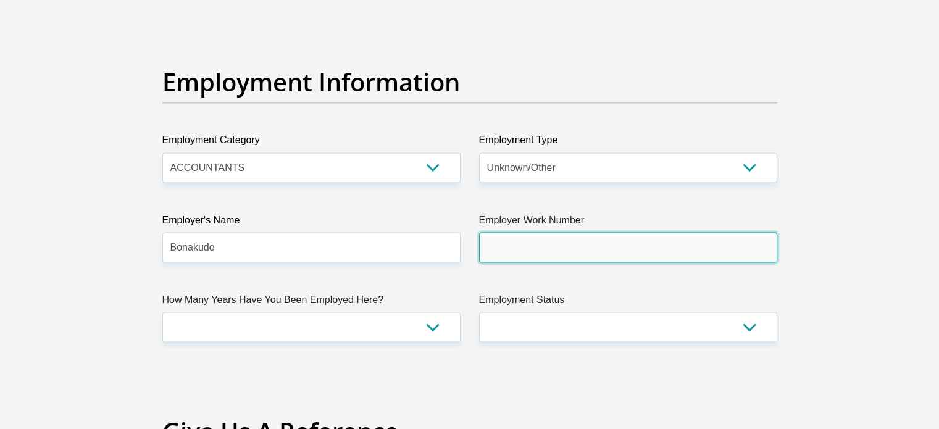
click at [530, 244] on input "Employer Work Number" at bounding box center [628, 247] width 298 height 30
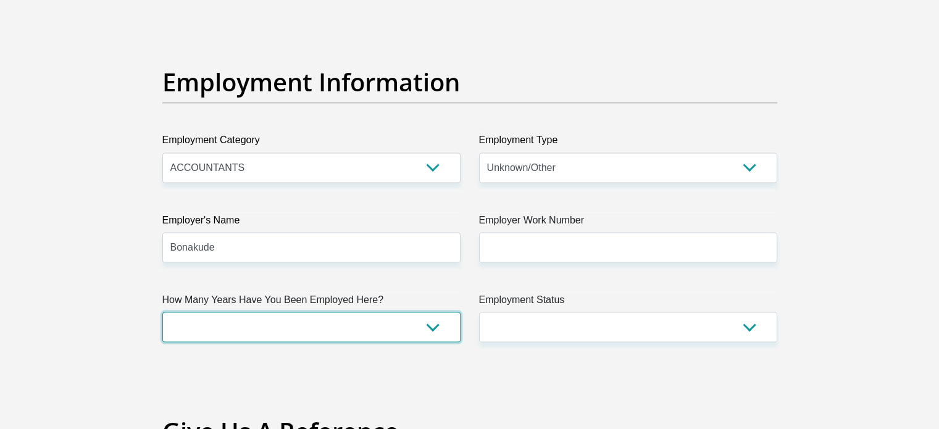
click at [434, 334] on select "less than 1 year 1-3 years 3-5 years 5+ years" at bounding box center [311, 327] width 298 height 30
select select "6"
click at [162, 312] on select "less than 1 year 1-3 years 3-5 years 5+ years" at bounding box center [311, 327] width 298 height 30
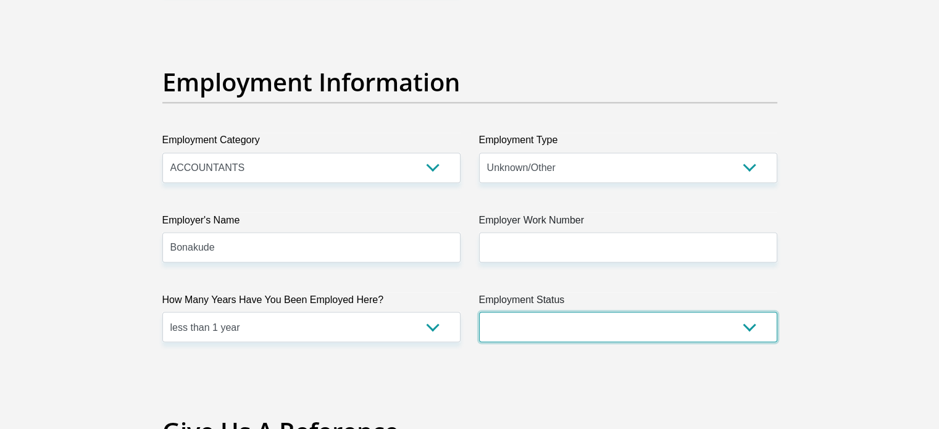
click at [736, 331] on select "Permanent/Full-time Part-time/Casual Contract Worker Self-Employed Housewife Re…" at bounding box center [628, 327] width 298 height 30
select select "1"
click at [479, 312] on select "Permanent/Full-time Part-time/Casual Contract Worker Self-Employed Housewife Re…" at bounding box center [628, 327] width 298 height 30
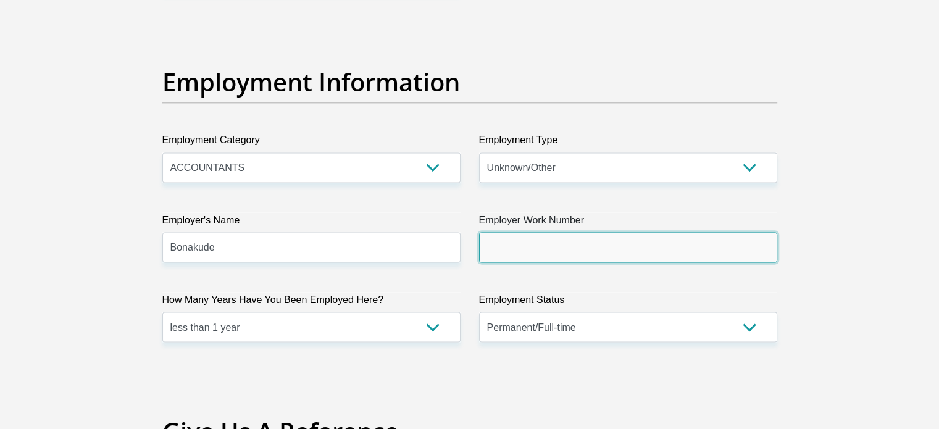
click at [569, 248] on input "Employer Work Number" at bounding box center [628, 247] width 298 height 30
paste input "072 654 6170"
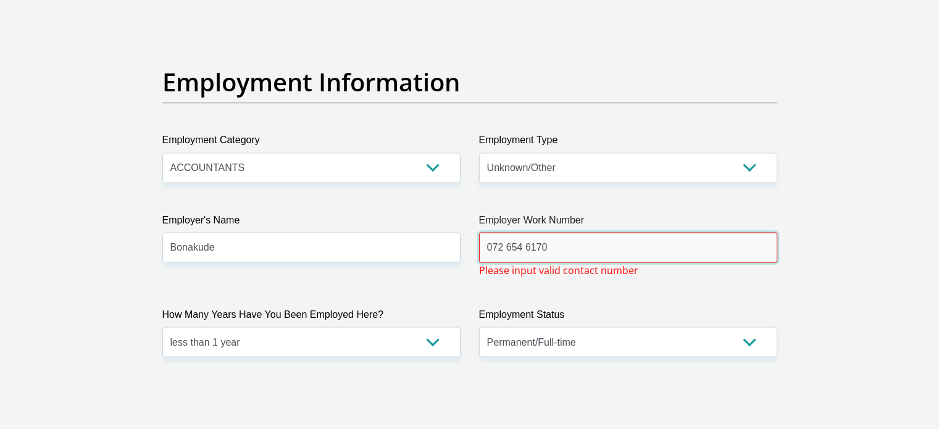
click at [491, 249] on input "072 654 6170" at bounding box center [628, 247] width 298 height 30
click at [569, 244] on input "072 654 6170" at bounding box center [628, 247] width 298 height 30
click at [547, 248] on input "072 654 6170 0726546170" at bounding box center [628, 247] width 298 height 30
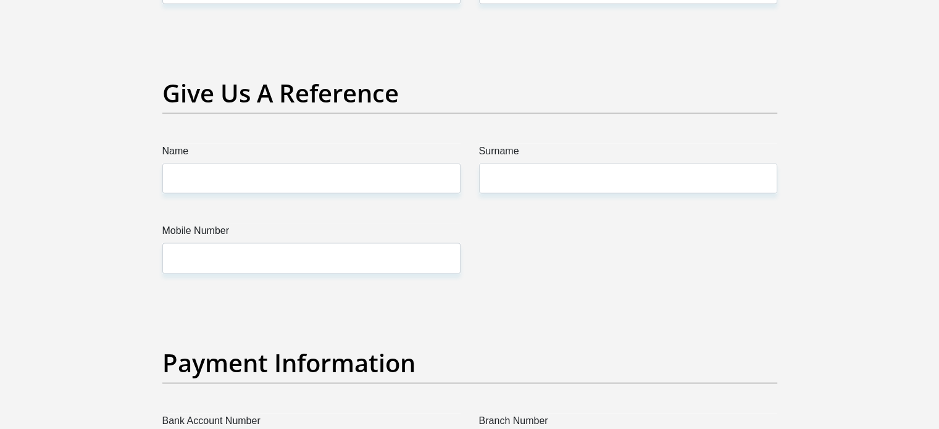
scroll to position [2525, 0]
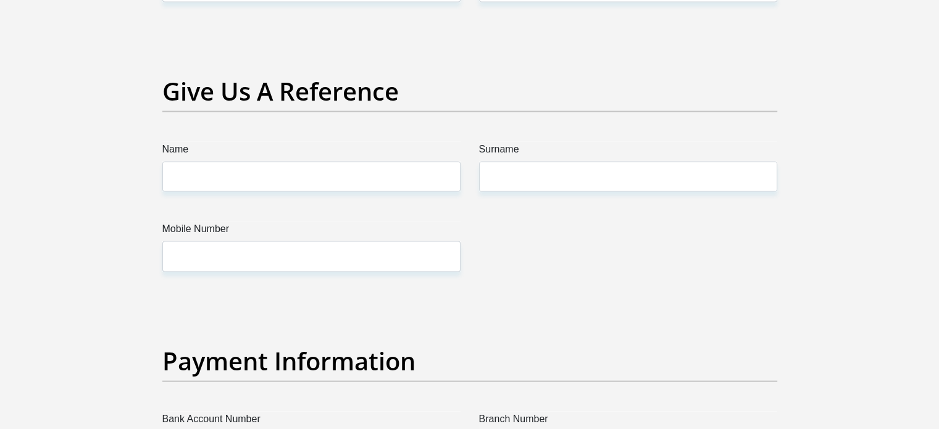
type input "0726546170"
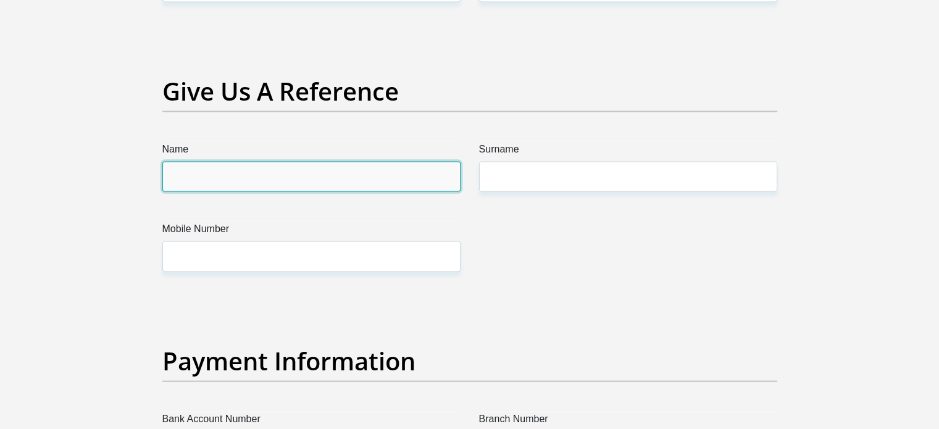
click at [363, 164] on input "Name" at bounding box center [311, 177] width 298 height 30
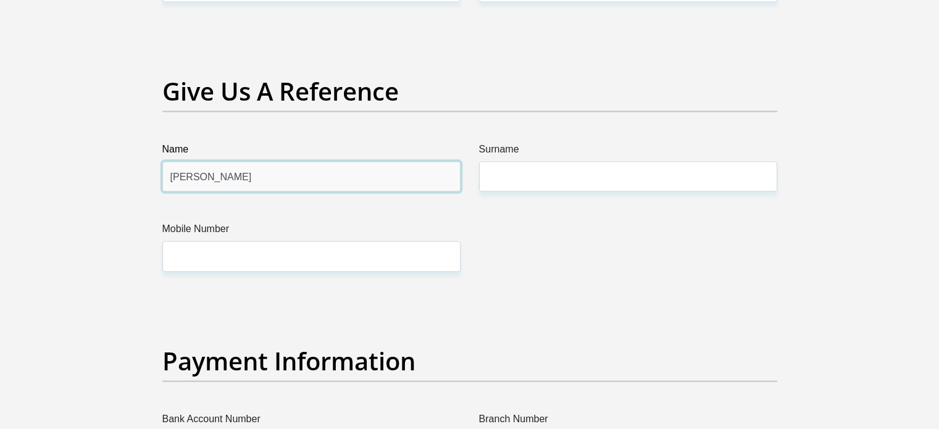
type input "Lungelo"
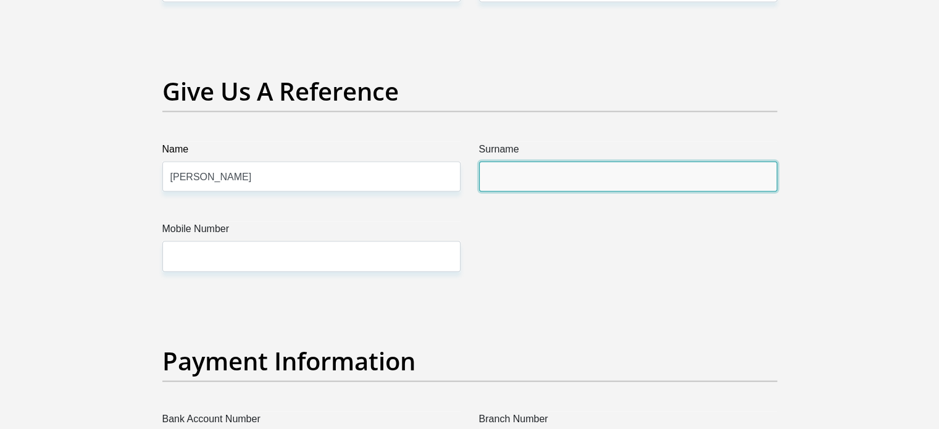
click at [521, 166] on input "Surname" at bounding box center [628, 177] width 298 height 30
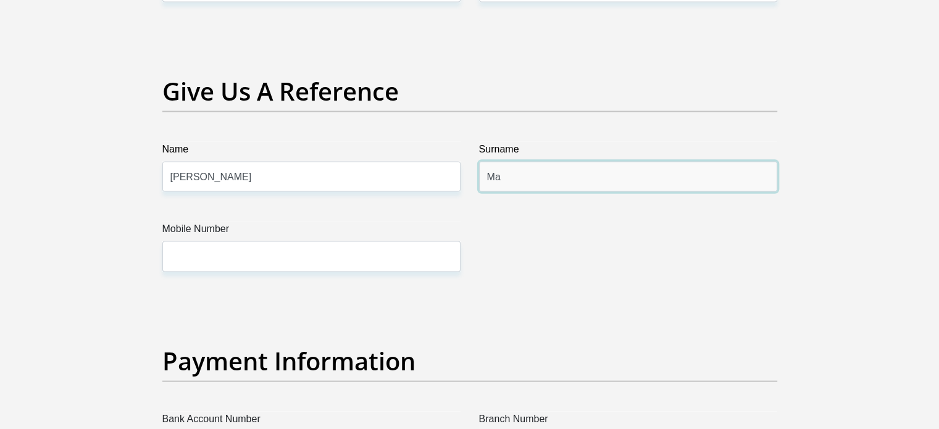
type input "Mathonsi"
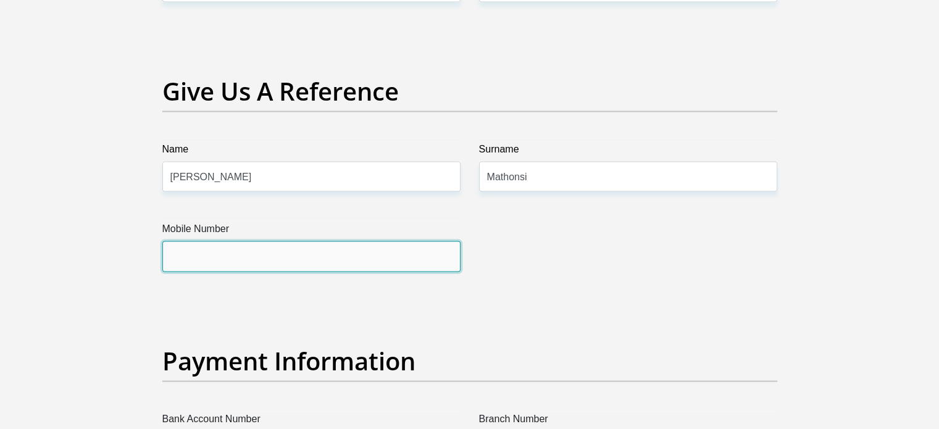
click at [362, 259] on input "Mobile Number" at bounding box center [311, 256] width 298 height 30
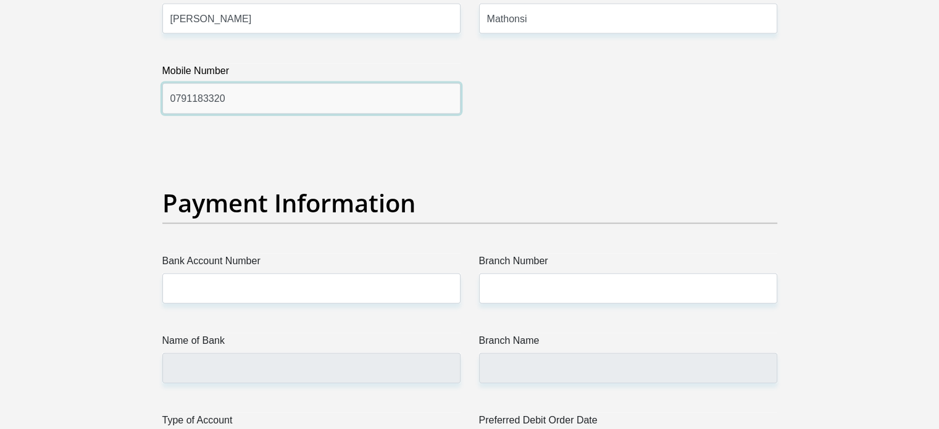
scroll to position [2707, 0]
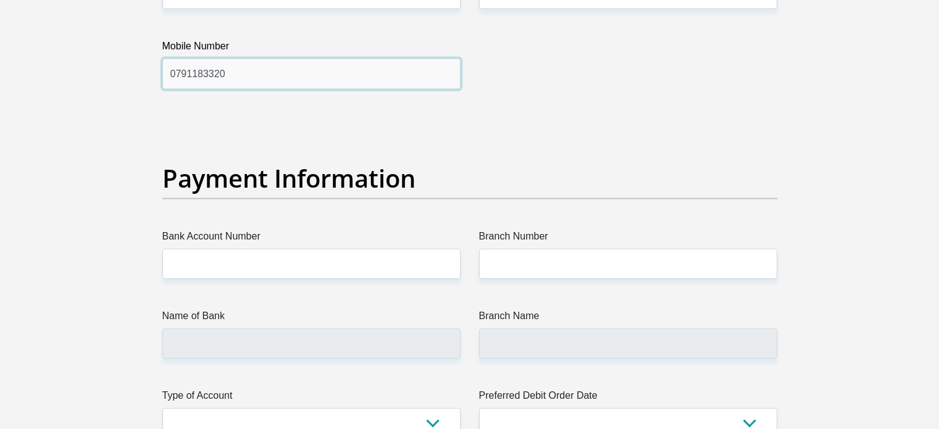
type input "0791183320"
click at [330, 244] on label "Bank Account Number" at bounding box center [311, 239] width 298 height 20
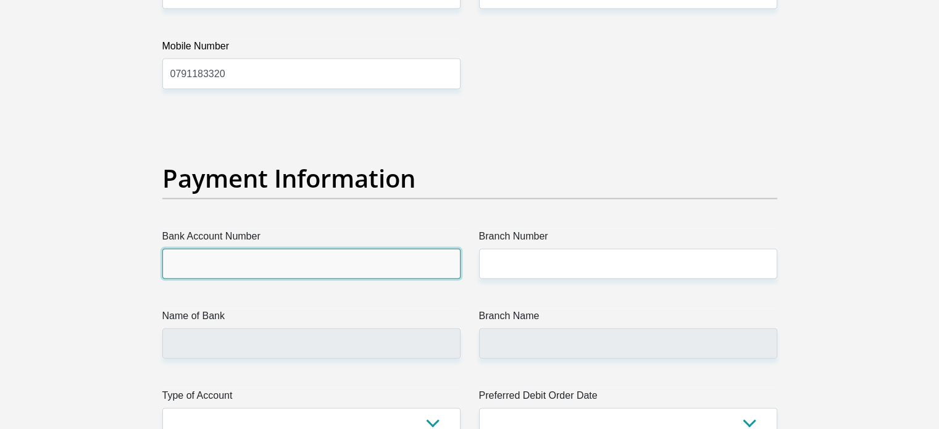
click at [330, 249] on input "Bank Account Number" at bounding box center [311, 264] width 298 height 30
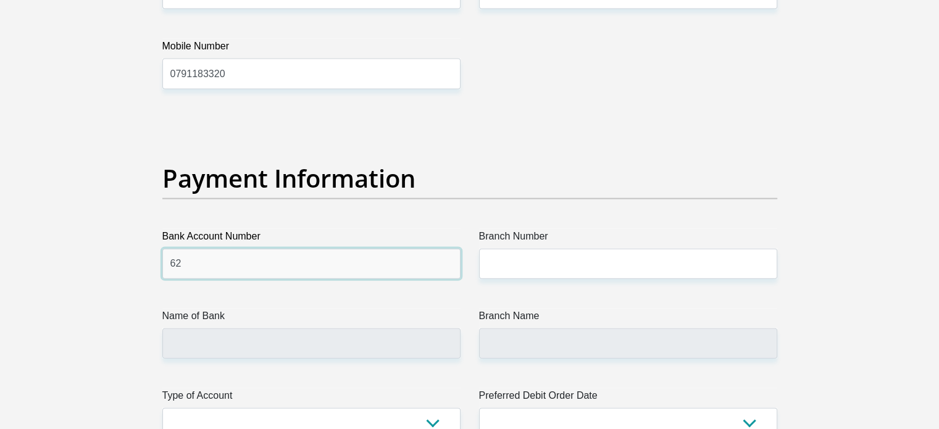
type input "62839969055"
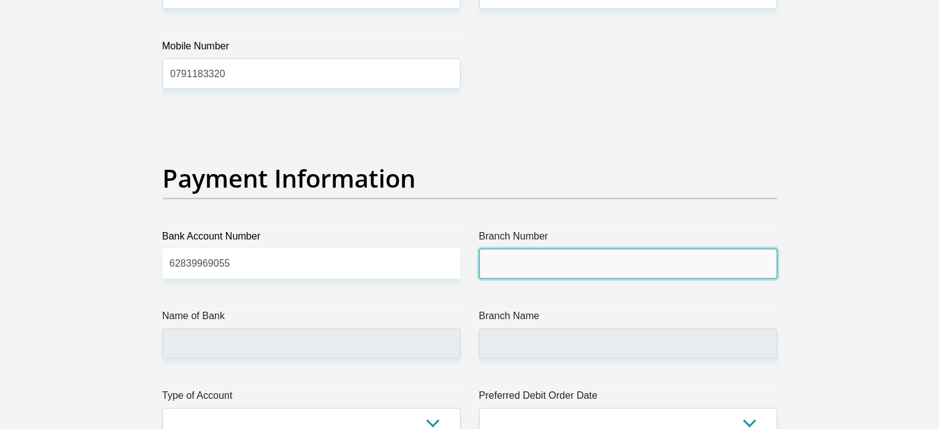
click at [514, 266] on input "Branch Number" at bounding box center [628, 264] width 298 height 30
type input "270424"
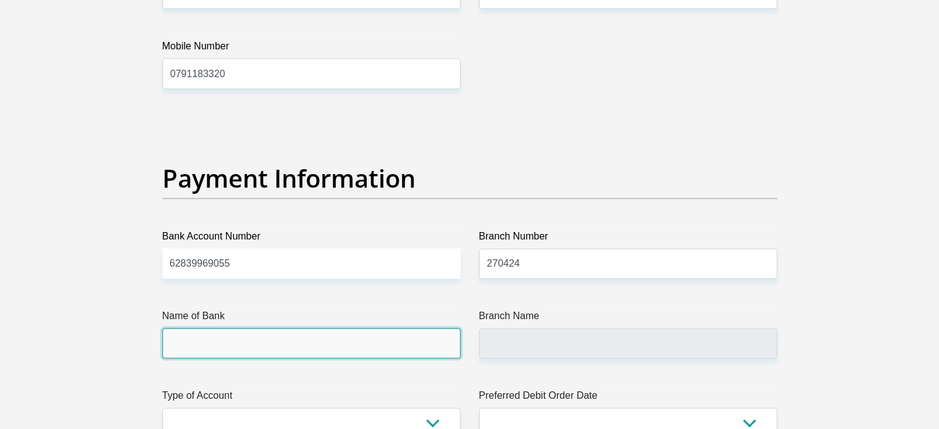
click at [368, 346] on input "Name of Bank" at bounding box center [311, 343] width 298 height 30
type input "FIRSTRAND BANK"
type input "UTRECHT SERVICE BRANCH"
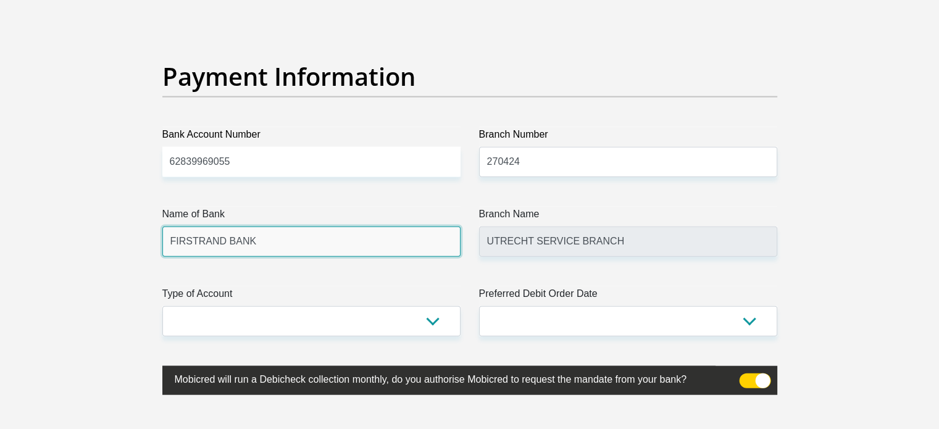
scroll to position [2844, 0]
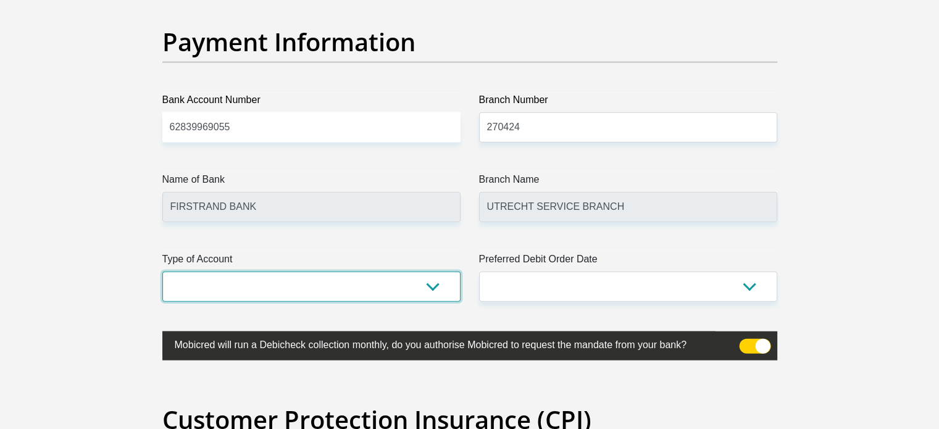
click at [417, 293] on select "Cheque Savings" at bounding box center [311, 287] width 298 height 30
select select "SAV"
click at [162, 272] on select "Cheque Savings" at bounding box center [311, 287] width 298 height 30
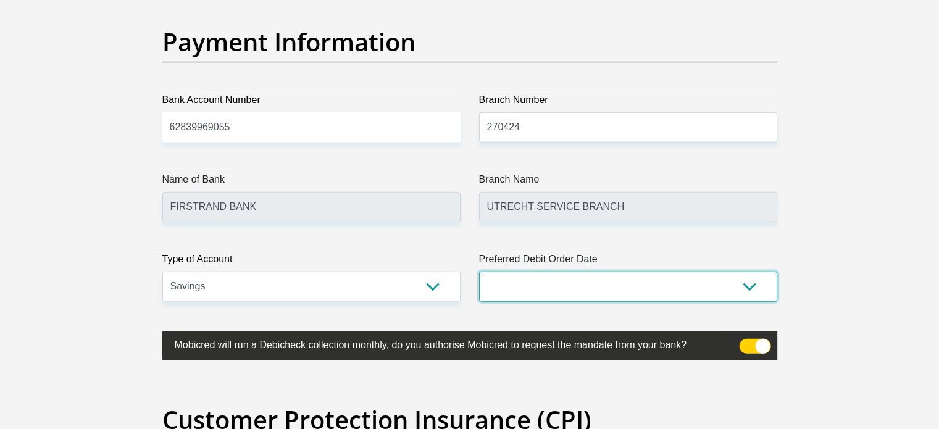
click at [748, 288] on select "1st 2nd 3rd 4th 5th 7th 18th 19th 20th 21st 22nd 23rd 24th 25th 26th 27th 28th …" at bounding box center [628, 287] width 298 height 30
select select "25"
click at [479, 272] on select "1st 2nd 3rd 4th 5th 7th 18th 19th 20th 21st 22nd 23rd 24th 25th 26th 27th 28th …" at bounding box center [628, 287] width 298 height 30
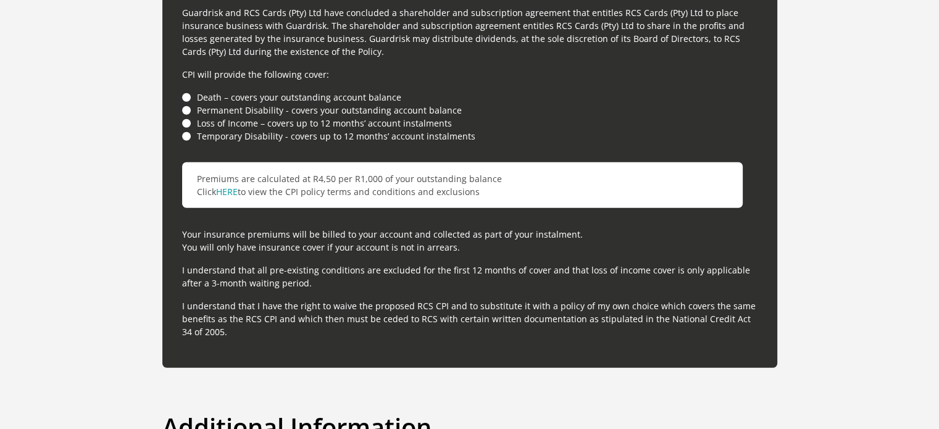
scroll to position [3464, 0]
click at [188, 96] on li "Death – covers your outstanding account balance" at bounding box center [469, 97] width 575 height 13
click at [181, 91] on div "For your protection your credit facility includes Customer Protection Insurance…" at bounding box center [469, 109] width 615 height 518
click at [183, 104] on li "Permanent Disability - covers your outstanding account balance" at bounding box center [469, 110] width 575 height 13
click at [188, 119] on li "Loss of Income – covers up to 12 months’ account instalments" at bounding box center [469, 123] width 575 height 13
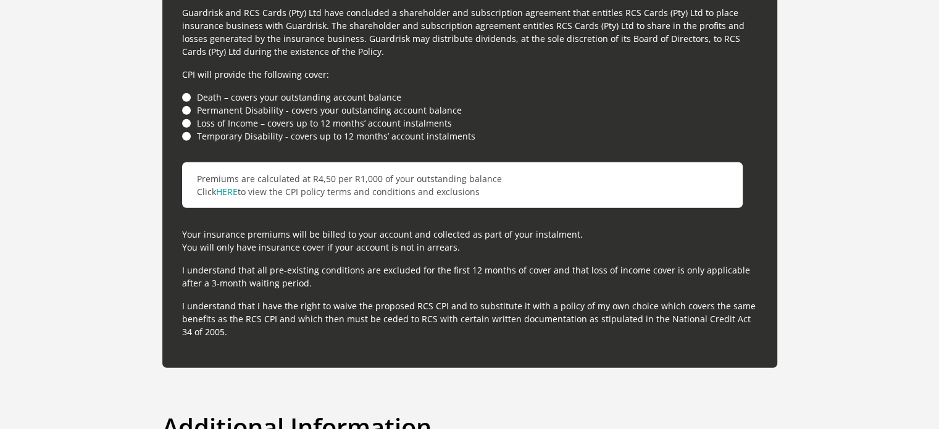
click at [188, 133] on li "Temporary Disability - covers up to 12 months’ account instalments" at bounding box center [469, 136] width 575 height 13
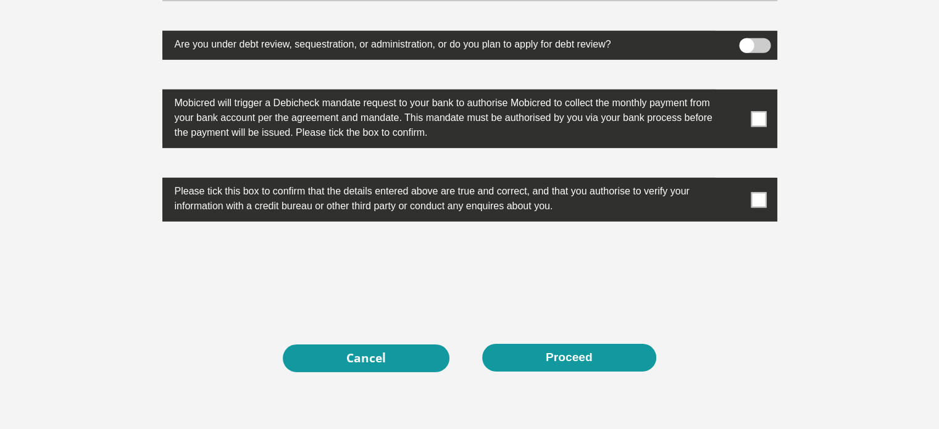
scroll to position [3912, 0]
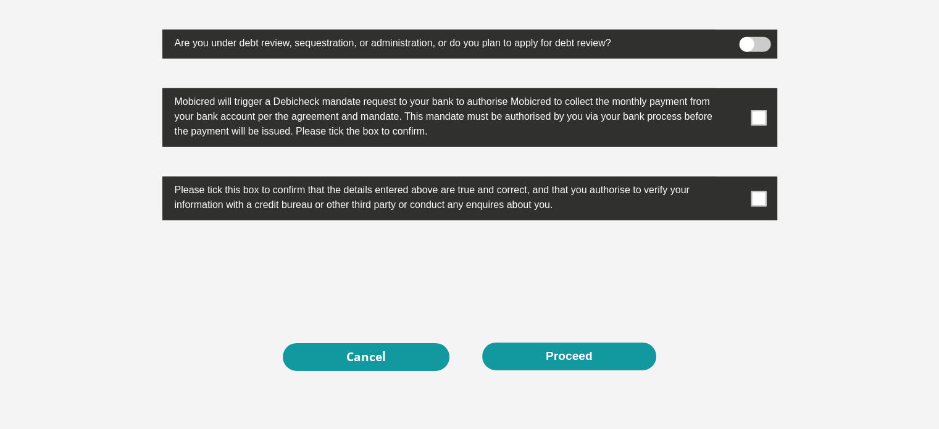
click at [764, 120] on span at bounding box center [758, 117] width 15 height 15
click at [734, 91] on input "checkbox" at bounding box center [734, 91] width 0 height 0
click at [760, 191] on span at bounding box center [758, 198] width 15 height 15
click at [734, 180] on input "checkbox" at bounding box center [734, 180] width 0 height 0
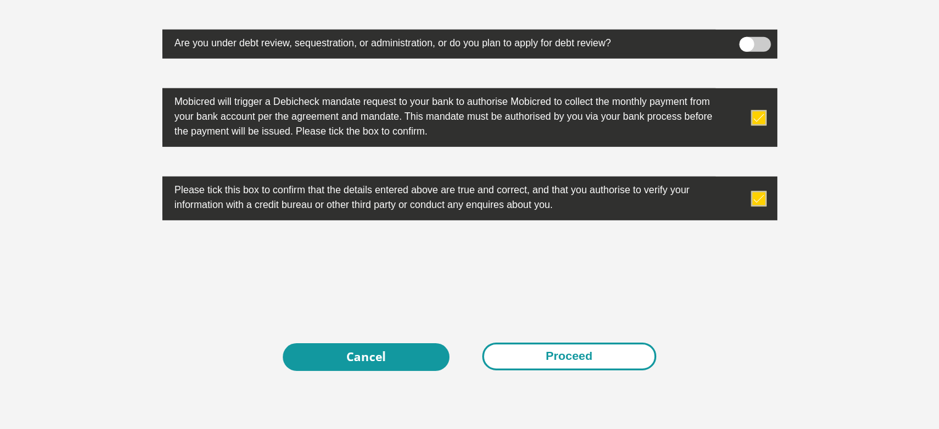
click at [523, 351] on button "Proceed" at bounding box center [569, 357] width 174 height 28
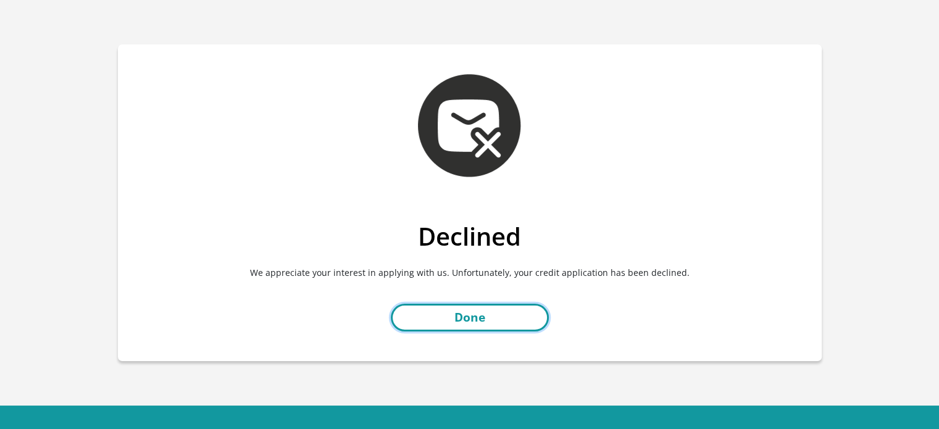
click at [472, 305] on link "Done" at bounding box center [470, 318] width 158 height 28
